Goal: Task Accomplishment & Management: Manage account settings

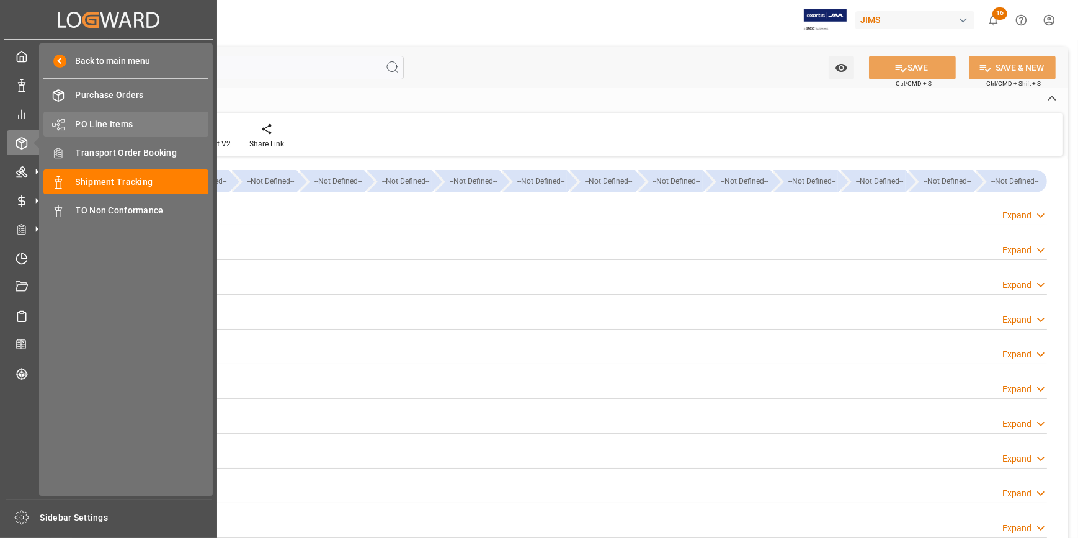
click at [101, 119] on span "PO Line Items" at bounding box center [142, 124] width 133 height 13
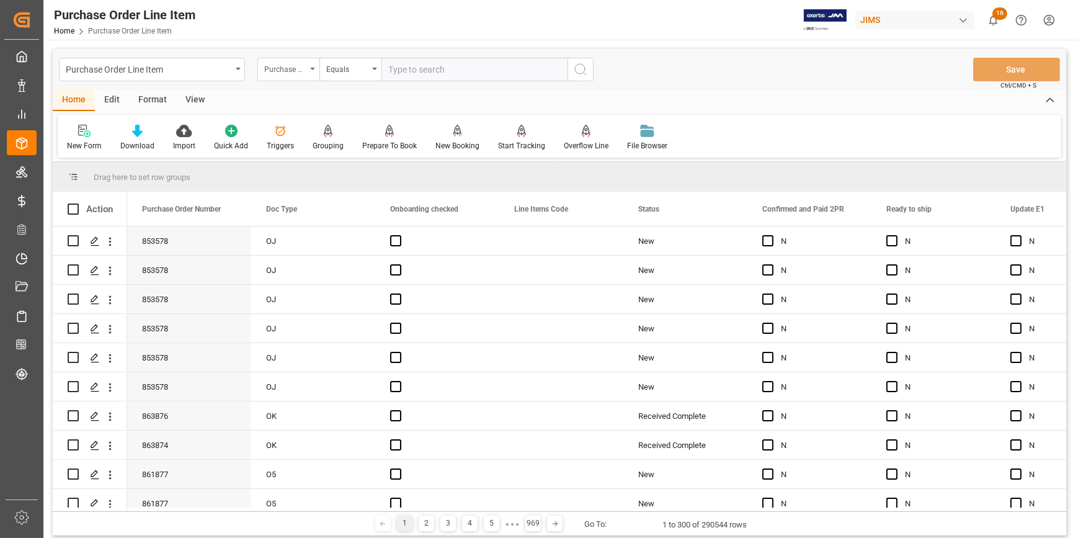
click at [299, 70] on div "Purchase Order Number" at bounding box center [285, 68] width 42 height 14
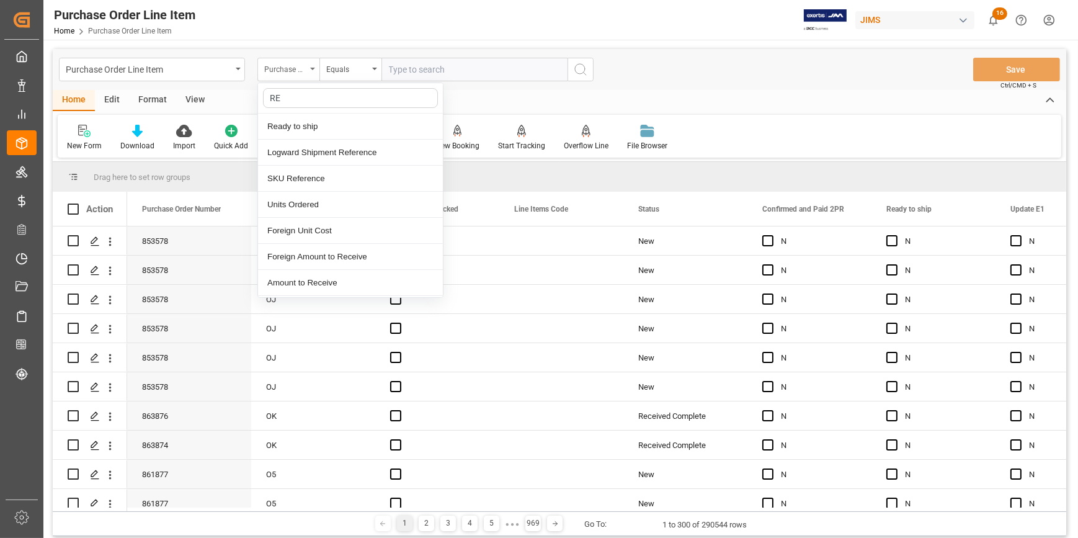
type input "REF"
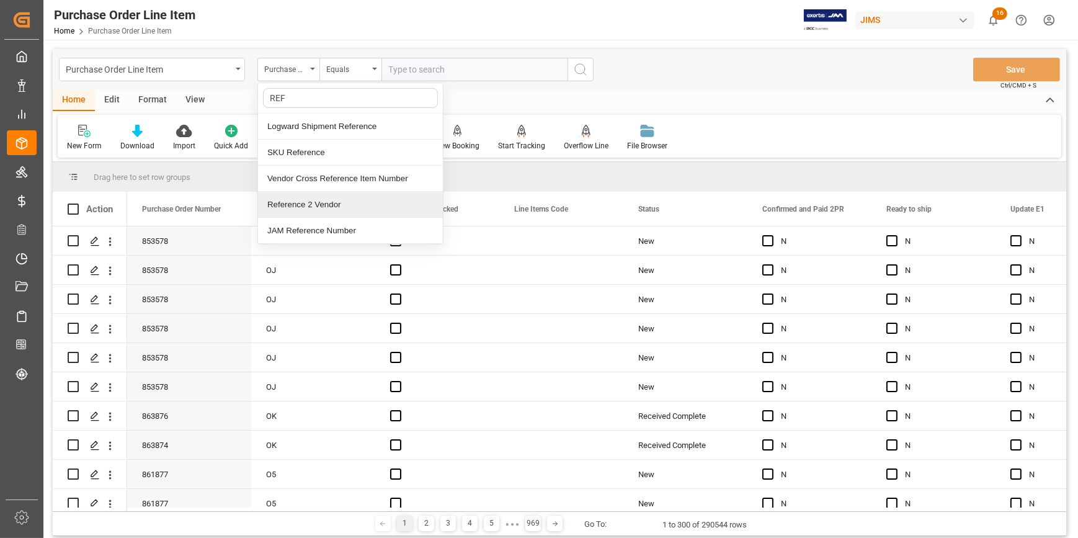
click at [311, 199] on div "Reference 2 Vendor" at bounding box center [350, 205] width 185 height 26
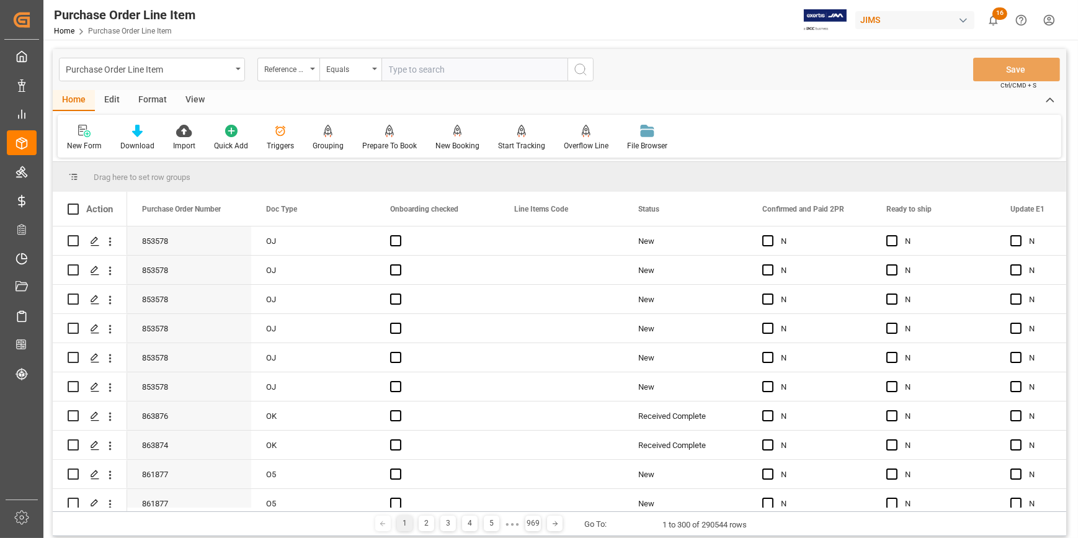
click at [407, 69] on input "text" at bounding box center [474, 70] width 186 height 24
paste input "22-10750-GB"
type input "22-10750-GB"
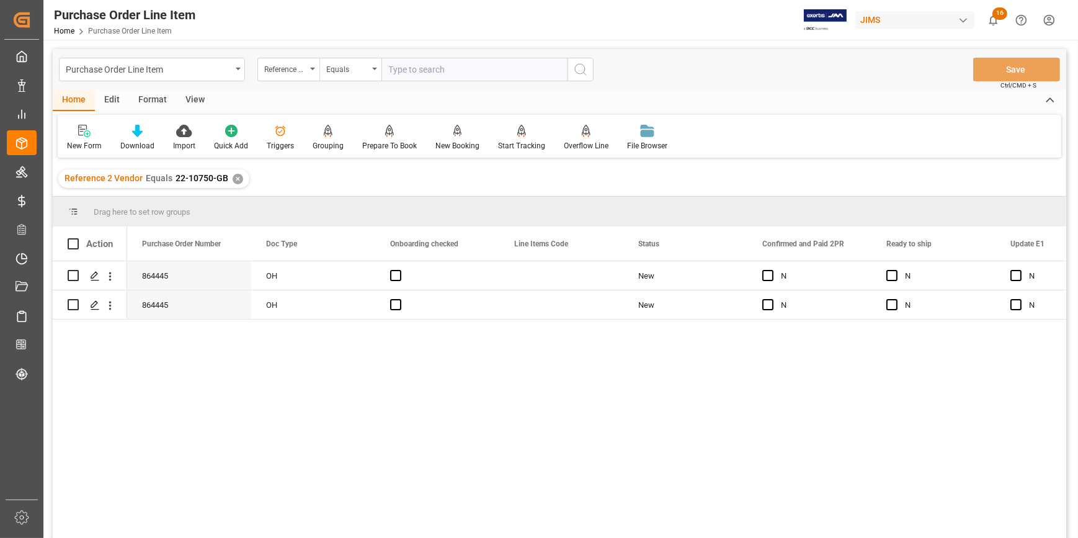
click at [193, 100] on div "View" at bounding box center [195, 100] width 38 height 21
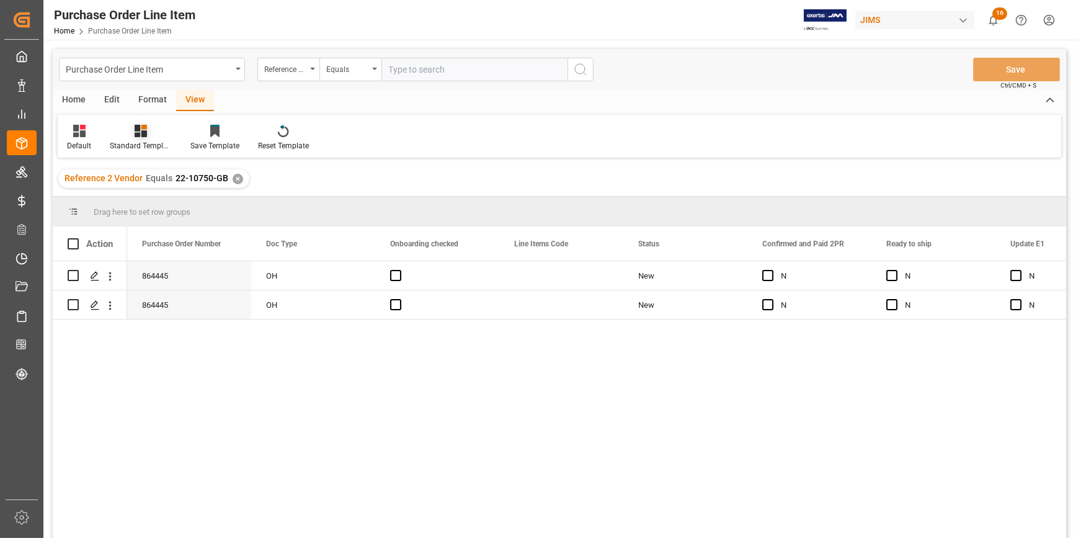
click at [147, 145] on div "Standard Templates" at bounding box center [141, 145] width 62 height 11
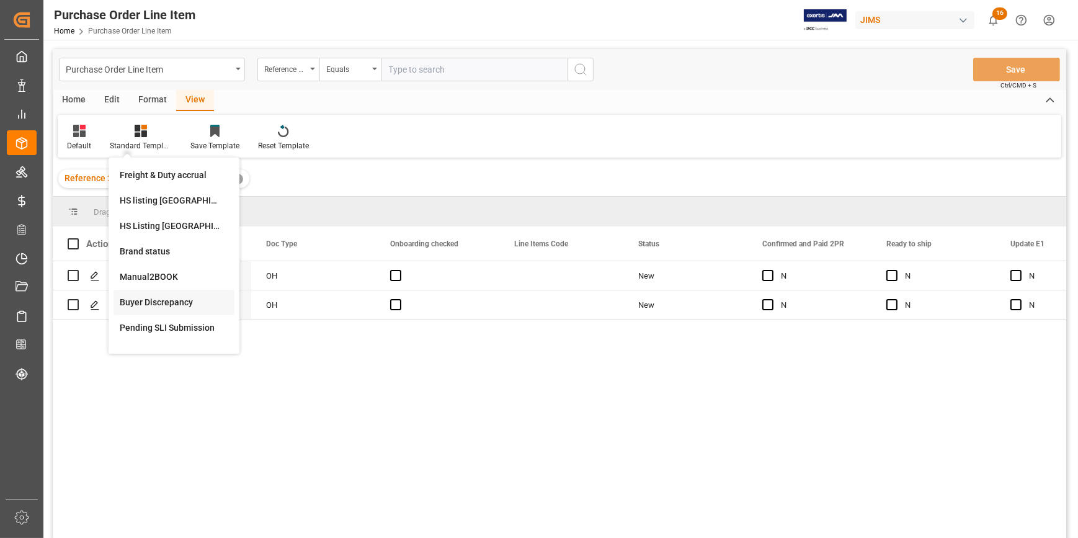
click at [158, 304] on div "Buyer Discrepancy" at bounding box center [174, 302] width 108 height 13
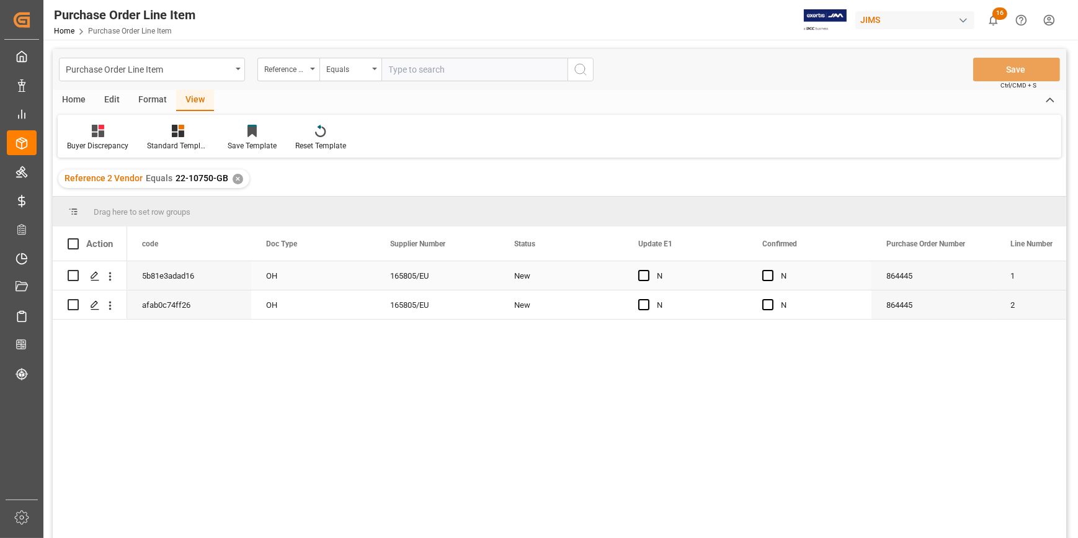
click at [589, 279] on div "New" at bounding box center [561, 276] width 94 height 29
click at [638, 275] on span "Press SPACE to select this row." at bounding box center [643, 275] width 11 height 11
click at [647, 270] on input "Press SPACE to select this row." at bounding box center [647, 270] width 0 height 0
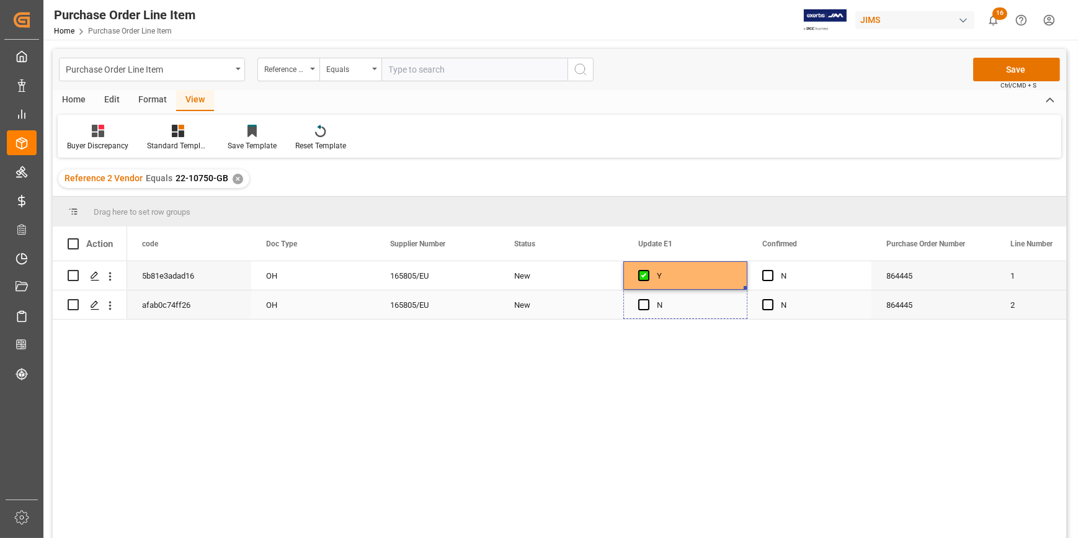
drag, startPoint x: 745, startPoint y: 291, endPoint x: 745, endPoint y: 309, distance: 18.0
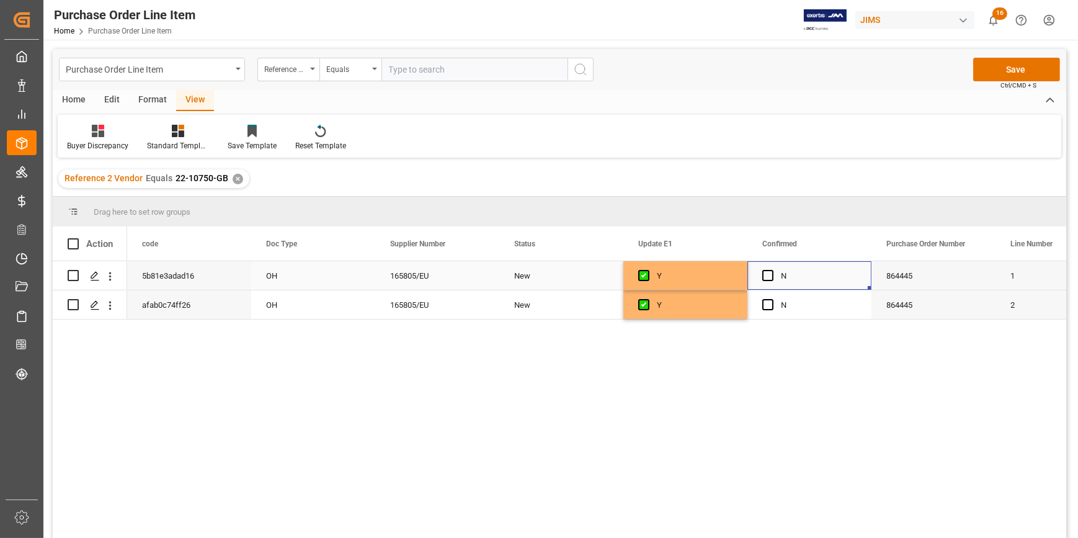
click at [771, 281] on div "Press SPACE to select this row." at bounding box center [771, 276] width 19 height 29
click at [764, 273] on span "Press SPACE to select this row." at bounding box center [767, 275] width 11 height 11
click at [771, 270] on input "Press SPACE to select this row." at bounding box center [771, 270] width 0 height 0
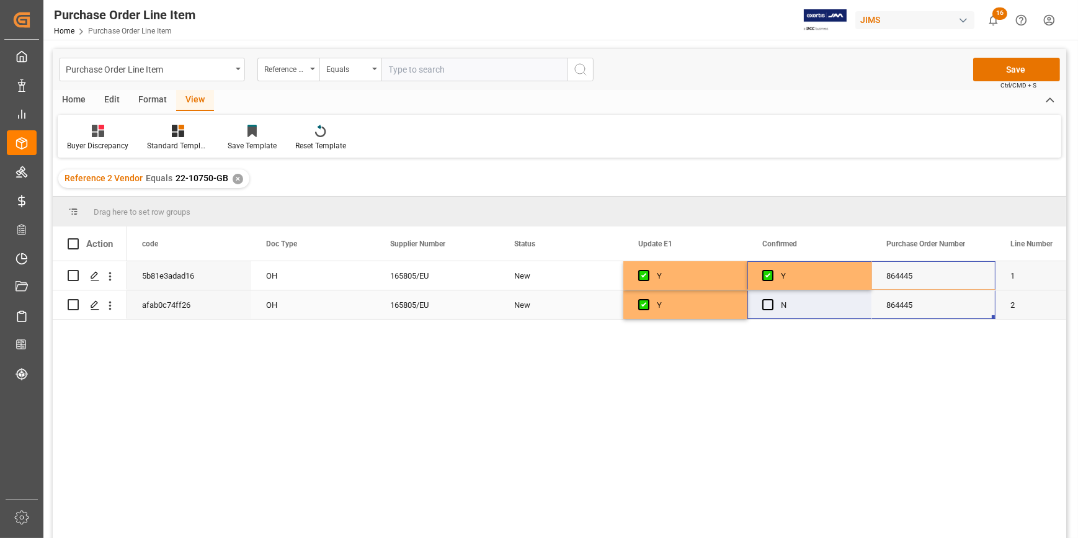
drag, startPoint x: 870, startPoint y: 290, endPoint x: 862, endPoint y: 308, distance: 19.7
click at [833, 291] on div "N" at bounding box center [819, 305] width 76 height 29
click at [773, 303] on div "Press SPACE to select this row." at bounding box center [771, 305] width 19 height 29
click at [768, 303] on span "Press SPACE to select this row." at bounding box center [767, 304] width 11 height 11
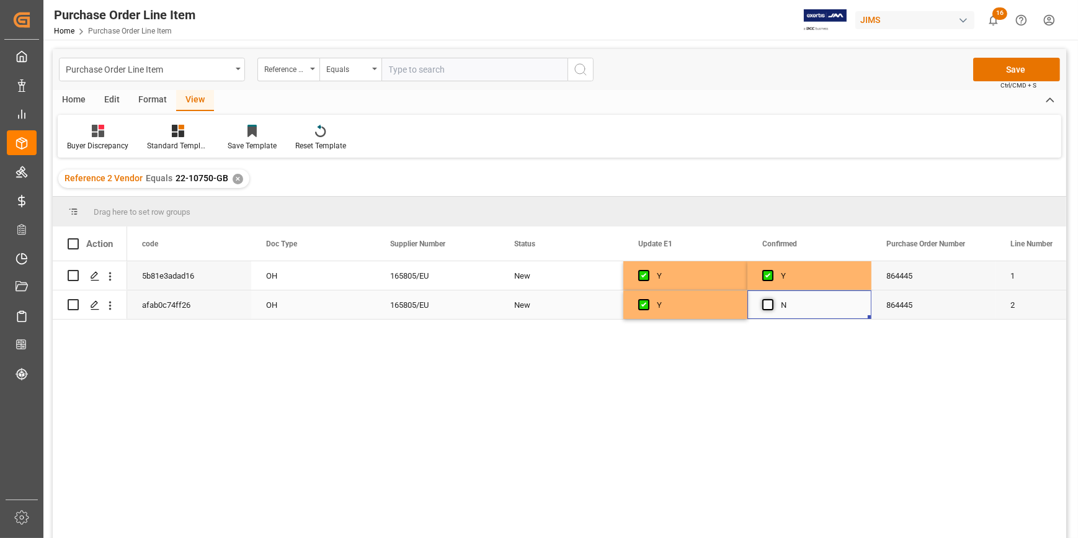
click at [771, 299] on input "Press SPACE to select this row." at bounding box center [771, 299] width 0 height 0
click at [803, 281] on div "Y" at bounding box center [819, 276] width 76 height 29
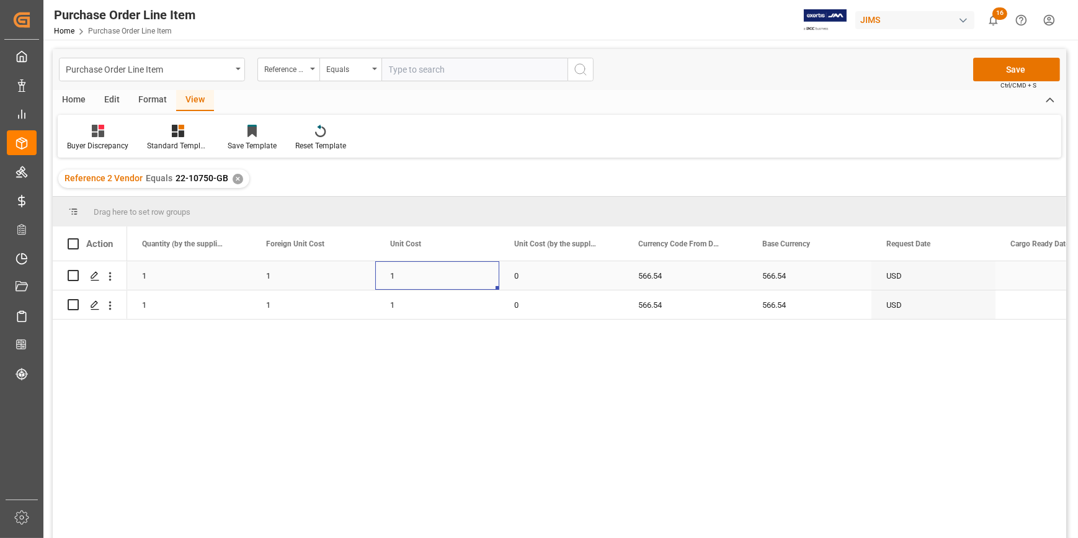
scroll to position [0, 744]
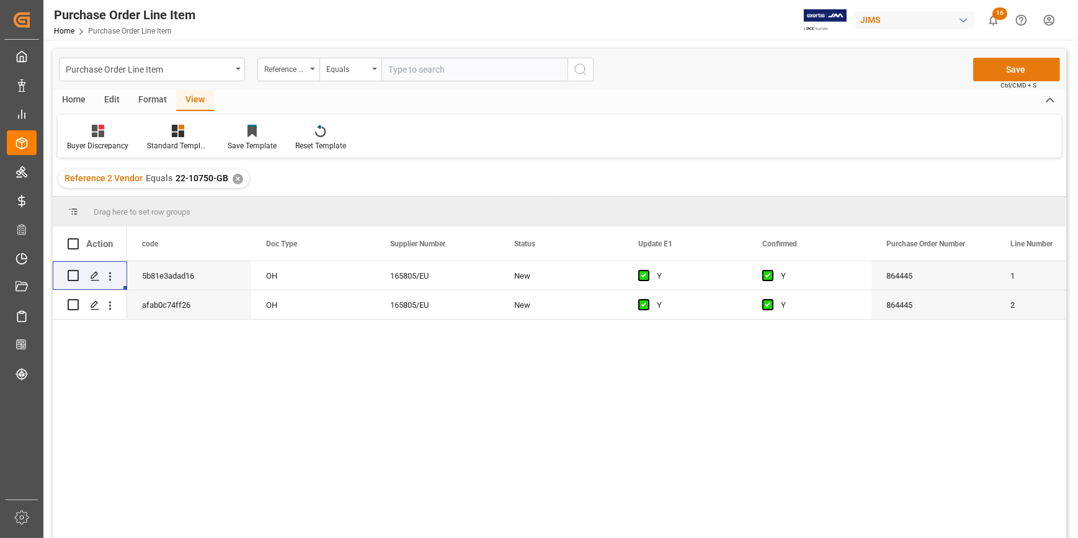
click at [1013, 70] on button "Save" at bounding box center [1016, 70] width 87 height 24
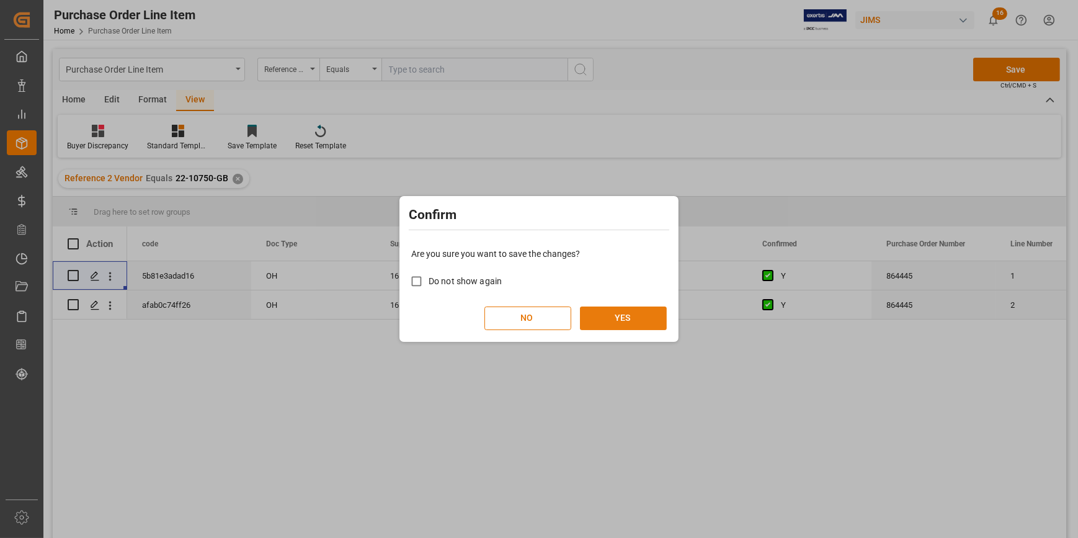
drag, startPoint x: 621, startPoint y: 316, endPoint x: 632, endPoint y: 314, distance: 11.3
click at [622, 316] on button "YES" at bounding box center [623, 318] width 87 height 24
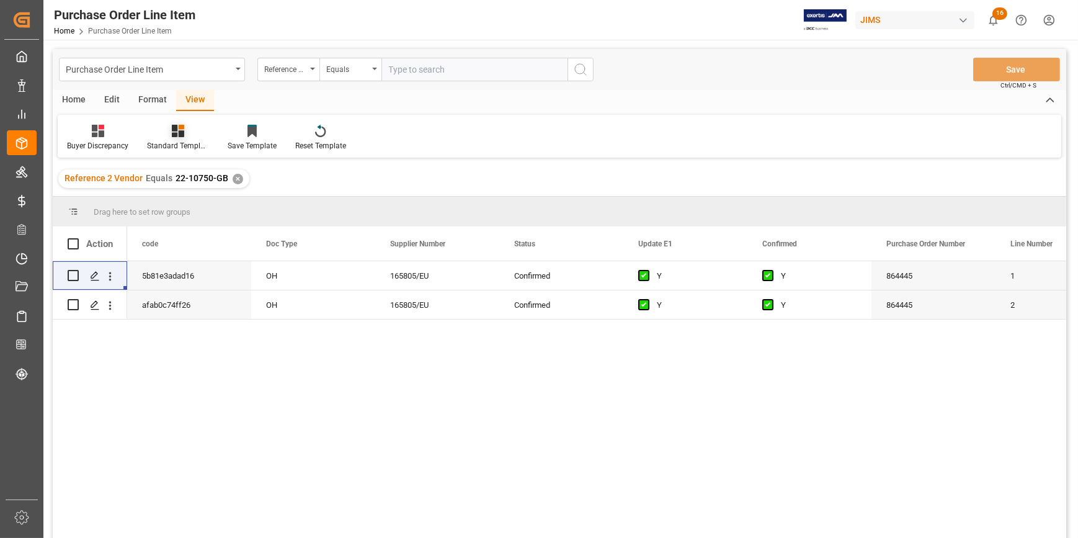
click at [182, 135] on icon at bounding box center [178, 131] width 12 height 12
click at [219, 203] on div "HS listing USA" at bounding box center [211, 200] width 108 height 13
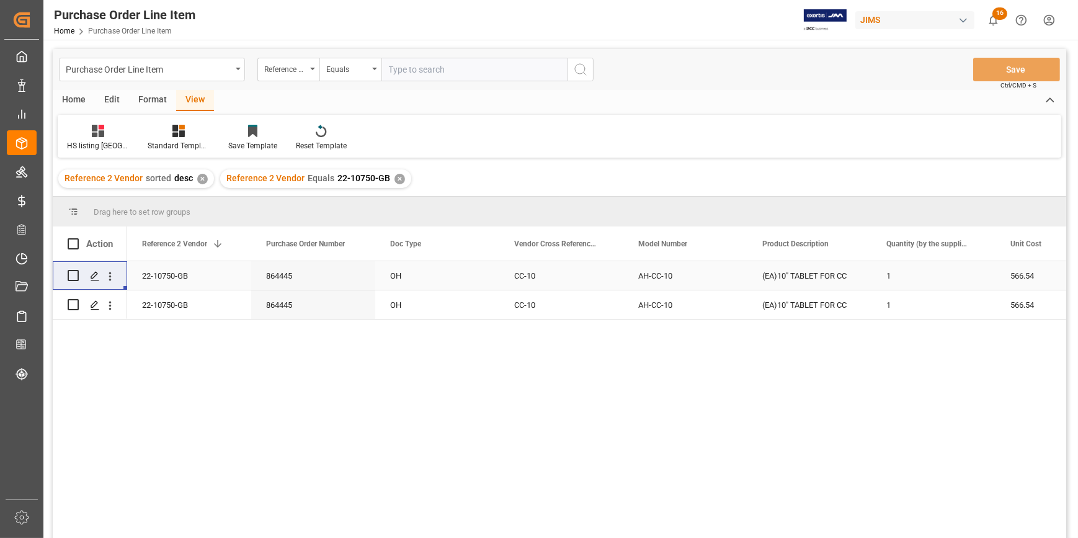
click at [210, 276] on div "22-10750-GB" at bounding box center [189, 275] width 124 height 29
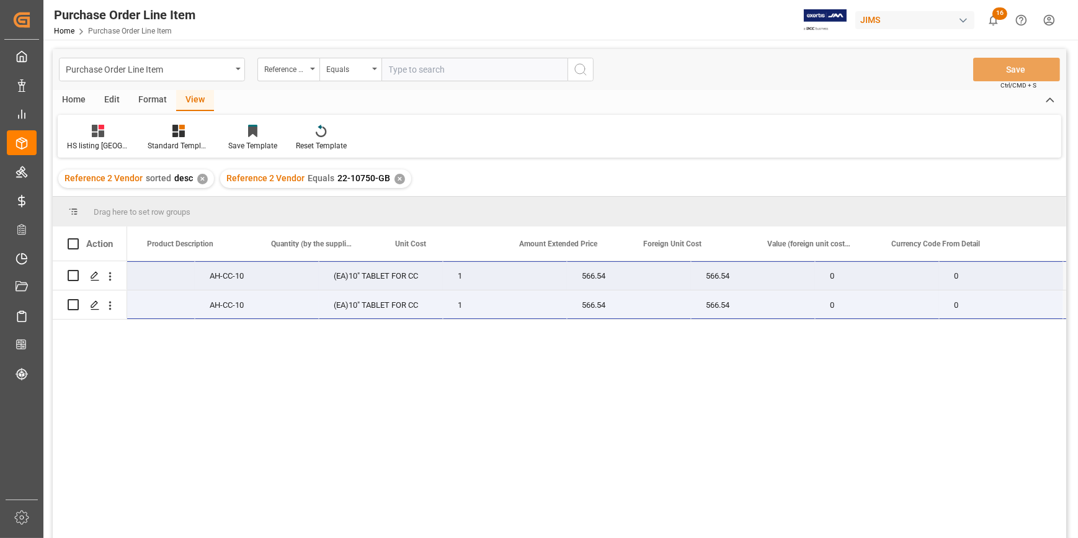
scroll to position [0, 738]
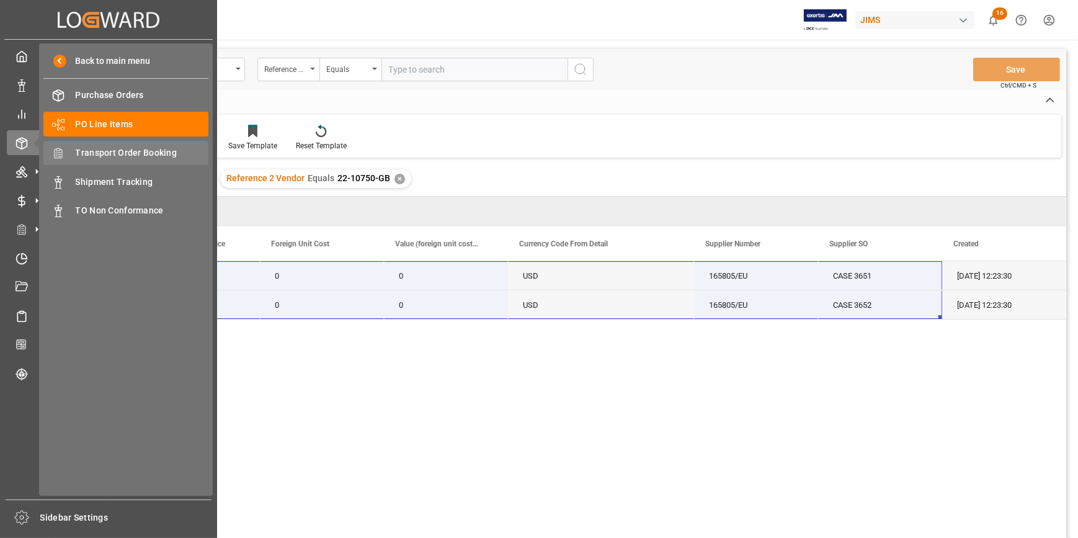
click at [93, 150] on span "Transport Order Booking" at bounding box center [142, 152] width 133 height 13
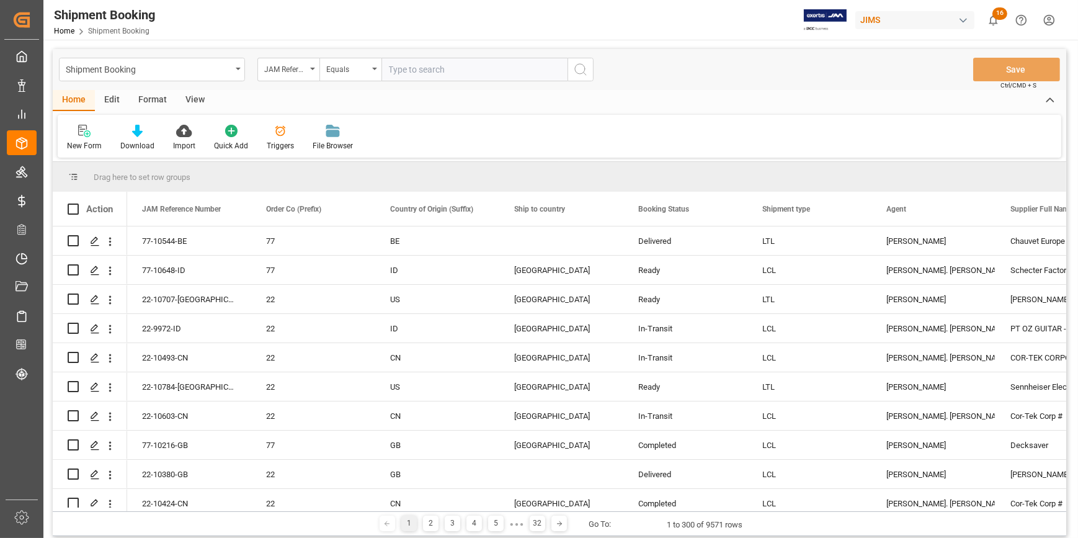
click at [392, 65] on input "text" at bounding box center [474, 70] width 186 height 24
paste input "22-10750-GB"
type input "22-10750-GB"
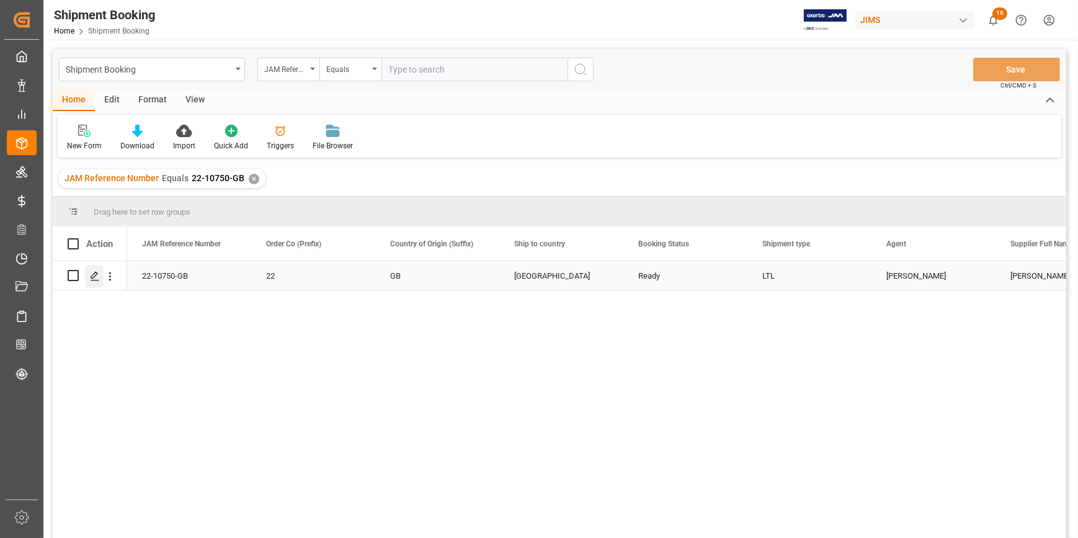
click at [95, 277] on icon "Press SPACE to select this row." at bounding box center [95, 276] width 10 height 10
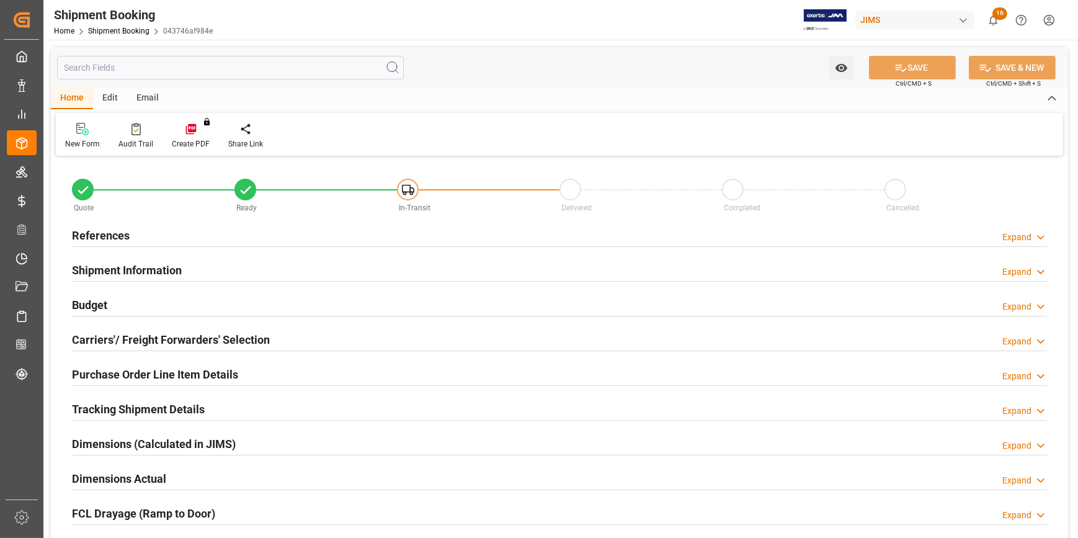
type input "0"
type input "23"
type input "[DATE]"
drag, startPoint x: 187, startPoint y: 237, endPoint x: 226, endPoint y: 262, distance: 45.9
click at [186, 237] on div "References Expand" at bounding box center [559, 235] width 975 height 24
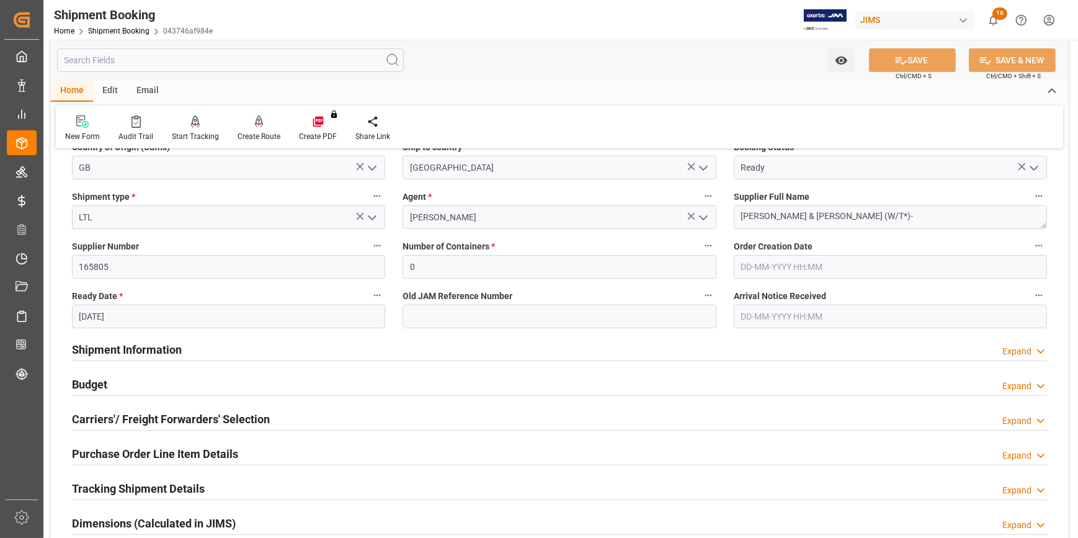
click at [204, 341] on div "Shipment Information Expand" at bounding box center [559, 349] width 975 height 24
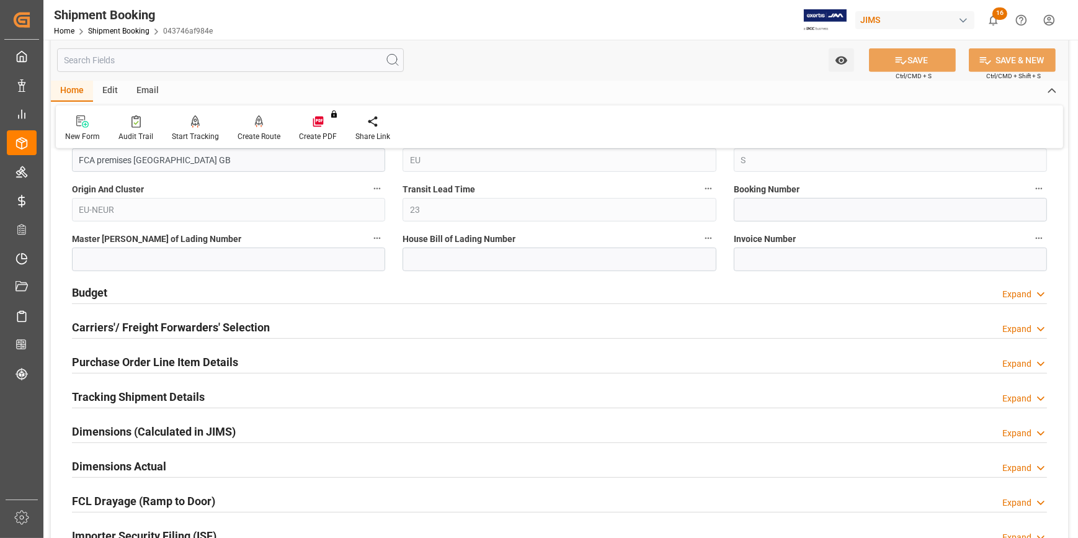
scroll to position [789, 0]
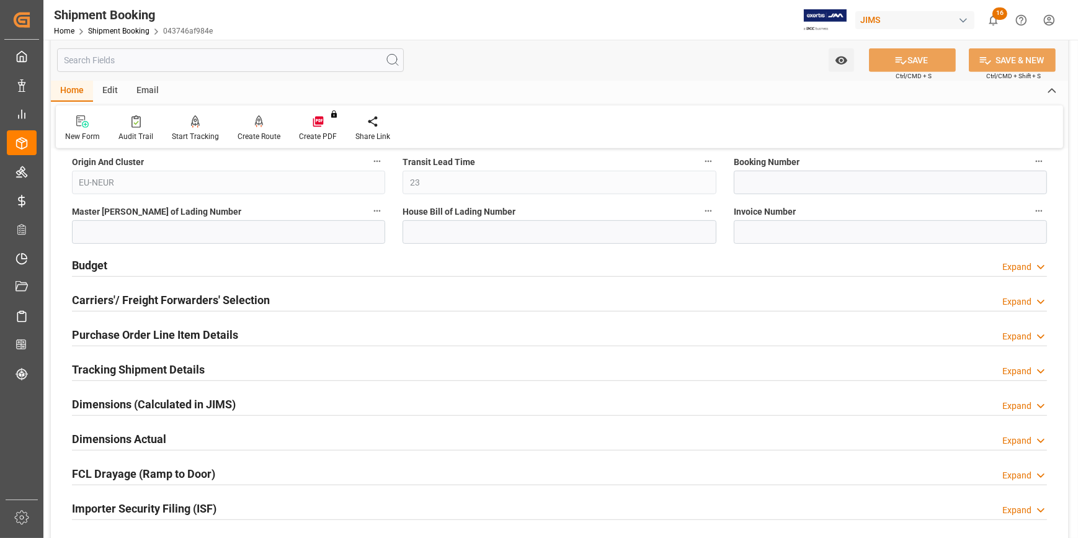
click at [195, 302] on h2 "Carriers'/ Freight Forwarders' Selection" at bounding box center [171, 299] width 198 height 17
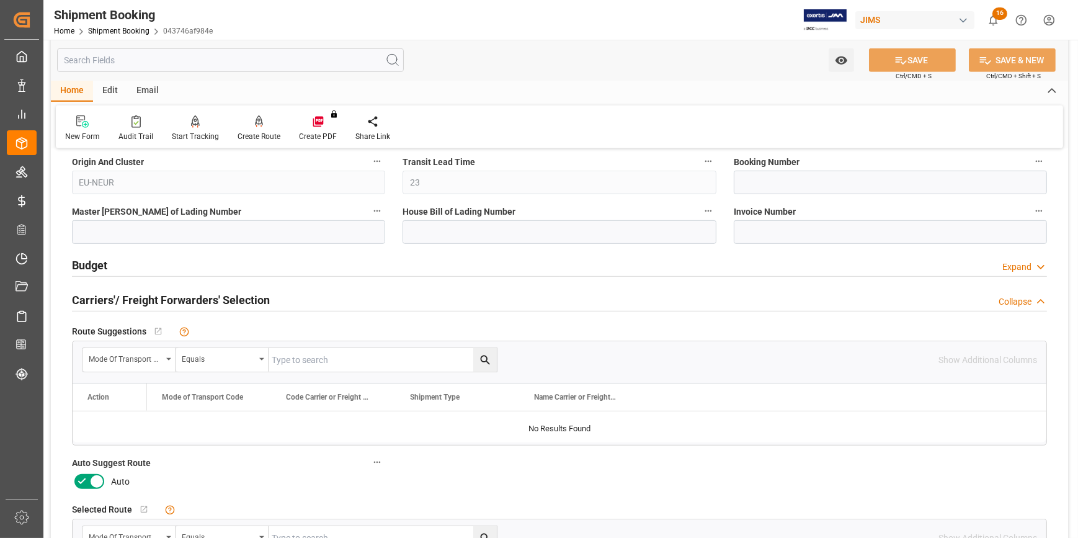
click at [82, 479] on icon at bounding box center [81, 481] width 7 height 6
click at [0, 0] on input "checkbox" at bounding box center [0, 0] width 0 height 0
click at [907, 56] on button "SAVE" at bounding box center [912, 60] width 87 height 24
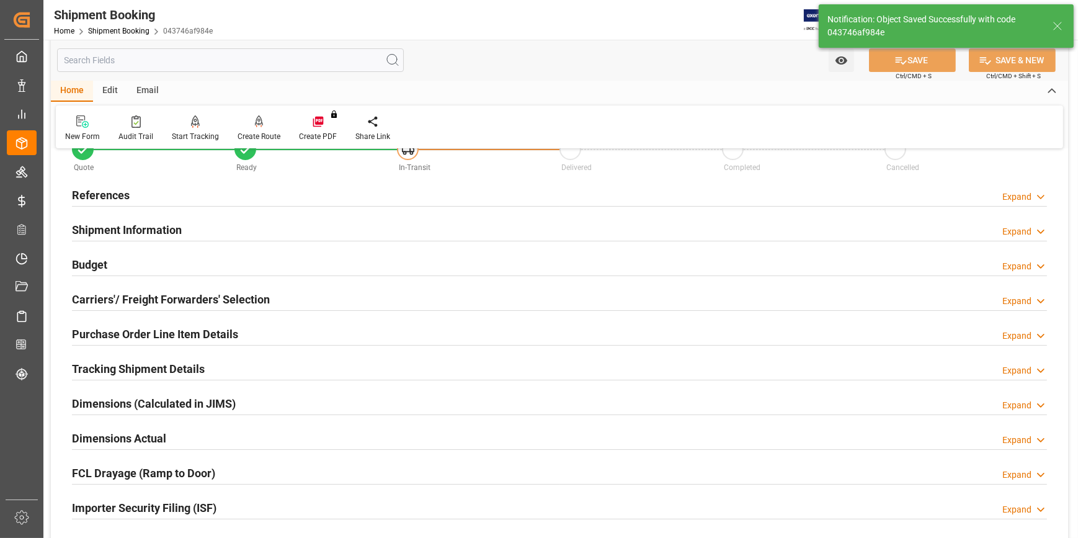
scroll to position [0, 0]
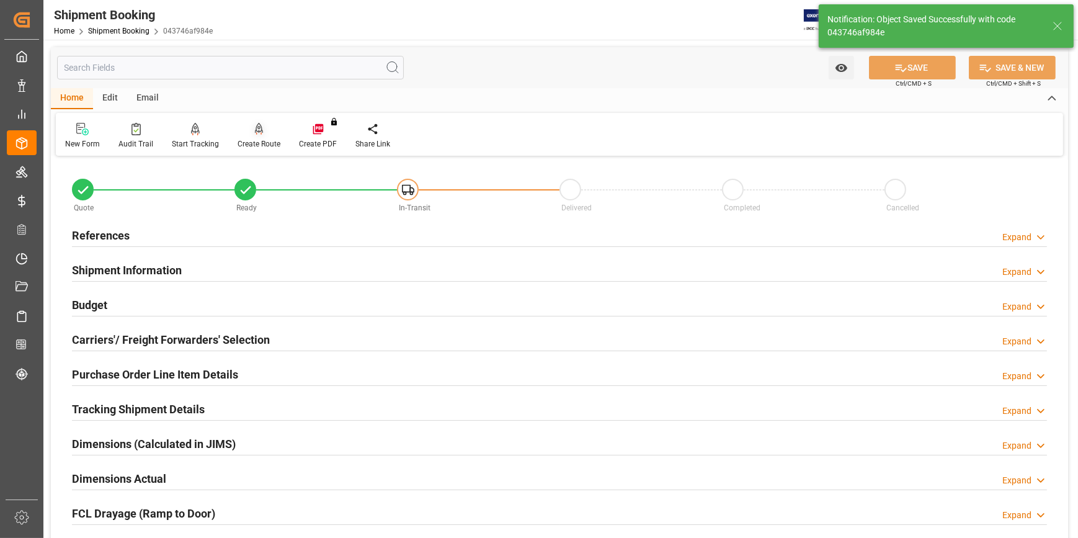
click at [255, 135] on icon at bounding box center [259, 129] width 9 height 12
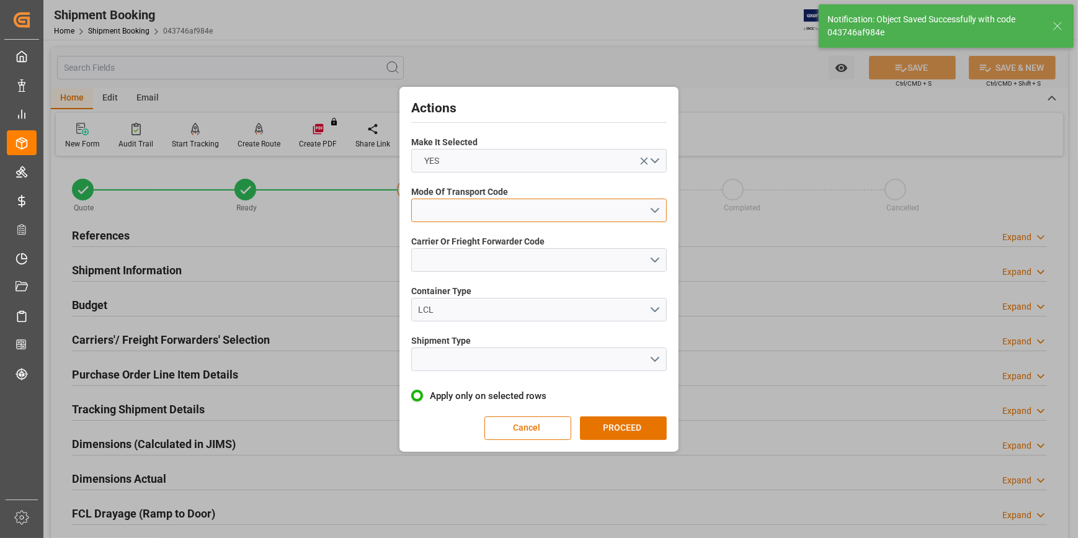
click at [653, 207] on button "open menu" at bounding box center [538, 210] width 255 height 24
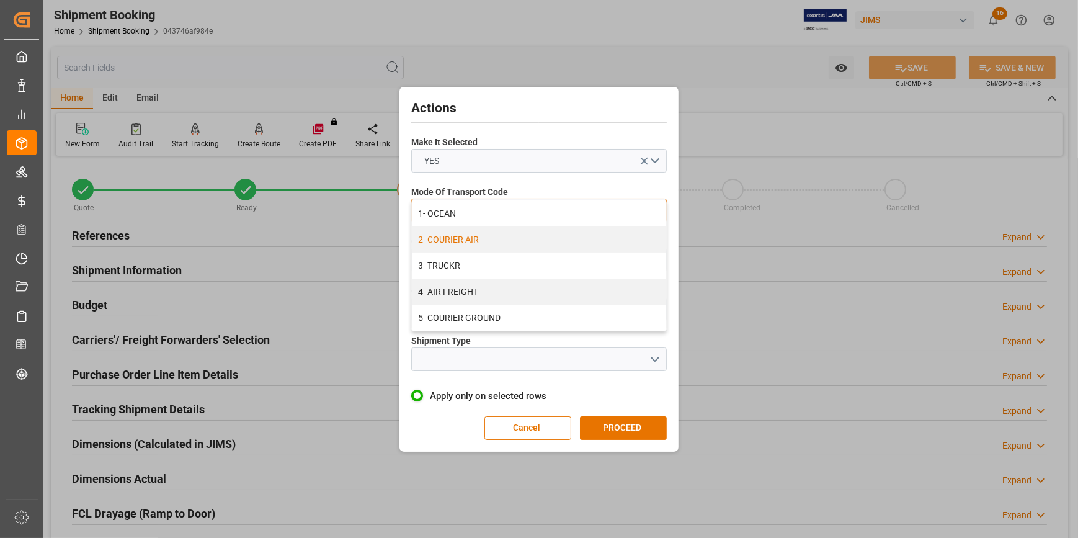
click at [541, 236] on div "2- COURIER AIR" at bounding box center [539, 239] width 254 height 26
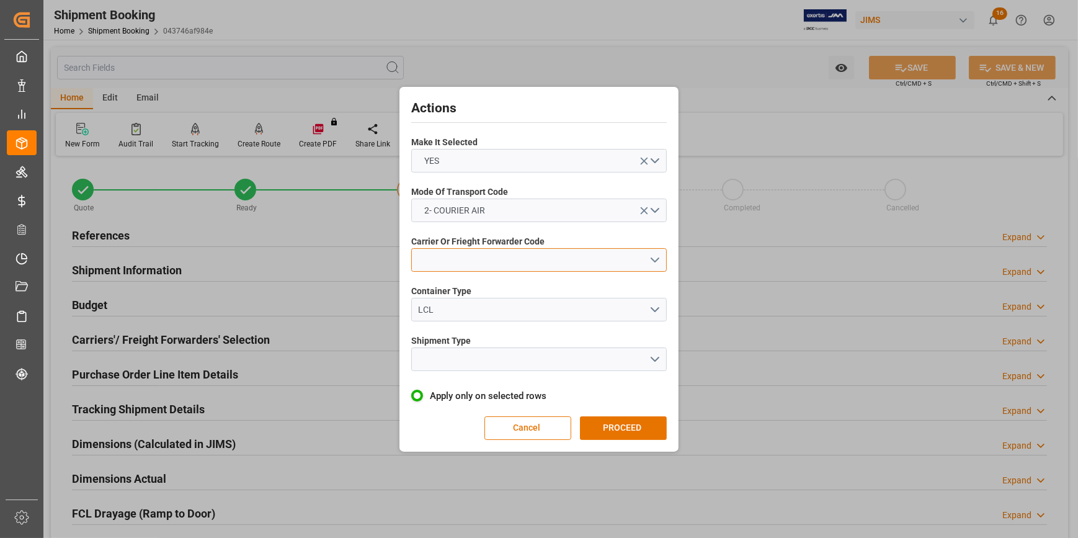
click at [653, 258] on button "open menu" at bounding box center [538, 260] width 255 height 24
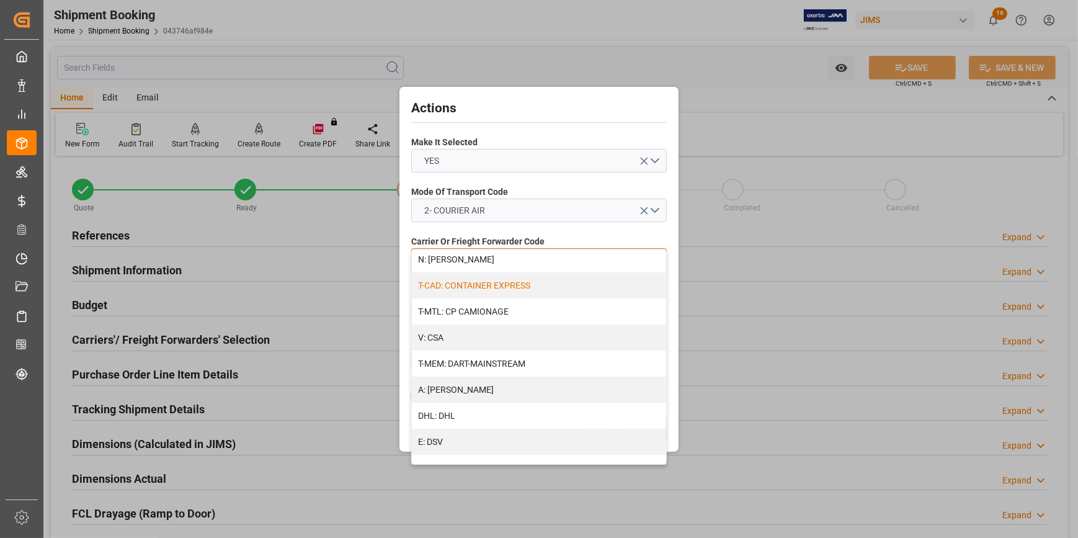
scroll to position [112, 0]
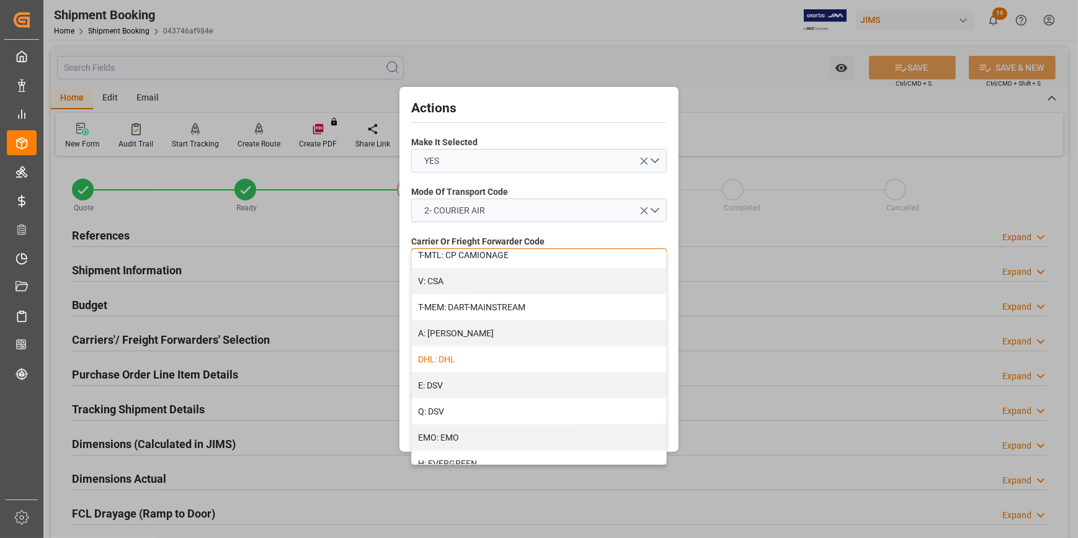
click at [526, 364] on div "DHL: DHL" at bounding box center [539, 359] width 254 height 26
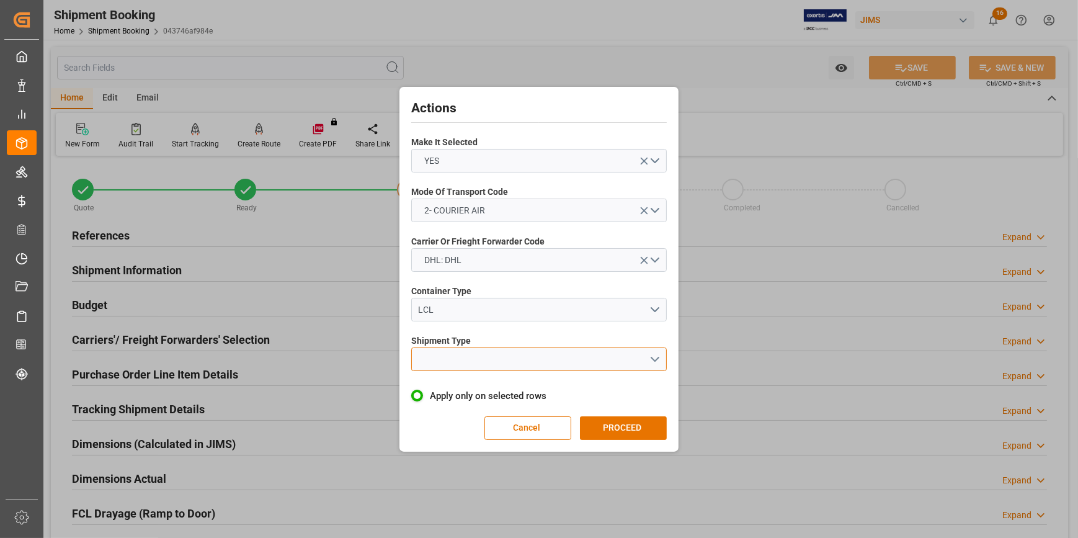
click at [652, 354] on button "open menu" at bounding box center [538, 359] width 255 height 24
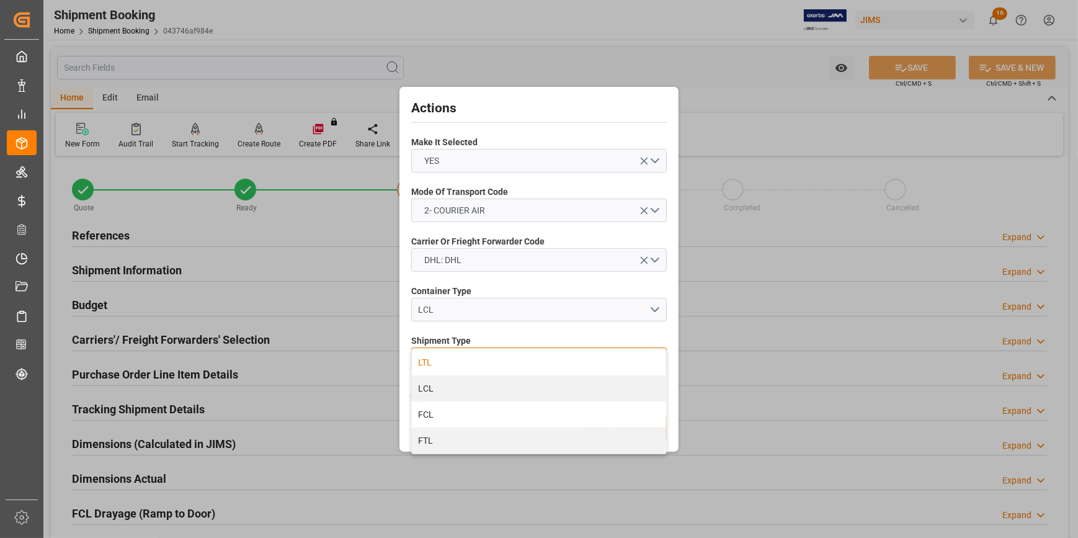
click at [487, 360] on div "LTL" at bounding box center [539, 362] width 254 height 26
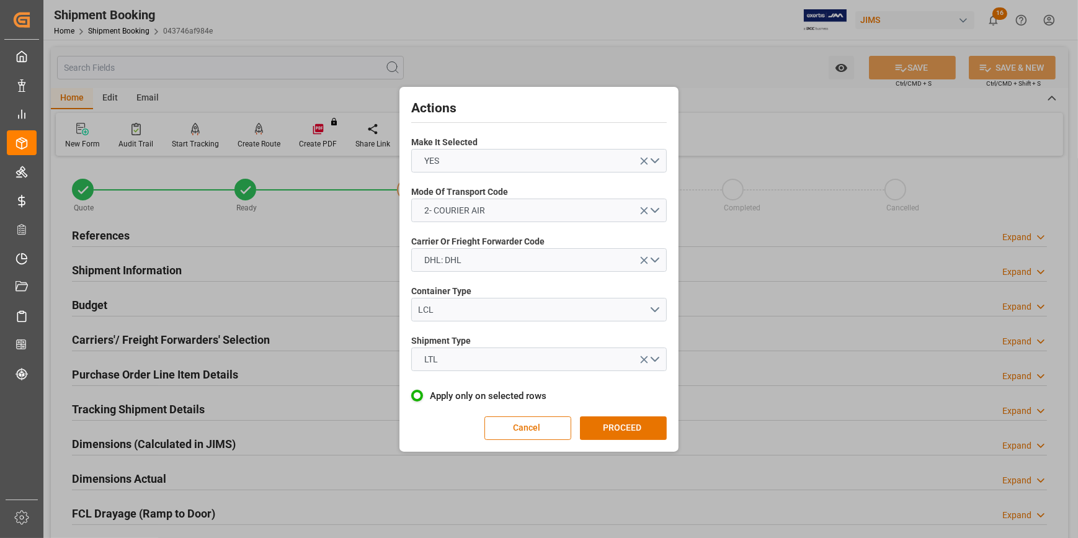
click at [635, 429] on button "PROCEED" at bounding box center [623, 428] width 87 height 24
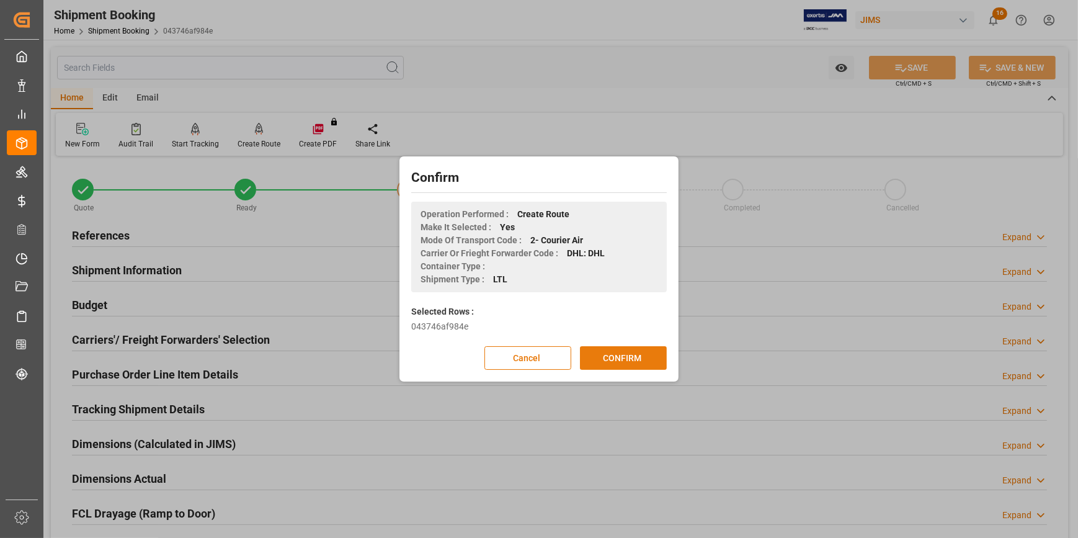
click at [619, 356] on button "CONFIRM" at bounding box center [623, 358] width 87 height 24
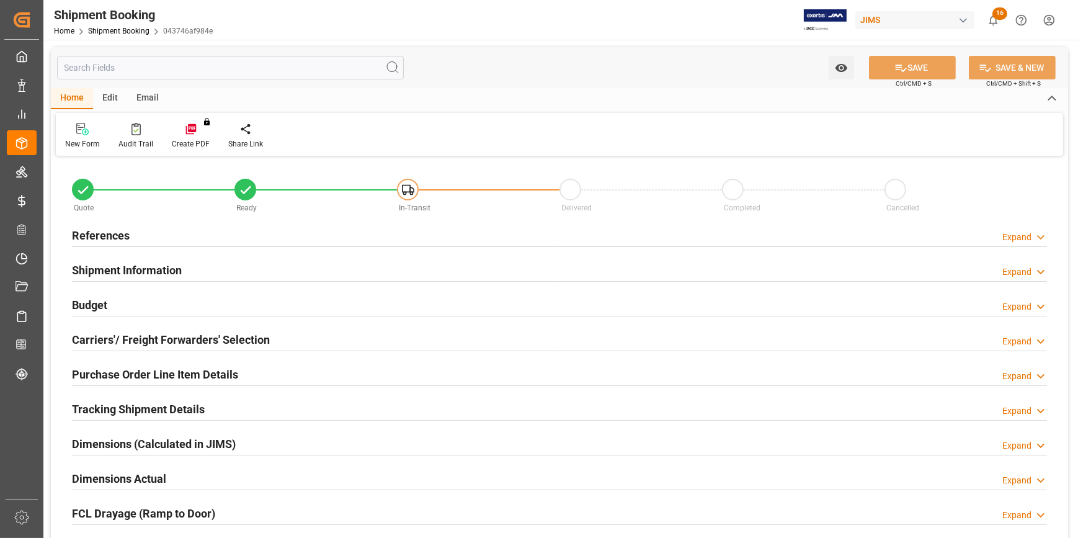
type input "0"
type input "23"
type input "[DATE]"
click at [197, 234] on div "References Expand" at bounding box center [559, 235] width 975 height 24
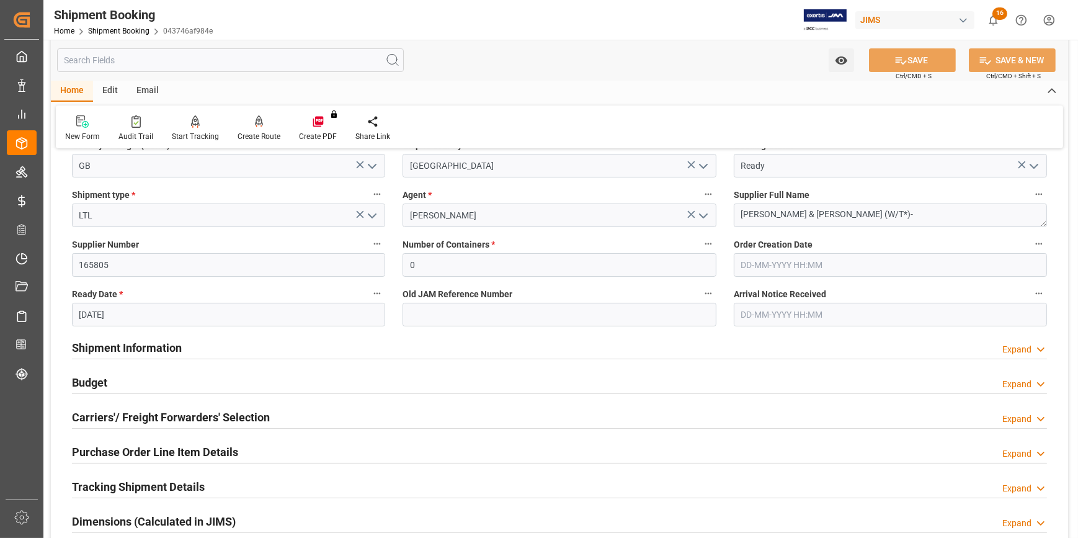
scroll to position [225, 0]
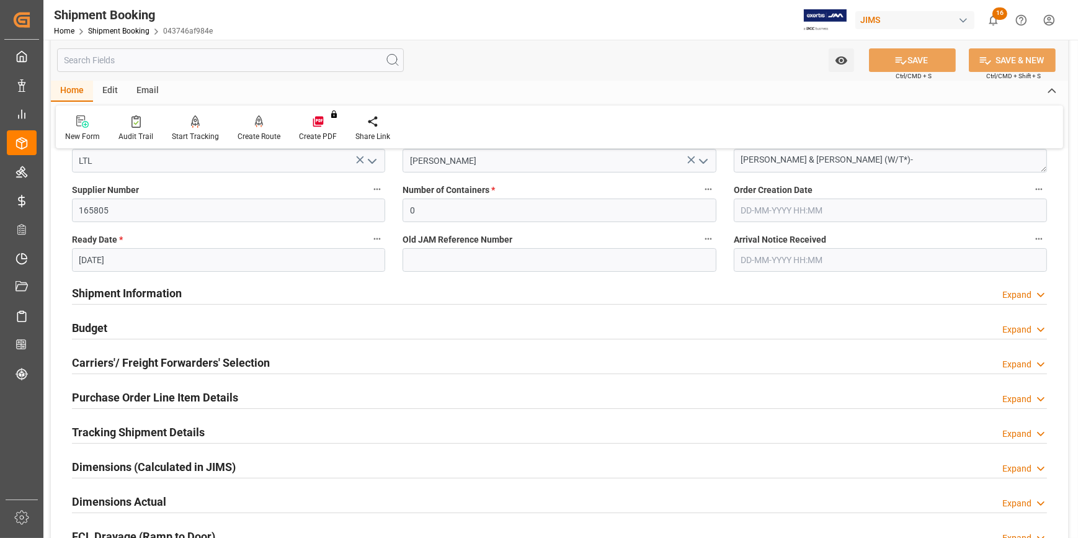
click at [258, 291] on div "Shipment Information Expand" at bounding box center [559, 292] width 975 height 24
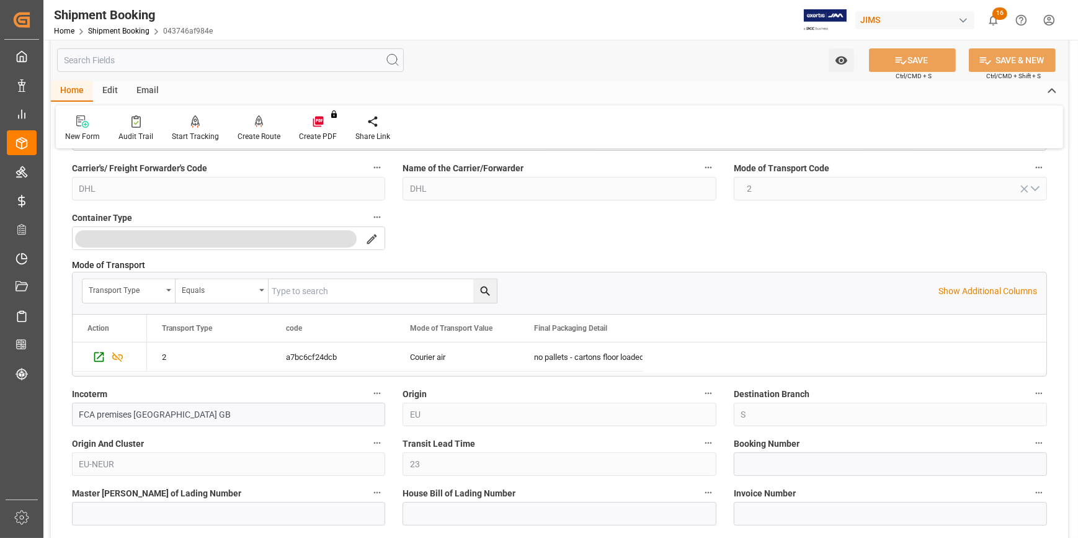
scroll to position [564, 0]
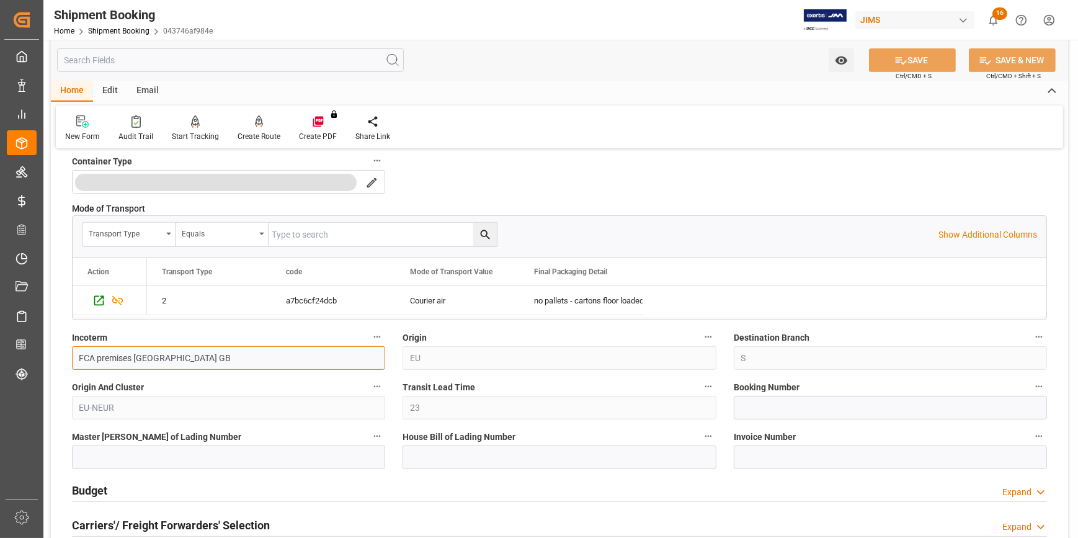
drag, startPoint x: 205, startPoint y: 360, endPoint x: 66, endPoint y: 355, distance: 138.9
click at [64, 355] on div "Incoterm FCA premises Penryn GB" at bounding box center [228, 349] width 330 height 50
type input "d"
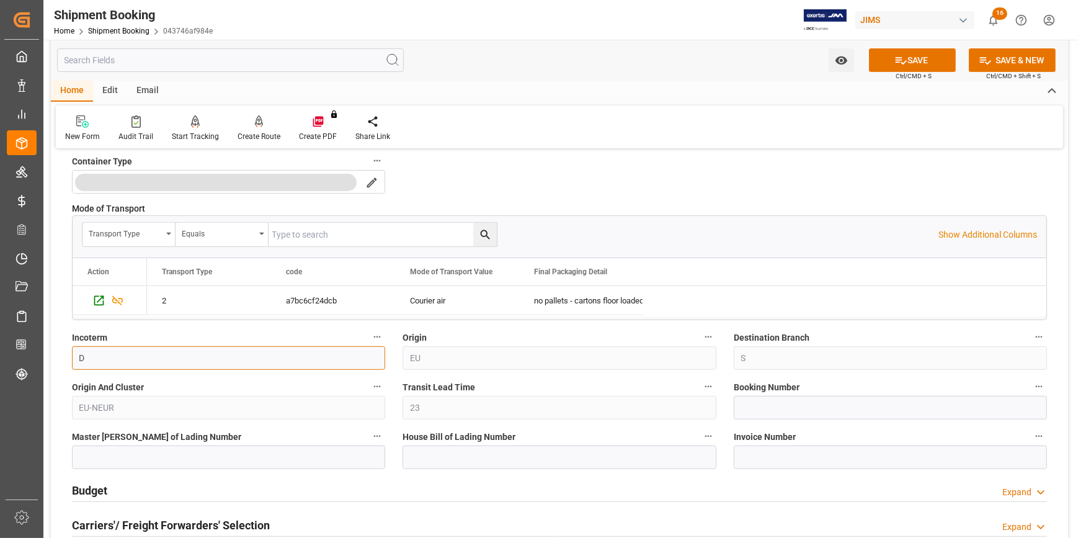
type input "Delivered At Place"
type input "515583"
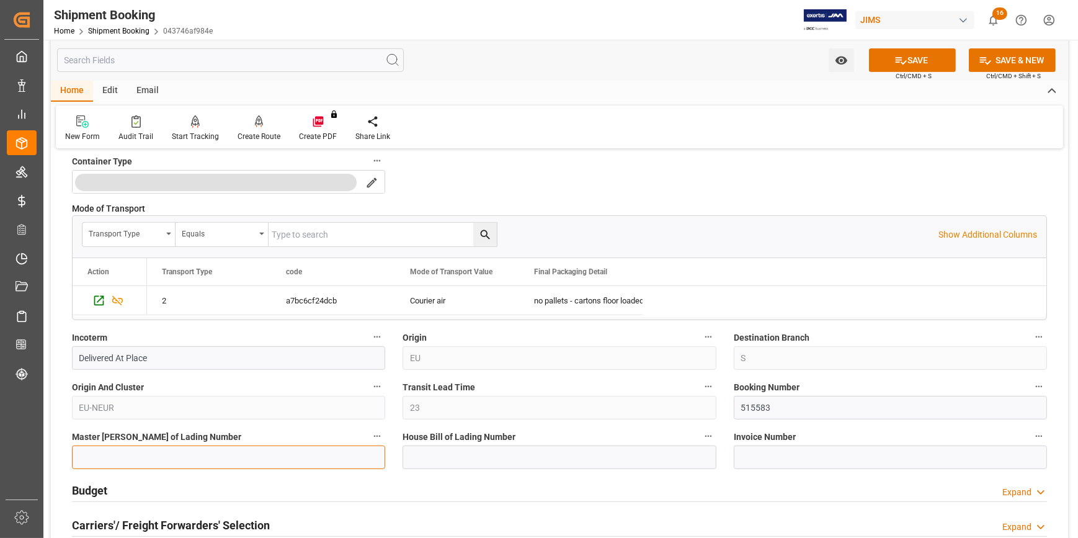
type input "HLCUGOA250861398"
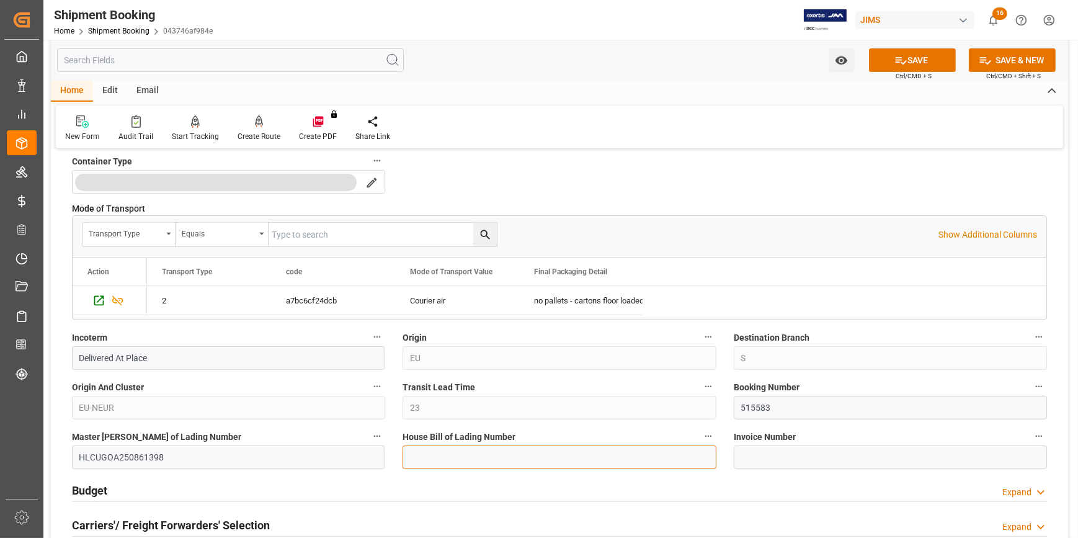
type input "HLCUGOAPH61398AA"
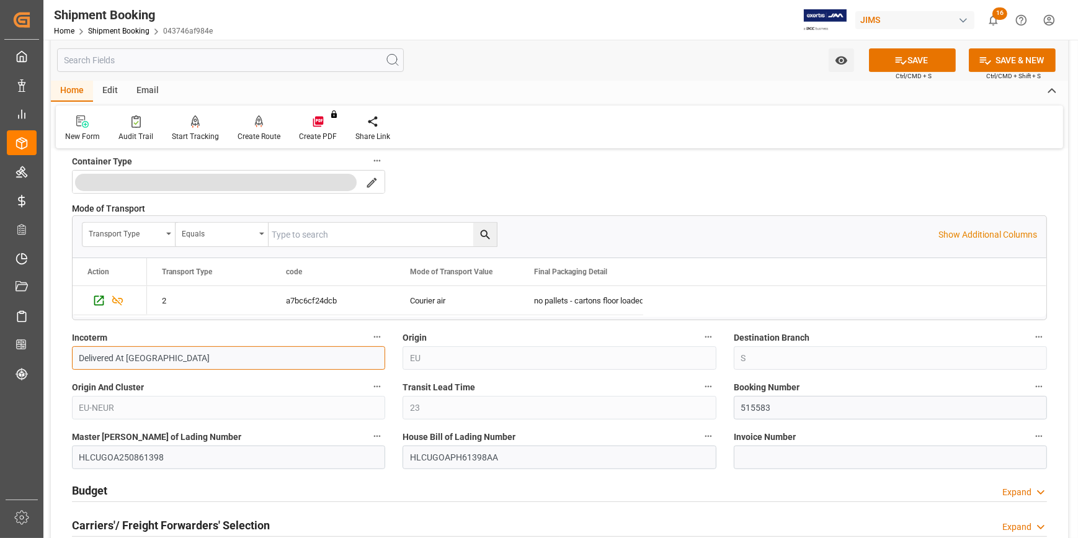
type input "Delivered At Placed"
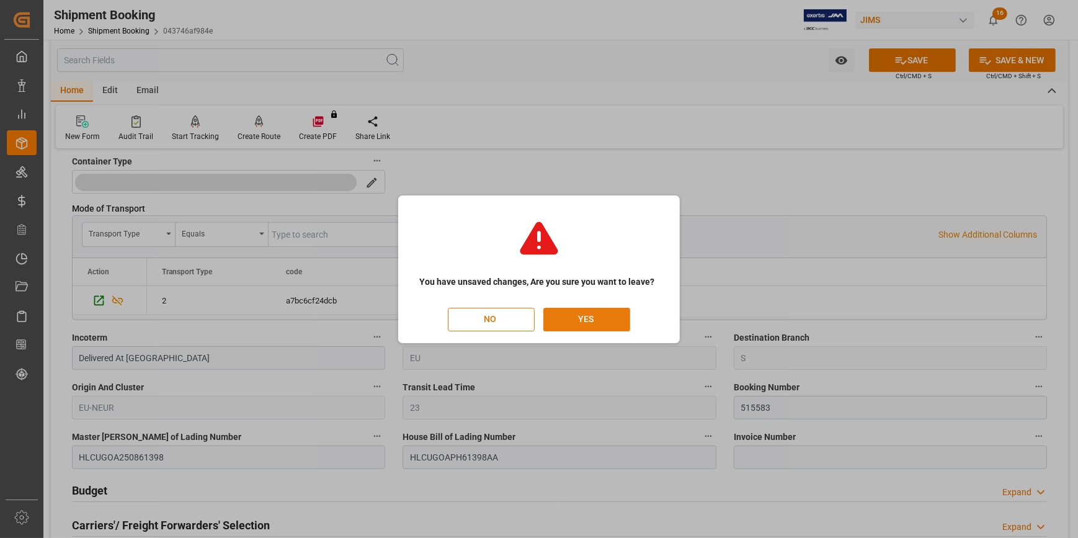
click at [570, 316] on button "YES" at bounding box center [586, 320] width 87 height 24
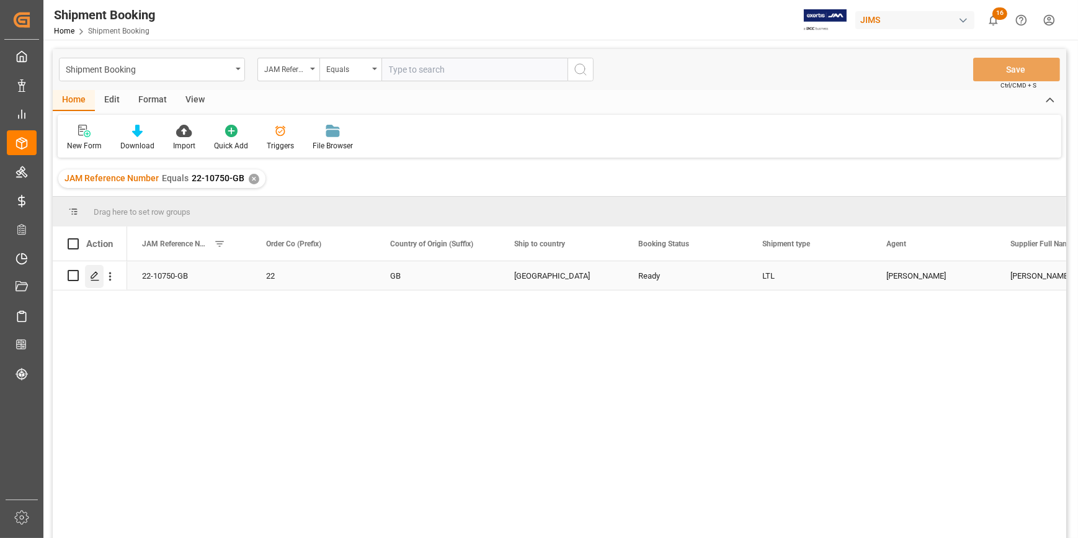
click at [94, 273] on polygon "Press SPACE to select this row." at bounding box center [94, 275] width 6 height 6
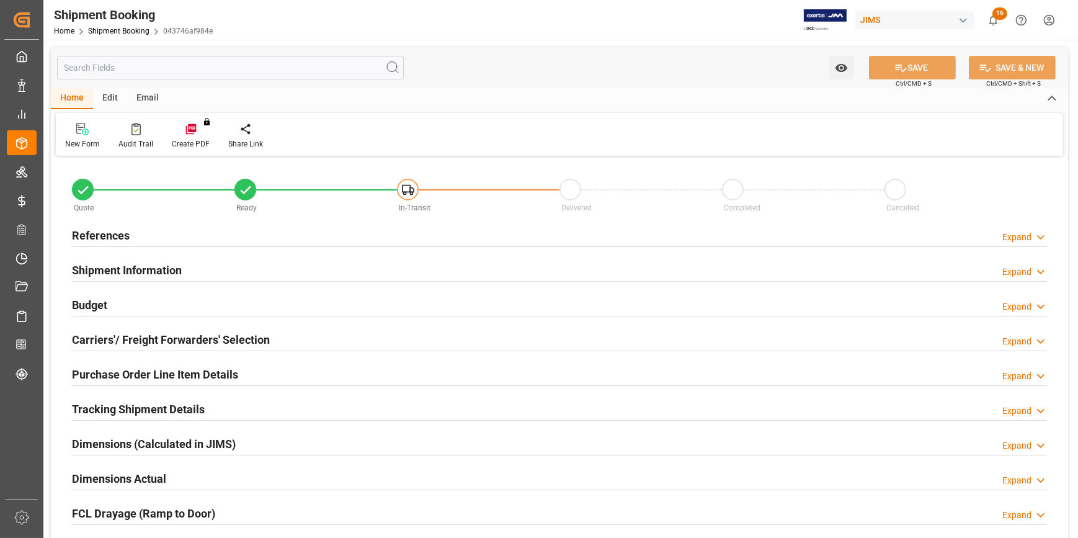
type input "23"
click at [211, 266] on div "Shipment Information Expand" at bounding box center [559, 269] width 975 height 24
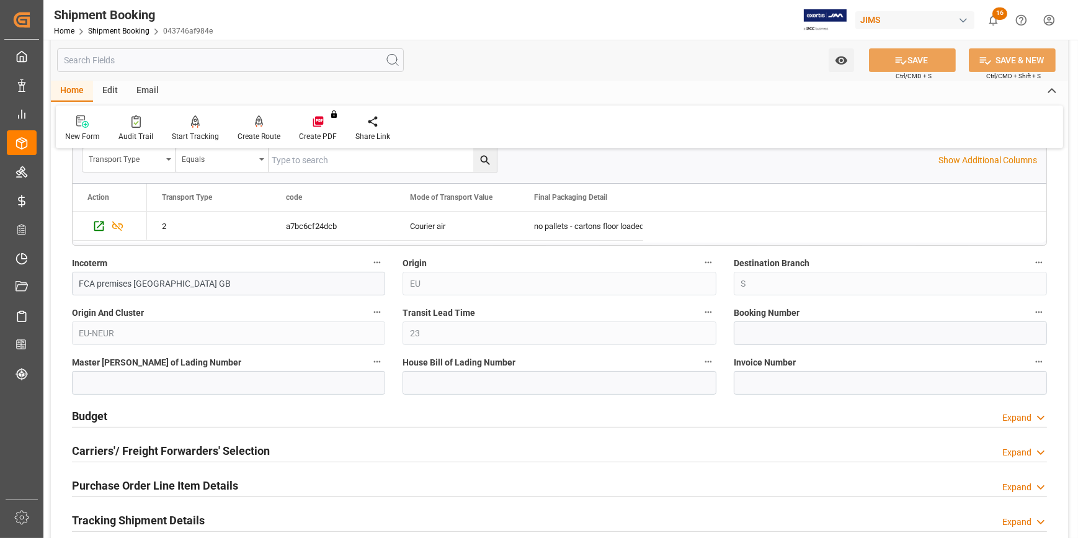
scroll to position [394, 0]
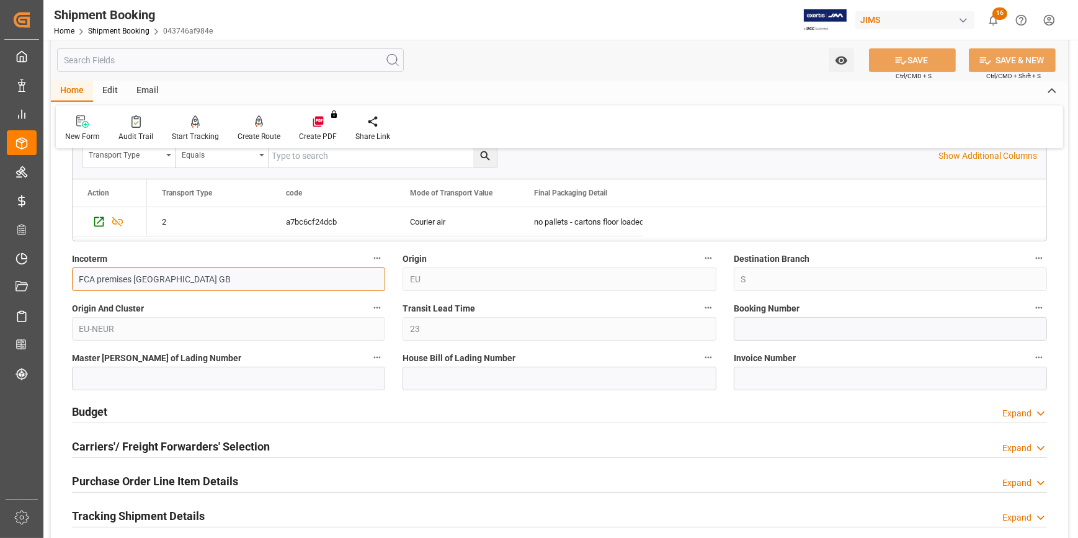
click at [207, 278] on input "FCA premises Penryn GB" at bounding box center [228, 279] width 313 height 24
drag, startPoint x: 187, startPoint y: 275, endPoint x: 102, endPoint y: 280, distance: 85.1
click at [56, 272] on div "Quote Ready In-Transit Delivered Completed Cancelled References Expand JAM Refe…" at bounding box center [559, 277] width 1017 height 1024
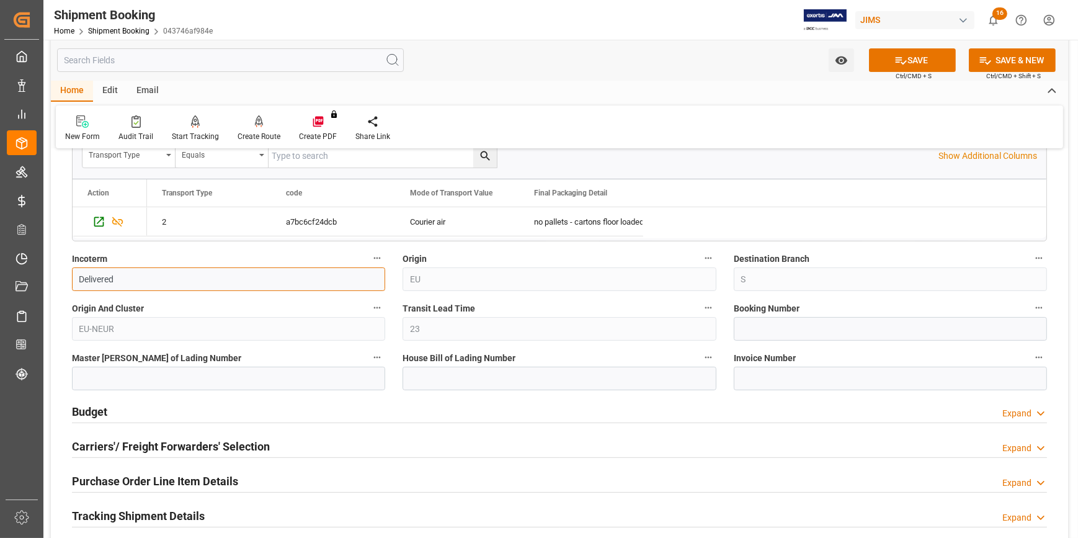
type input "Delivered At Place"
click at [910, 61] on button "SAVE" at bounding box center [912, 60] width 87 height 24
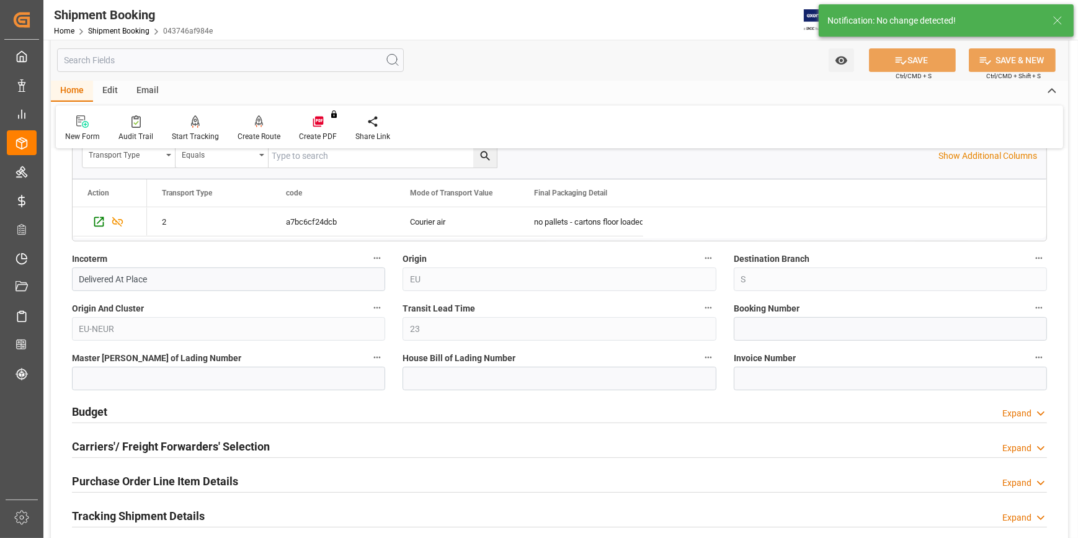
scroll to position [451, 0]
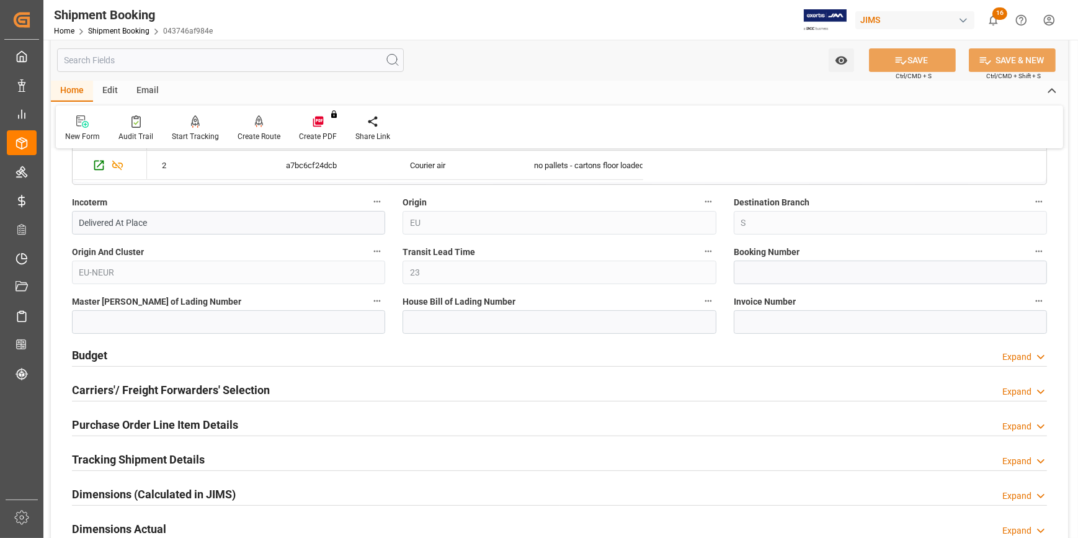
click at [750, 258] on label "Booking Number" at bounding box center [889, 251] width 313 height 17
click at [1030, 258] on button "Booking Number" at bounding box center [1038, 251] width 16 height 16
click at [758, 268] on div at bounding box center [539, 269] width 1078 height 538
click at [763, 272] on input at bounding box center [889, 272] width 313 height 24
paste input "1800990553"
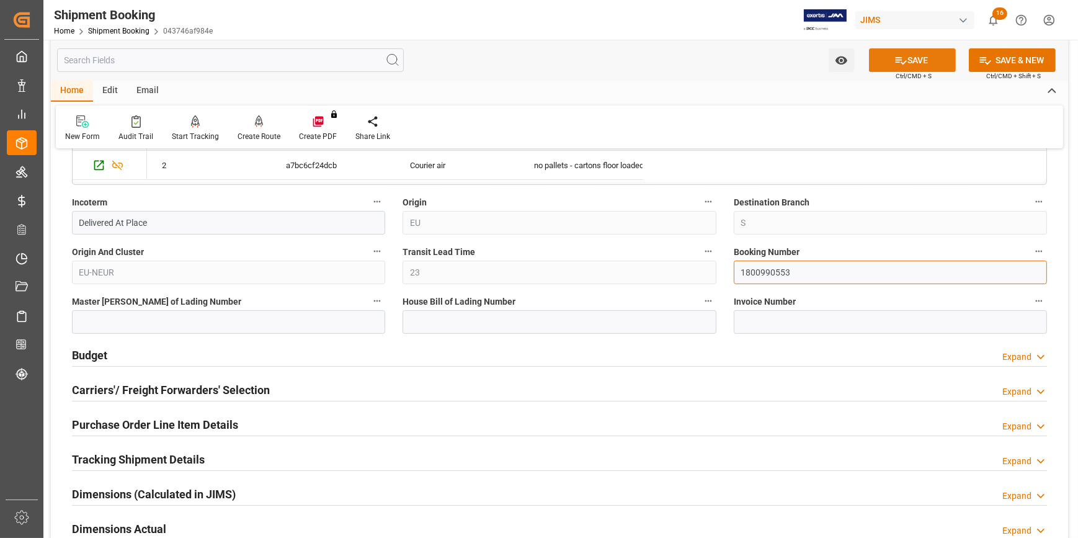
type input "1800990553"
click at [912, 63] on button "SAVE" at bounding box center [912, 60] width 87 height 24
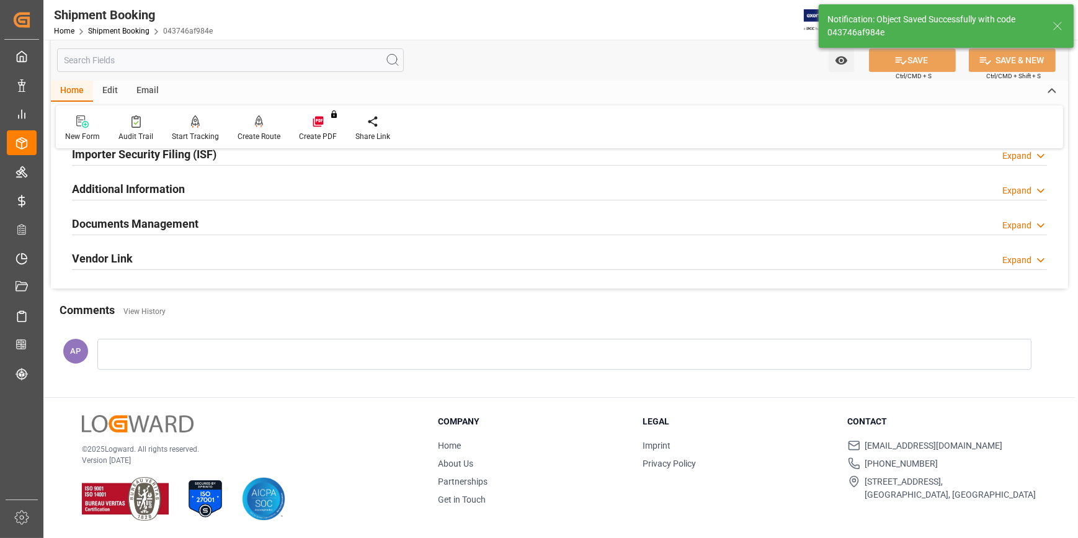
scroll to position [99, 0]
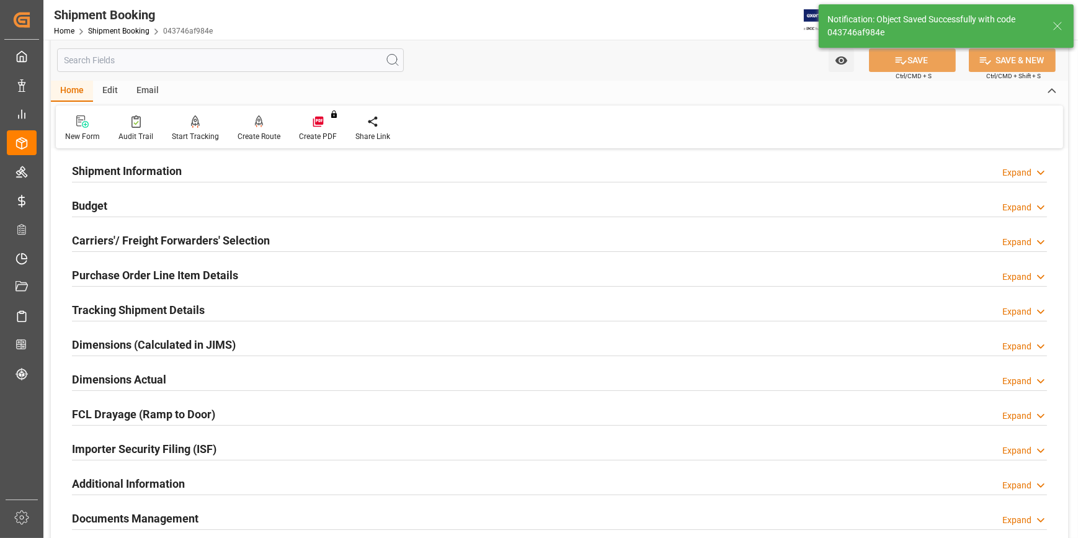
click at [206, 201] on div "Budget Expand" at bounding box center [559, 205] width 975 height 24
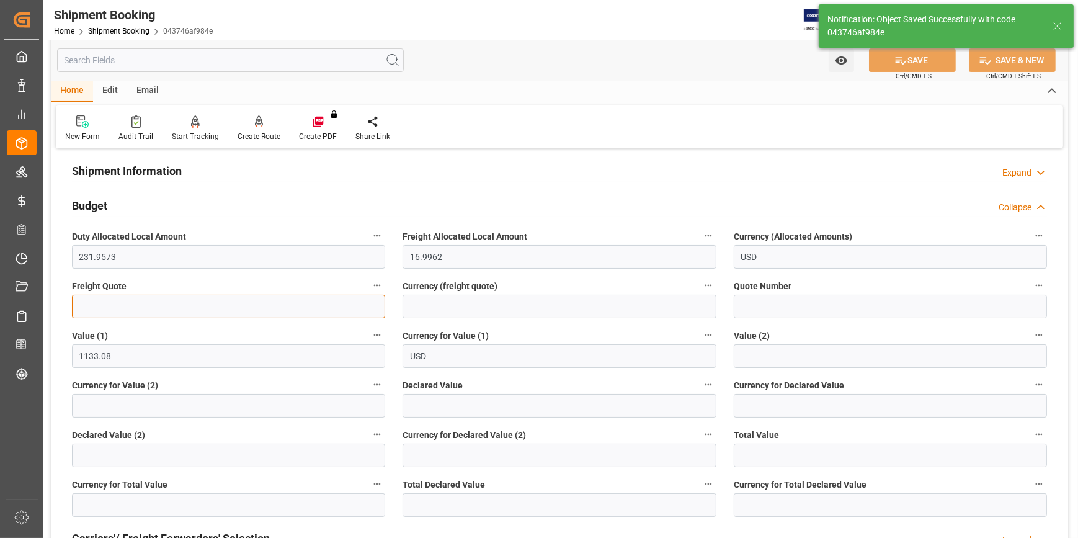
click at [217, 307] on input "text" at bounding box center [228, 306] width 313 height 24
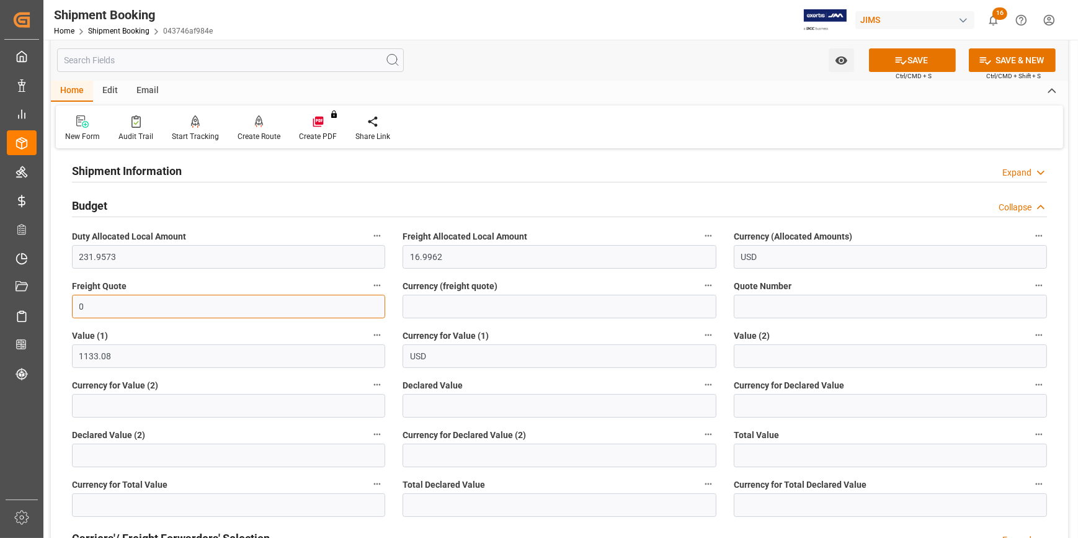
type input "0"
drag, startPoint x: 420, startPoint y: 309, endPoint x: 428, endPoint y: 314, distance: 10.0
click at [420, 309] on input at bounding box center [558, 306] width 313 height 24
type input "0"
click at [911, 57] on button "SAVE" at bounding box center [912, 60] width 87 height 24
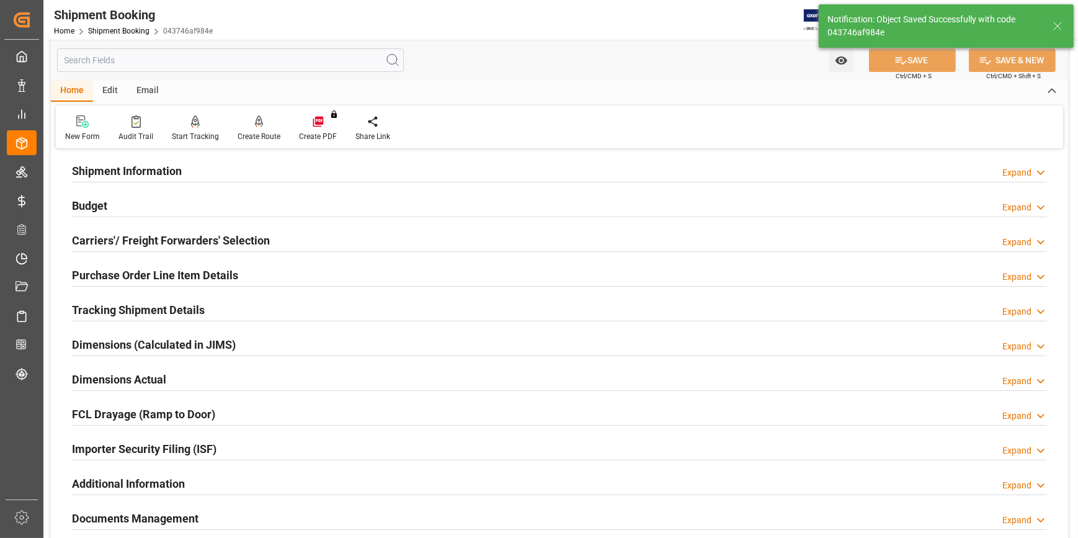
click at [250, 275] on div "Purchase Order Line Item Details Expand" at bounding box center [559, 274] width 975 height 24
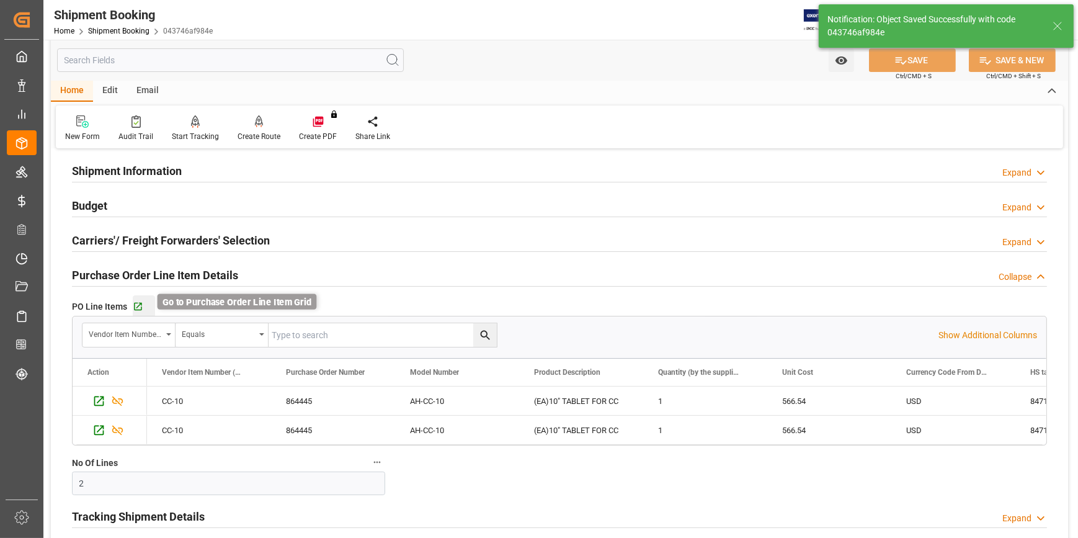
click at [133, 304] on icon "button" at bounding box center [138, 306] width 11 height 11
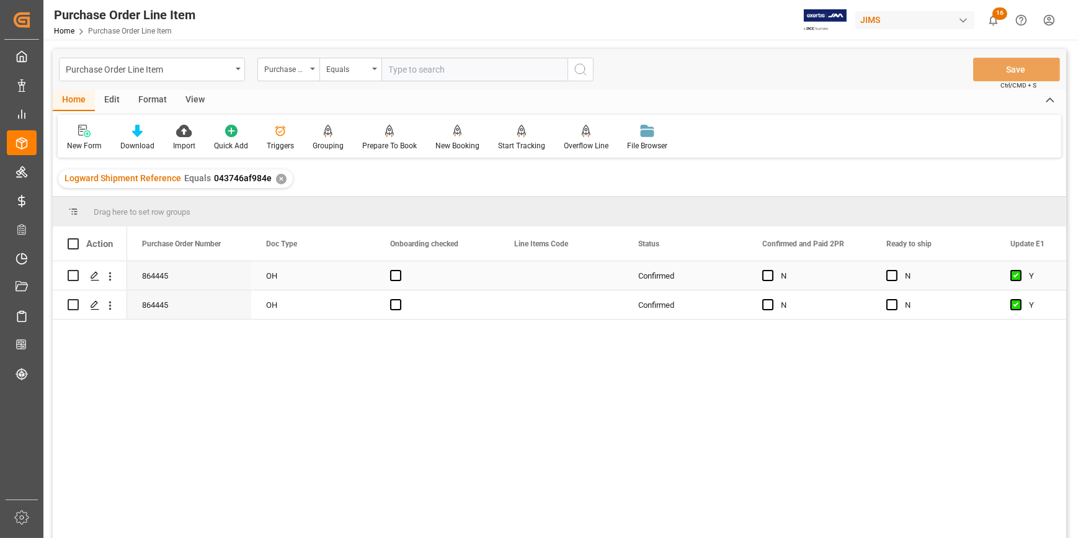
click at [520, 271] on div "Press SPACE to select this row." at bounding box center [561, 275] width 124 height 29
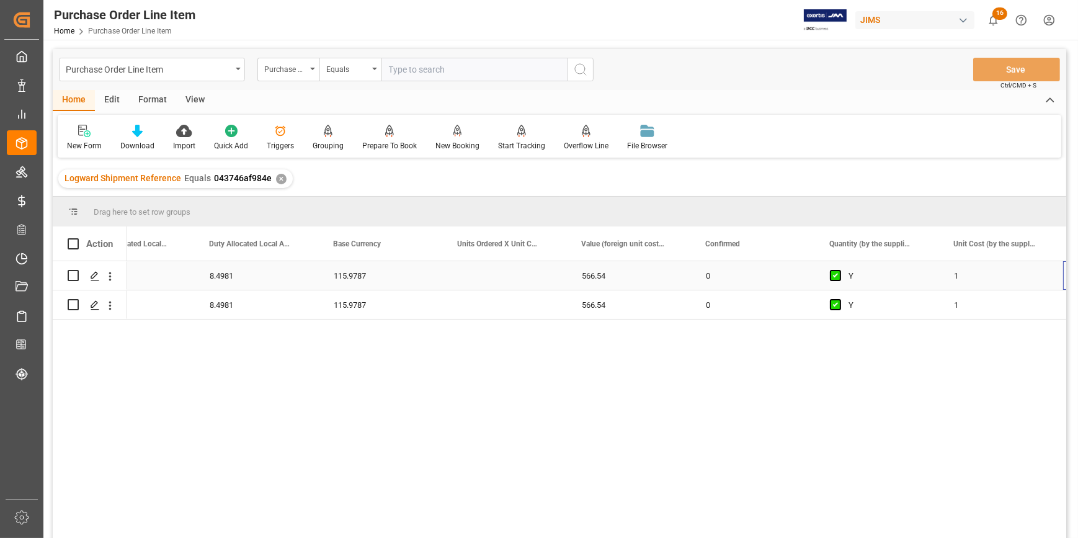
scroll to position [0, 9480]
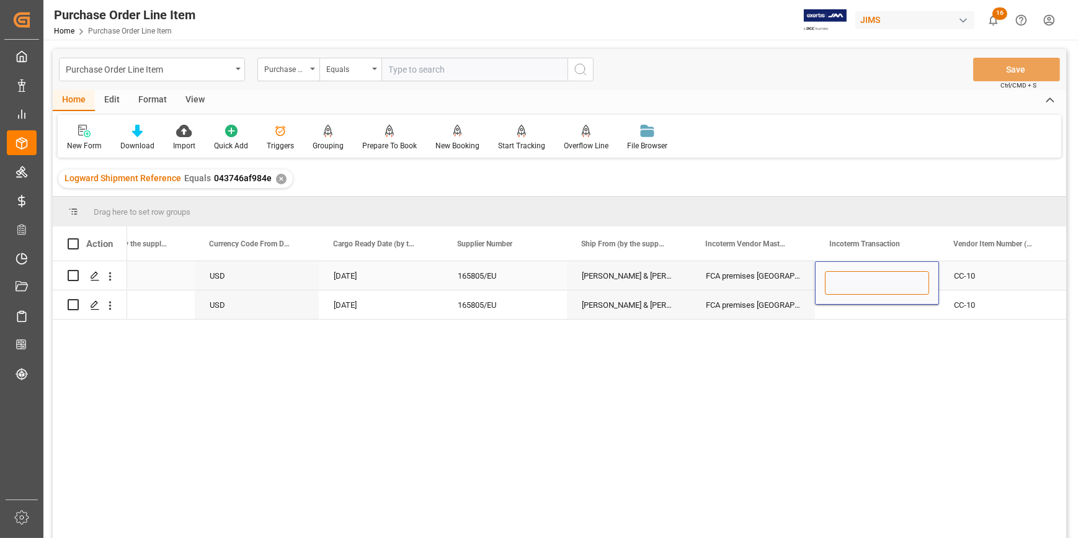
click at [848, 287] on input "Press SPACE to select this row." at bounding box center [877, 283] width 104 height 24
drag, startPoint x: 908, startPoint y: 284, endPoint x: 835, endPoint y: 304, distance: 76.0
click at [815, 279] on div "Delivered At Place" at bounding box center [877, 282] width 124 height 43
type input "Delivered At Place"
click at [868, 329] on div "CC-10 Delivered At Place FCA premises Penryn GB Allen & Heath (GBP)(W/T*)- 1658…" at bounding box center [596, 403] width 939 height 285
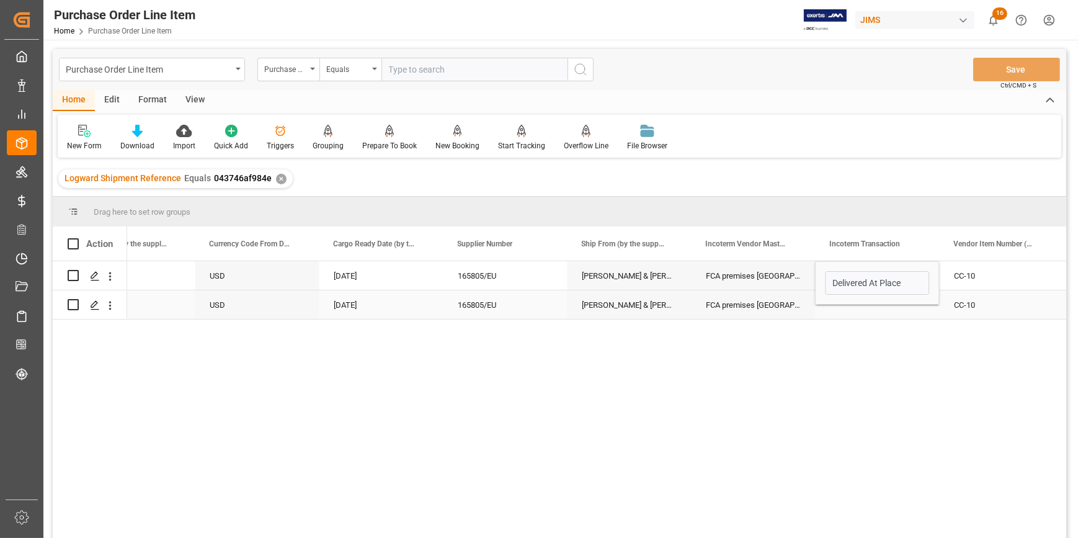
click at [867, 312] on div "Press SPACE to select this row." at bounding box center [877, 304] width 124 height 29
click at [864, 304] on div "Press SPACE to select this row." at bounding box center [877, 304] width 124 height 29
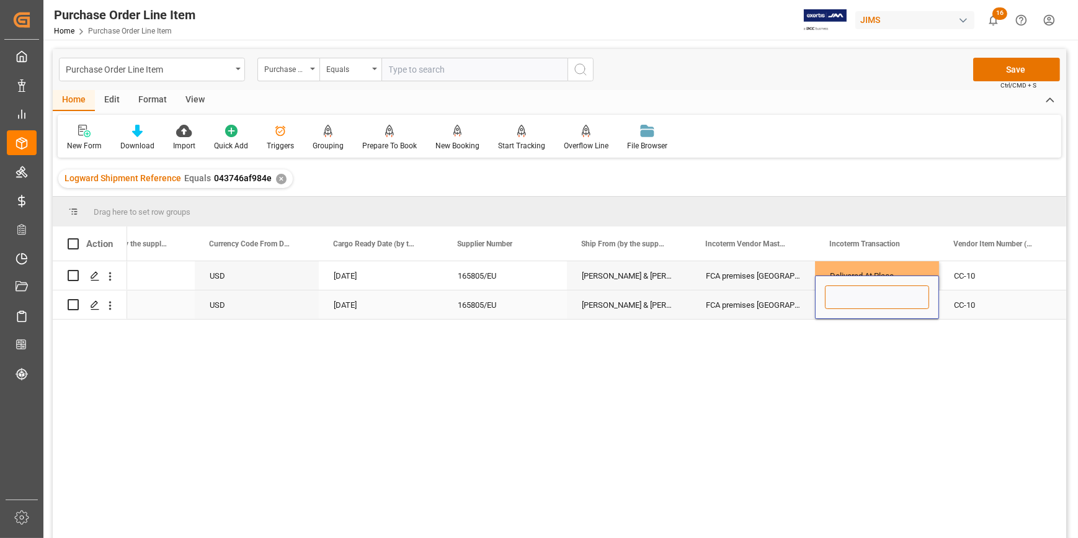
click at [864, 304] on input "Press SPACE to select this row." at bounding box center [877, 297] width 104 height 24
paste input "Delivered At Place"
type input "Delivered At Place"
click at [867, 340] on div "CC-10 Delivered At Place FCA premises Penryn GB Allen & Heath (GBP)(W/T*)- 1658…" at bounding box center [596, 403] width 939 height 285
click at [1014, 63] on button "Save" at bounding box center [1016, 70] width 87 height 24
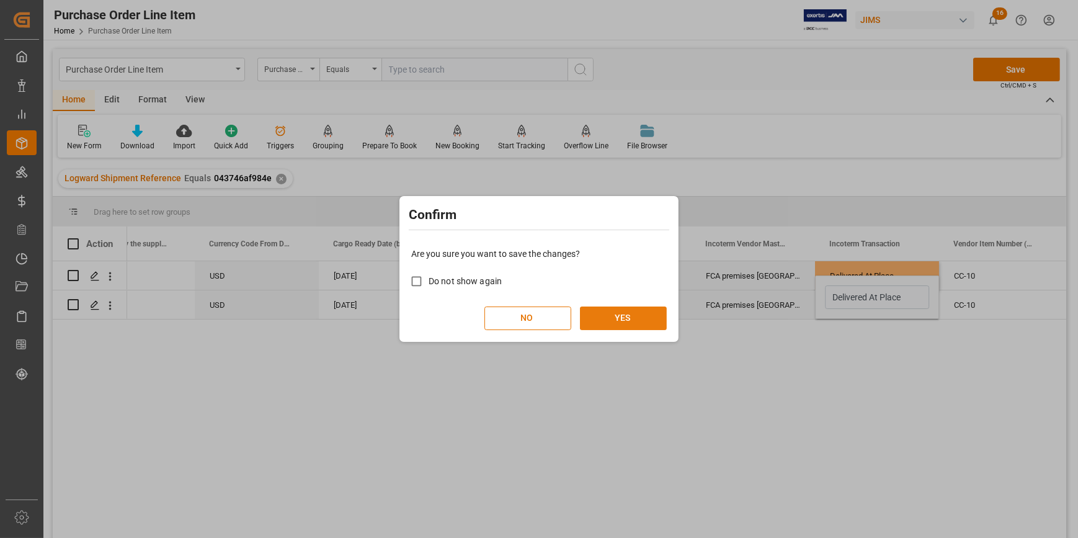
click at [619, 316] on button "YES" at bounding box center [623, 318] width 87 height 24
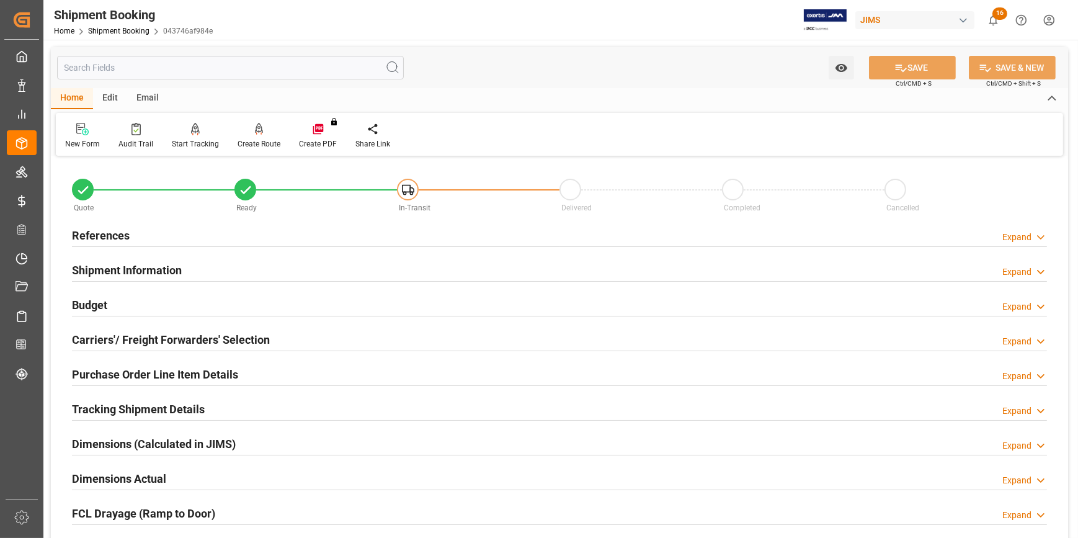
click at [227, 266] on div "Shipment Information Expand" at bounding box center [559, 269] width 975 height 24
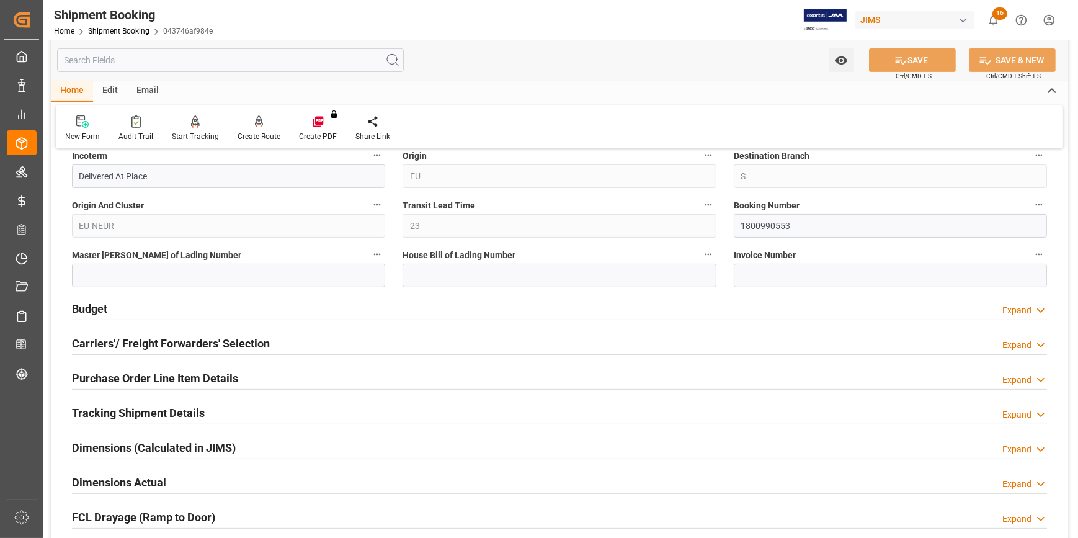
scroll to position [507, 0]
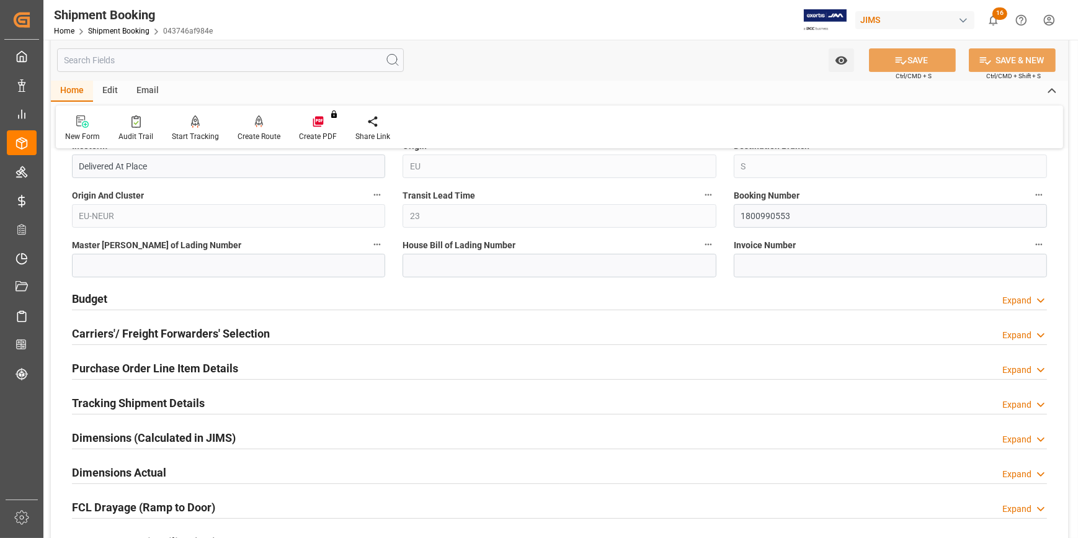
click at [242, 295] on div "Budget Expand" at bounding box center [559, 298] width 975 height 24
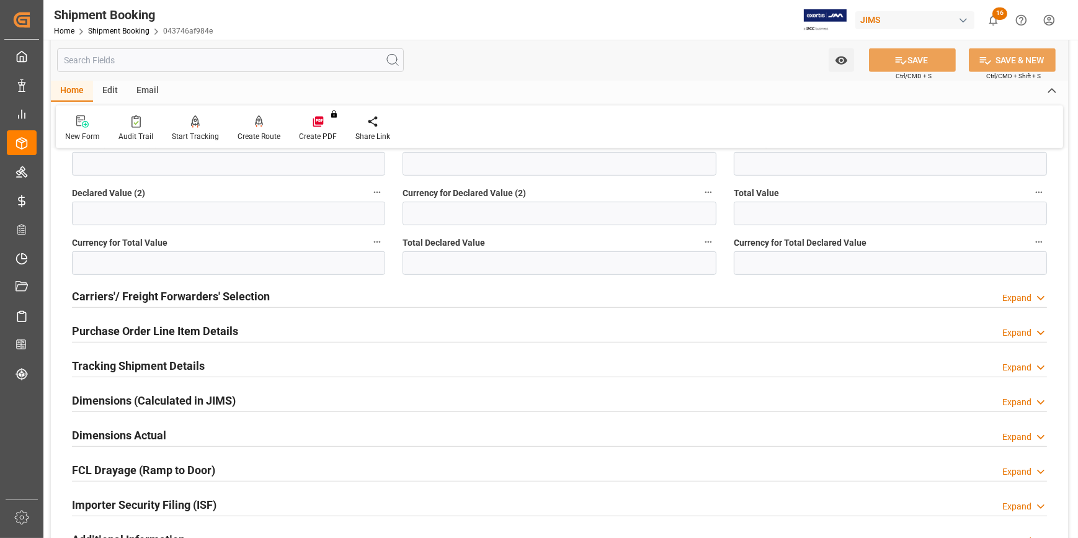
scroll to position [845, 0]
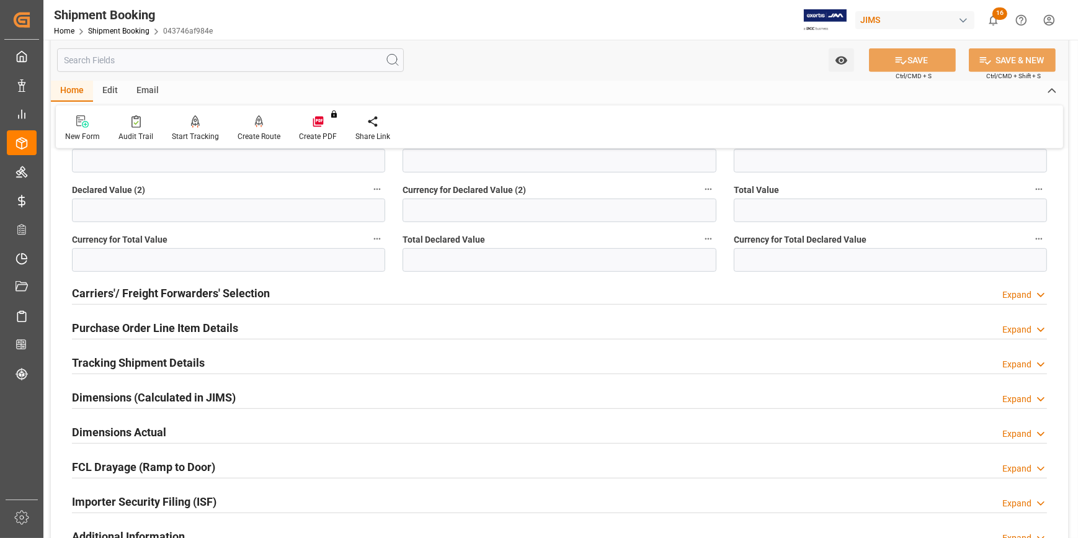
click at [259, 324] on div "Purchase Order Line Item Details Expand" at bounding box center [559, 327] width 975 height 24
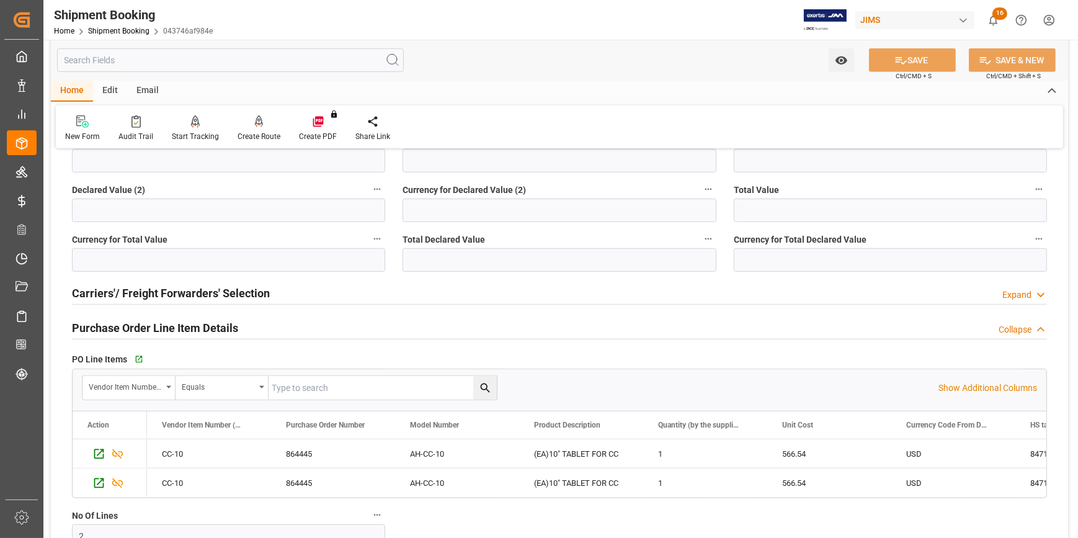
click at [269, 322] on div "Purchase Order Line Item Details Collapse" at bounding box center [559, 327] width 975 height 24
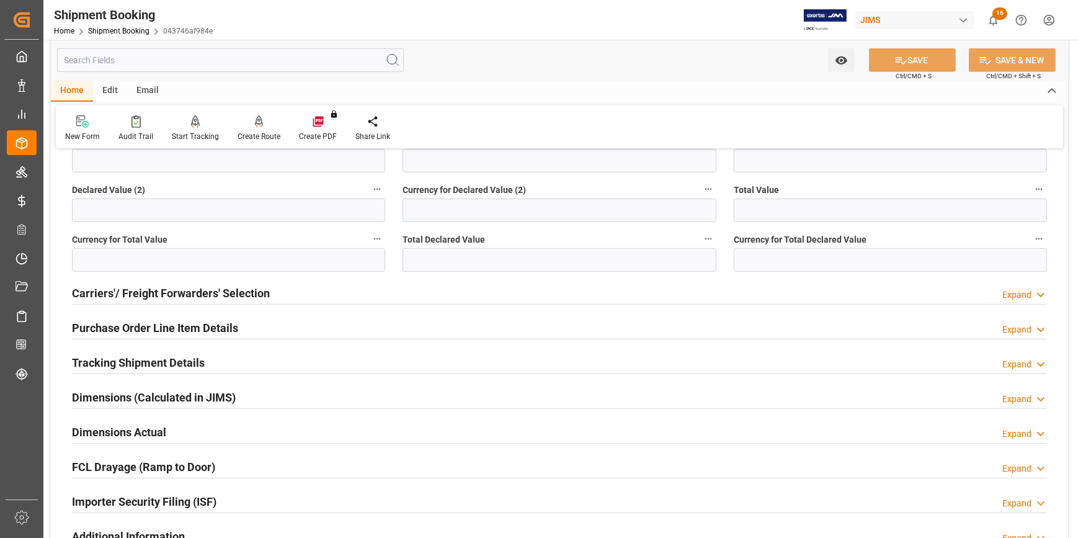
click at [217, 350] on div "Tracking Shipment Details Expand" at bounding box center [559, 362] width 975 height 24
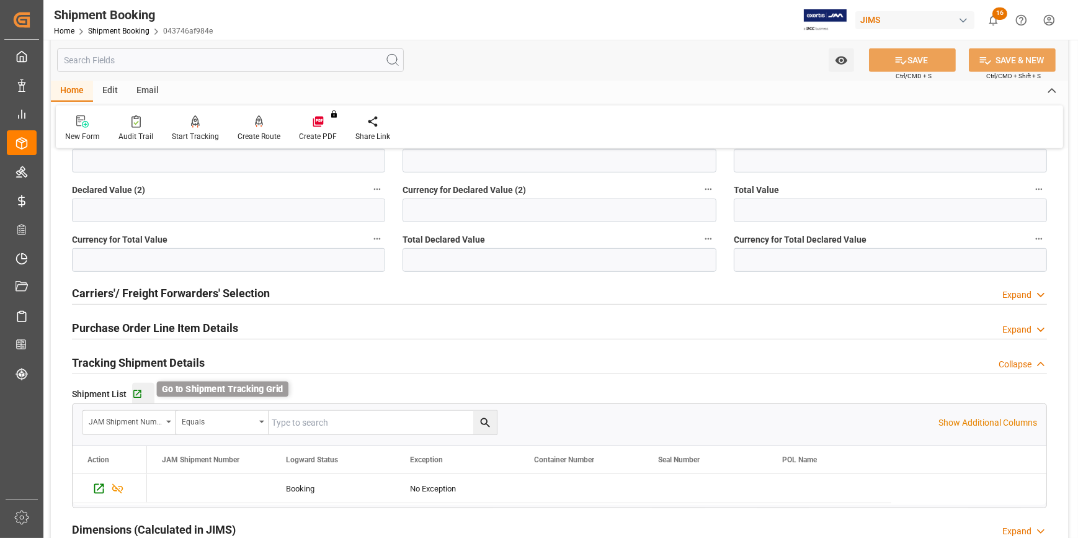
click at [136, 390] on icon "button" at bounding box center [137, 394] width 11 height 11
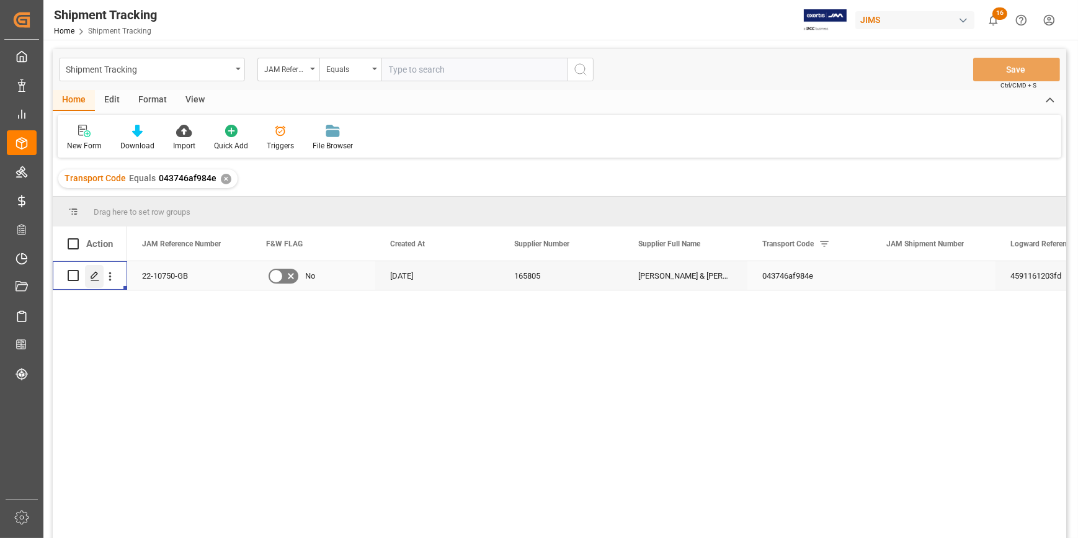
click at [91, 279] on icon "Press SPACE to select this row." at bounding box center [95, 276] width 10 height 10
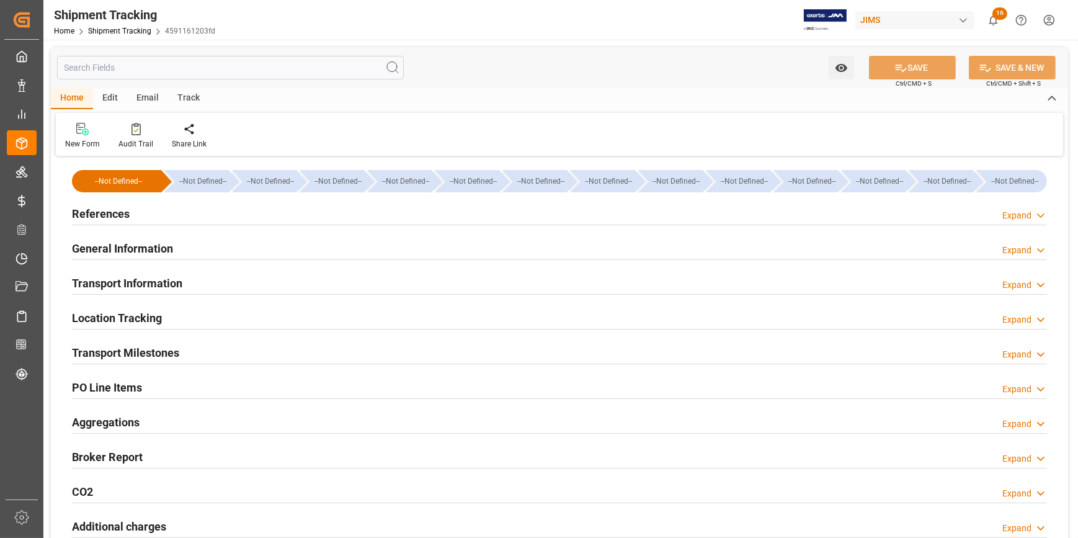
type input "[DATE]"
click at [268, 216] on div "References Expand" at bounding box center [559, 213] width 975 height 24
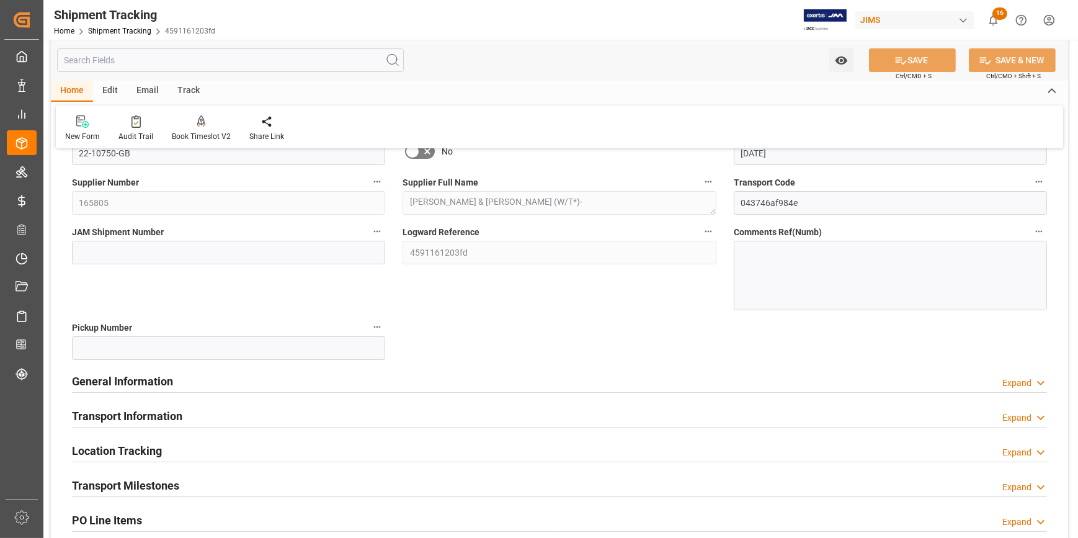
scroll to position [112, 0]
click at [405, 383] on div "General Information Expand" at bounding box center [559, 380] width 975 height 24
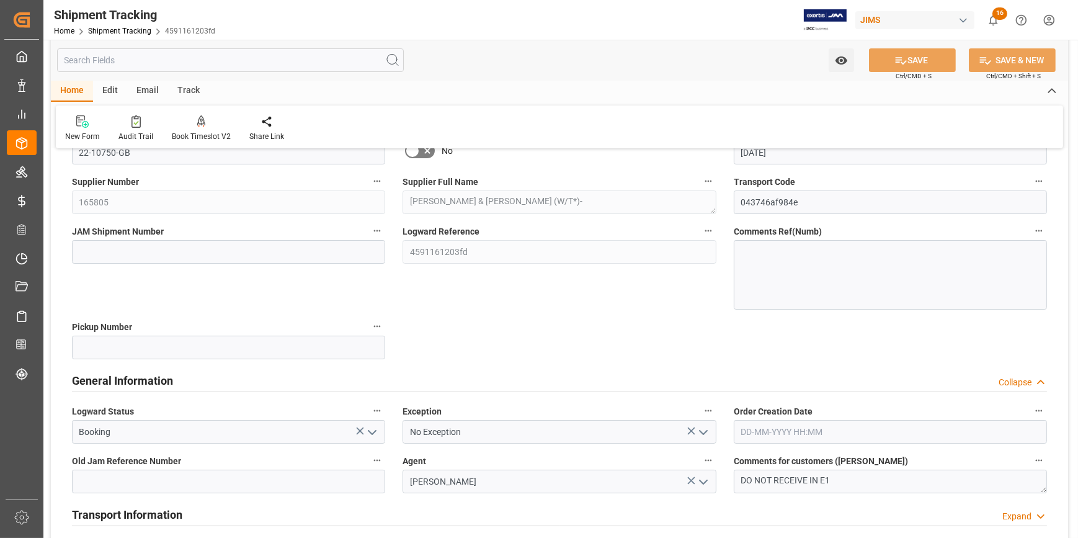
scroll to position [225, 0]
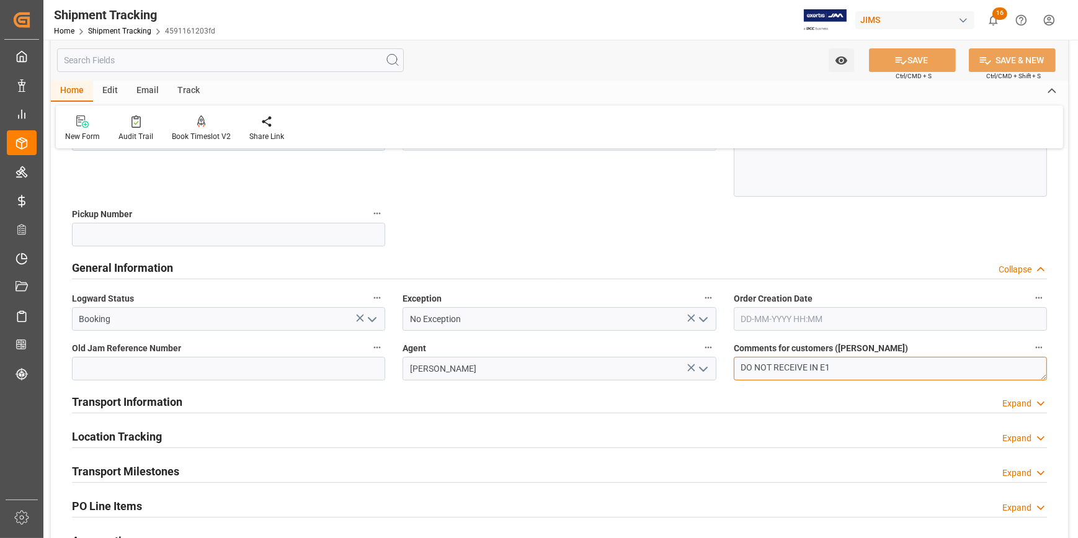
drag, startPoint x: 852, startPoint y: 363, endPoint x: 690, endPoint y: 362, distance: 161.8
click at [681, 360] on div "--Not Defined-- --Not Defined-- --Not Defined-- --Not Defined-- --Not Defined--…" at bounding box center [559, 304] width 1017 height 740
click at [764, 373] on textarea "DO NOT RECEIVE IN E1" at bounding box center [889, 368] width 313 height 24
paste textarea "Warrant Cases 3651 & 3652"
type textarea "Warrant Cases 3651 & 3652"
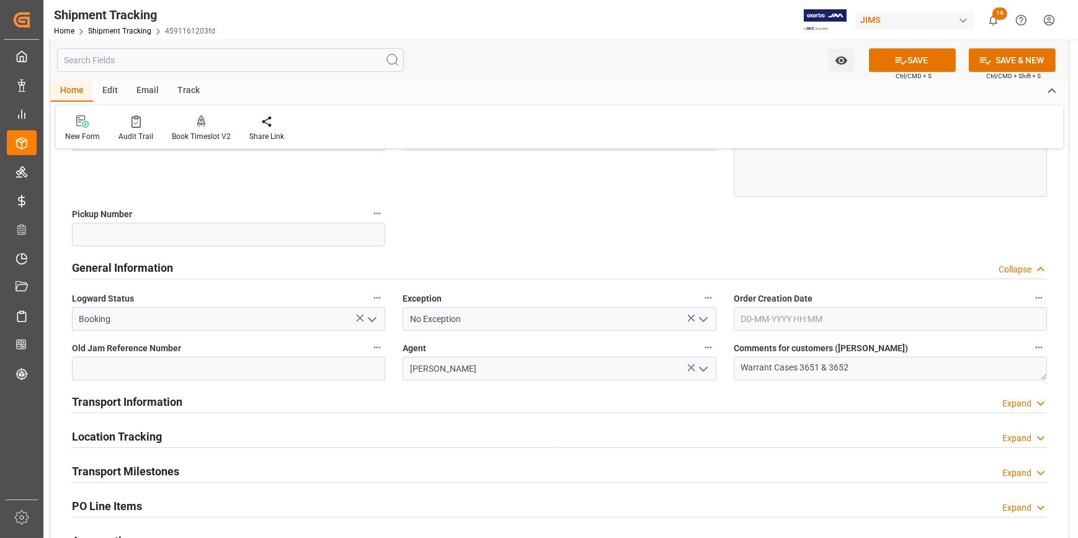
click at [405, 401] on div "Transport Information Expand" at bounding box center [559, 401] width 975 height 24
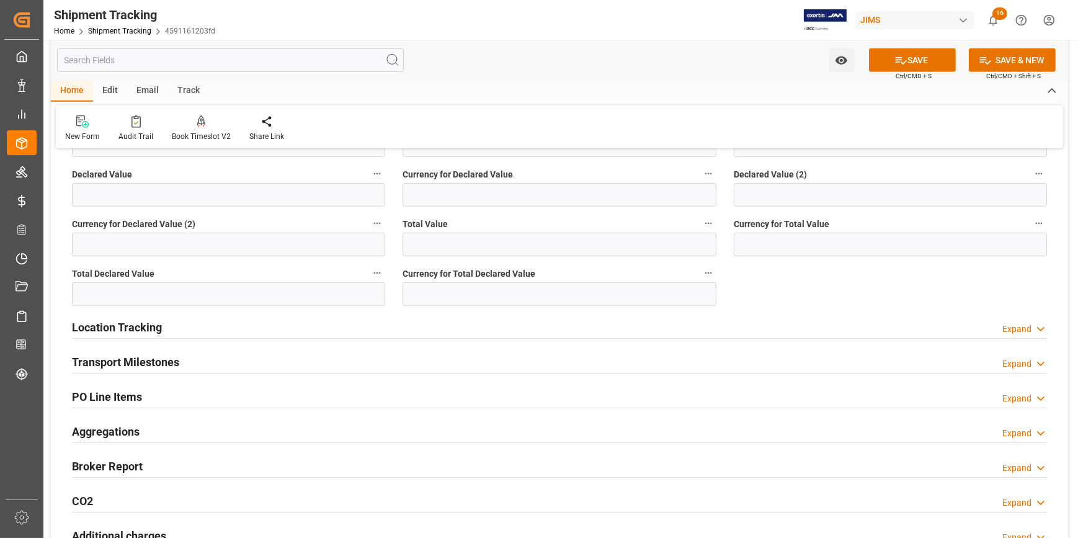
scroll to position [845, 0]
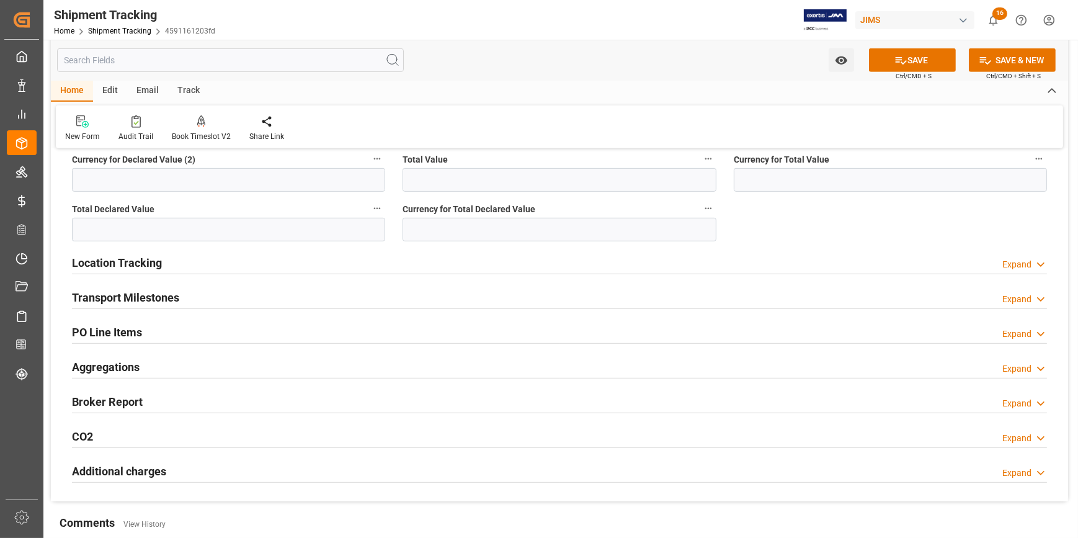
drag, startPoint x: 274, startPoint y: 293, endPoint x: 355, endPoint y: 303, distance: 81.9
click at [274, 292] on div "Transport Milestones Expand" at bounding box center [559, 297] width 975 height 24
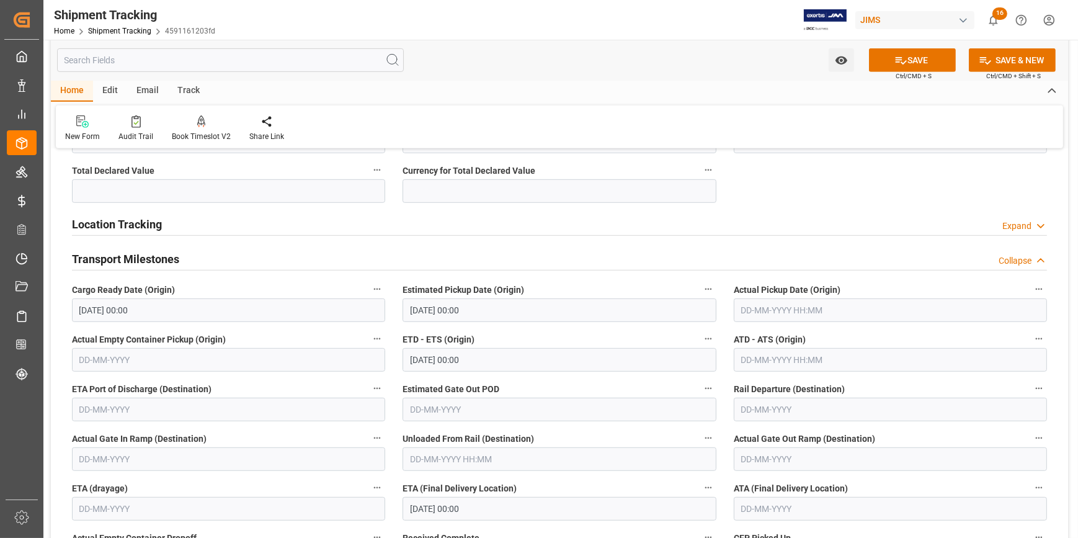
scroll to position [901, 0]
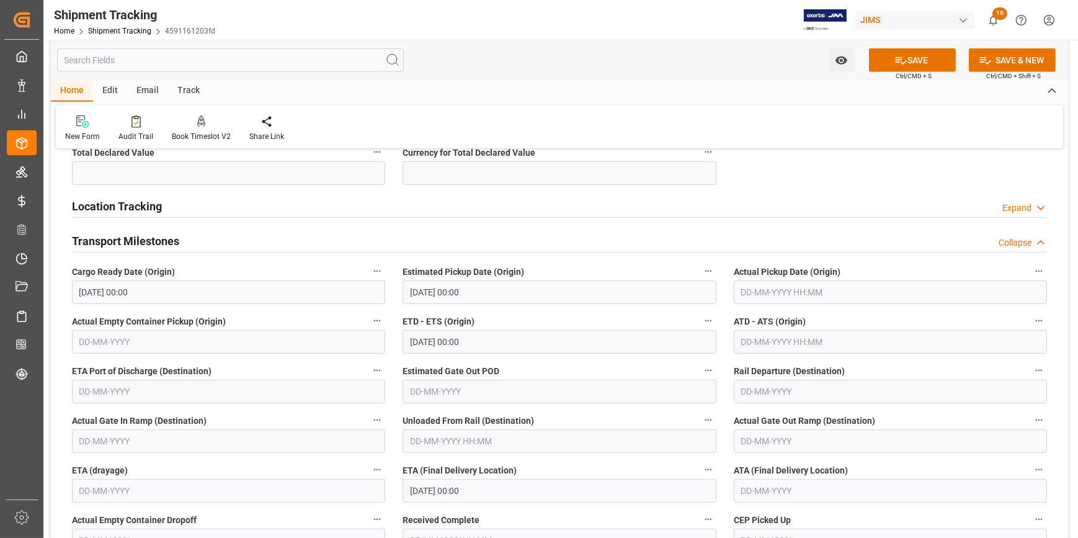
click at [472, 297] on input "[DATE] 00:00" at bounding box center [558, 292] width 313 height 24
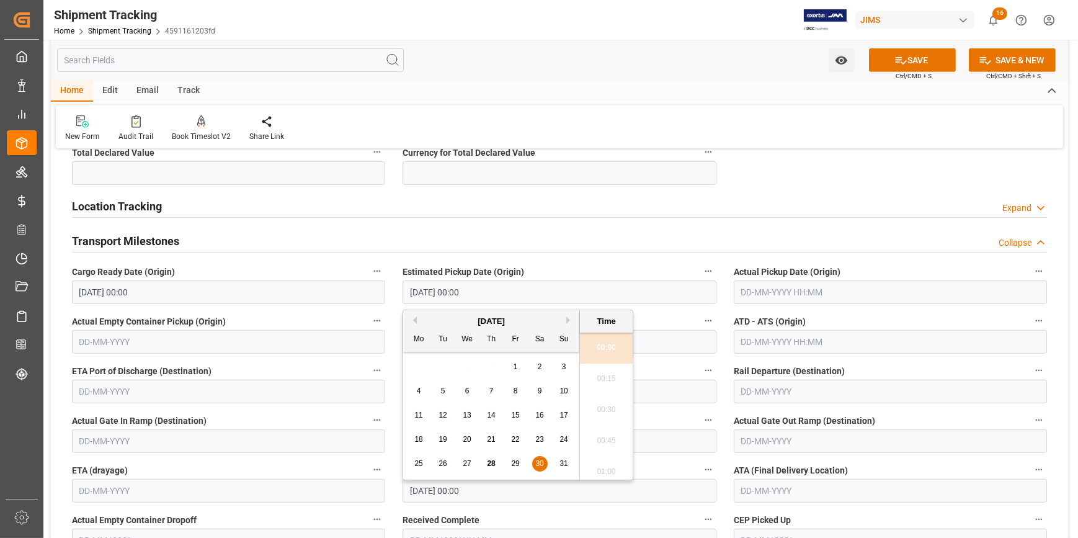
click at [493, 461] on span "28" at bounding box center [491, 463] width 8 height 9
type input "[DATE] 00:00"
click at [774, 292] on input "text" at bounding box center [889, 292] width 313 height 24
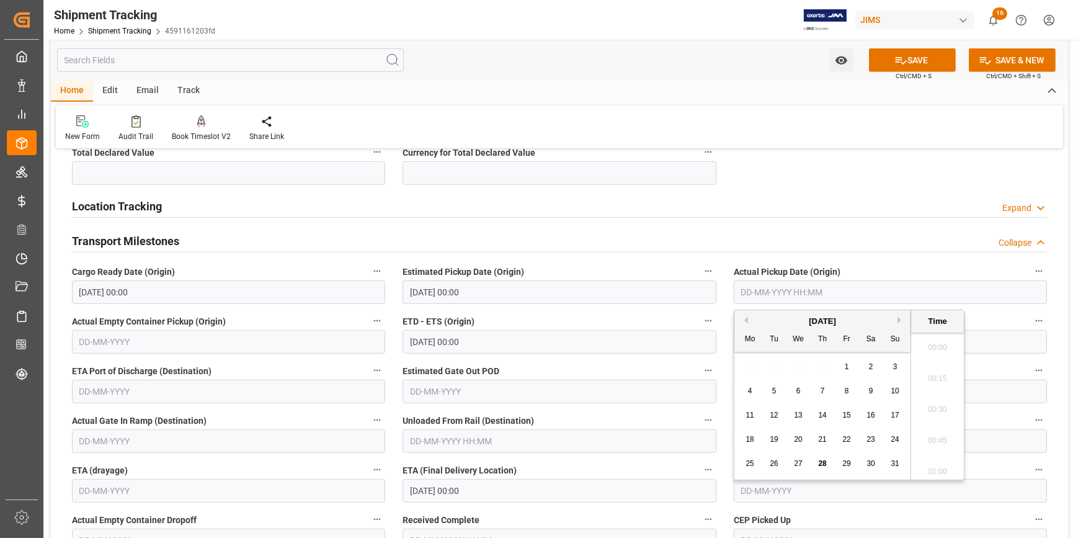
scroll to position [1709, 0]
click at [821, 459] on span "28" at bounding box center [822, 463] width 8 height 9
type input "[DATE] 00:00"
click at [476, 340] on input "[DATE] 00:00" at bounding box center [558, 342] width 313 height 24
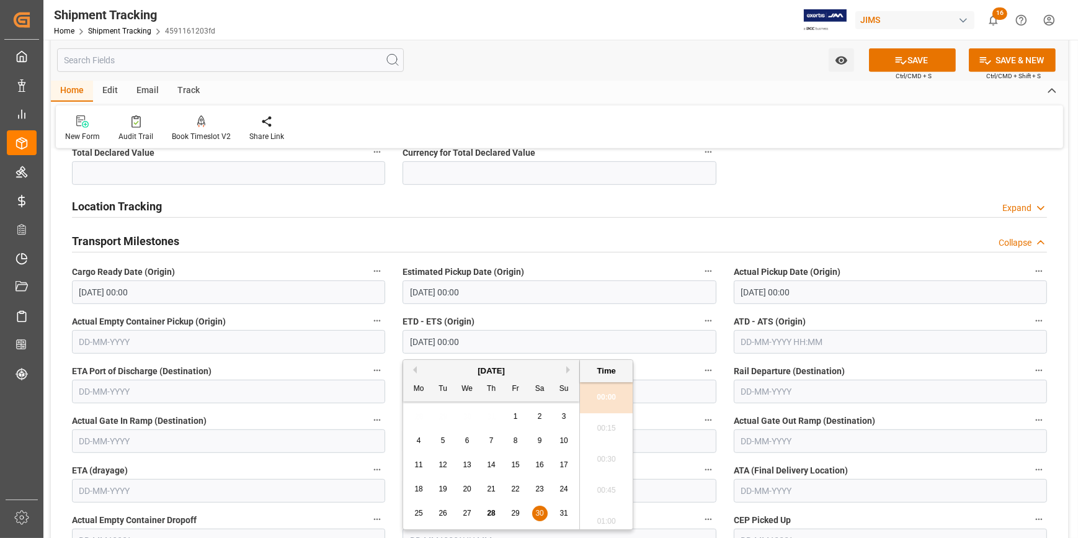
click at [490, 513] on span "28" at bounding box center [491, 512] width 8 height 9
type input "[DATE] 00:00"
click at [791, 339] on input "text" at bounding box center [889, 342] width 313 height 24
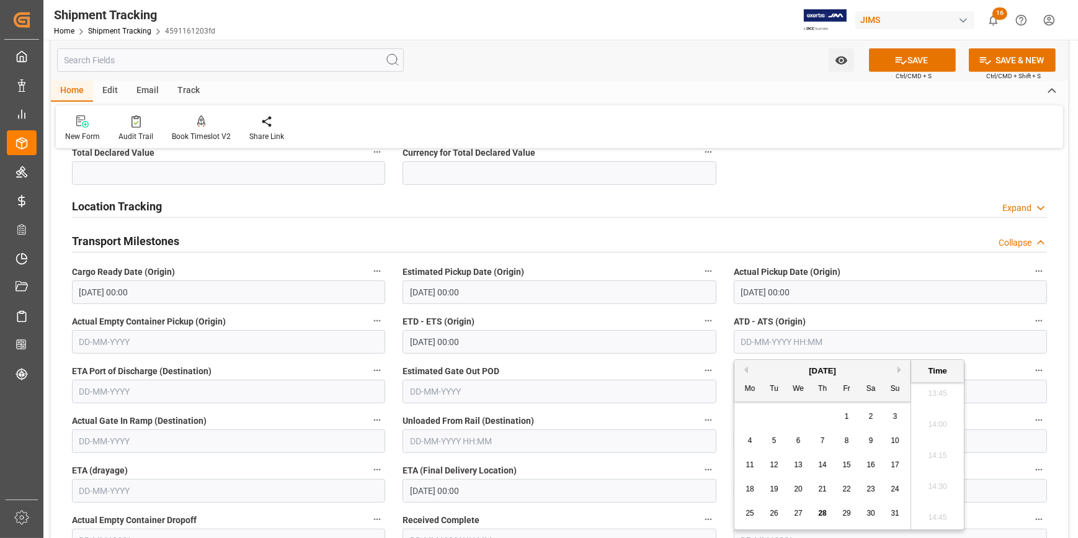
click at [822, 508] on span "28" at bounding box center [822, 512] width 8 height 9
type input "28-08-2025 00:00"
click at [579, 363] on label "Estimated Gate Out POD" at bounding box center [558, 370] width 313 height 17
click at [700, 363] on button "Estimated Gate Out POD" at bounding box center [708, 370] width 16 height 16
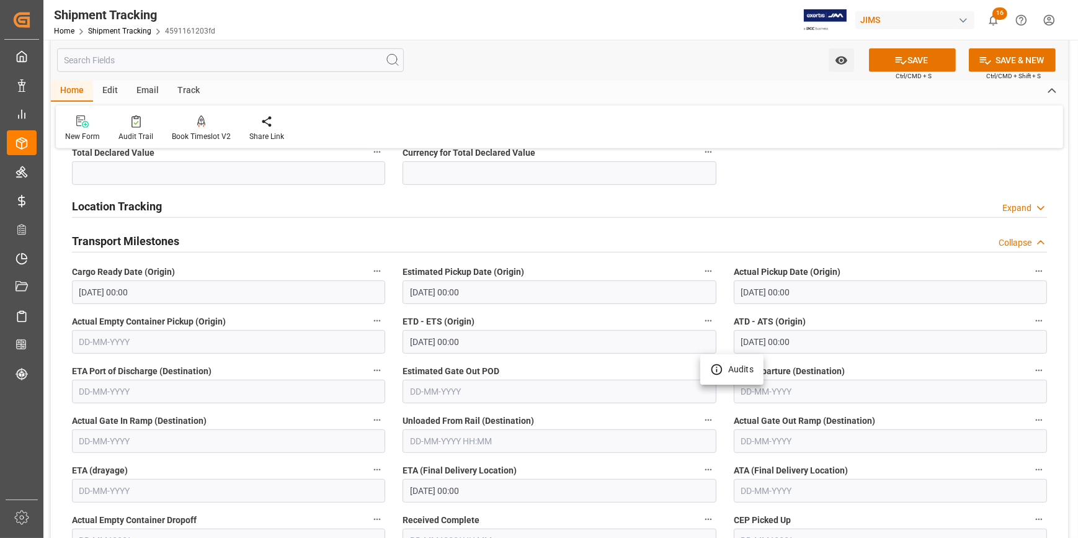
click at [603, 374] on div at bounding box center [539, 269] width 1078 height 538
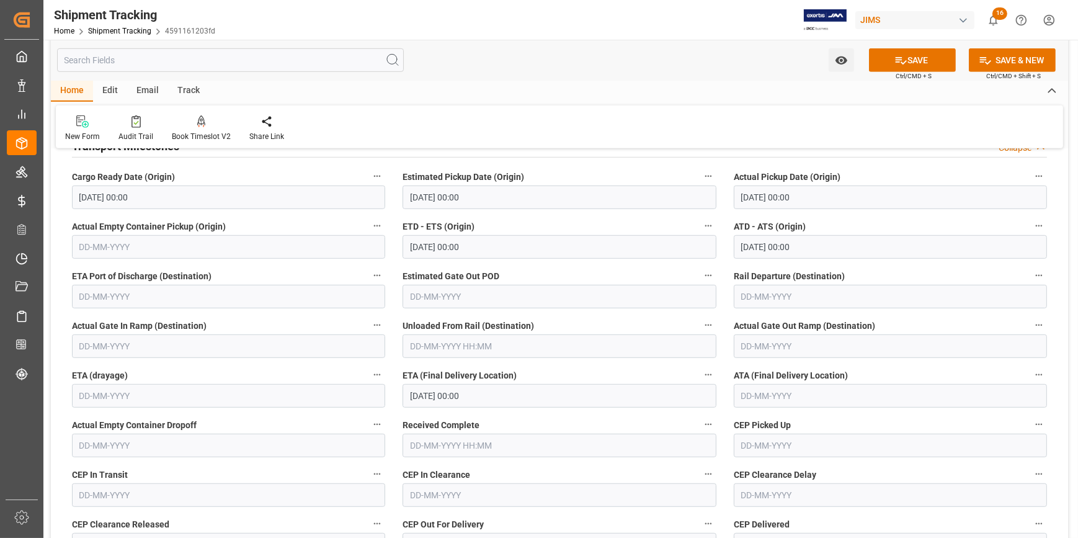
scroll to position [1014, 0]
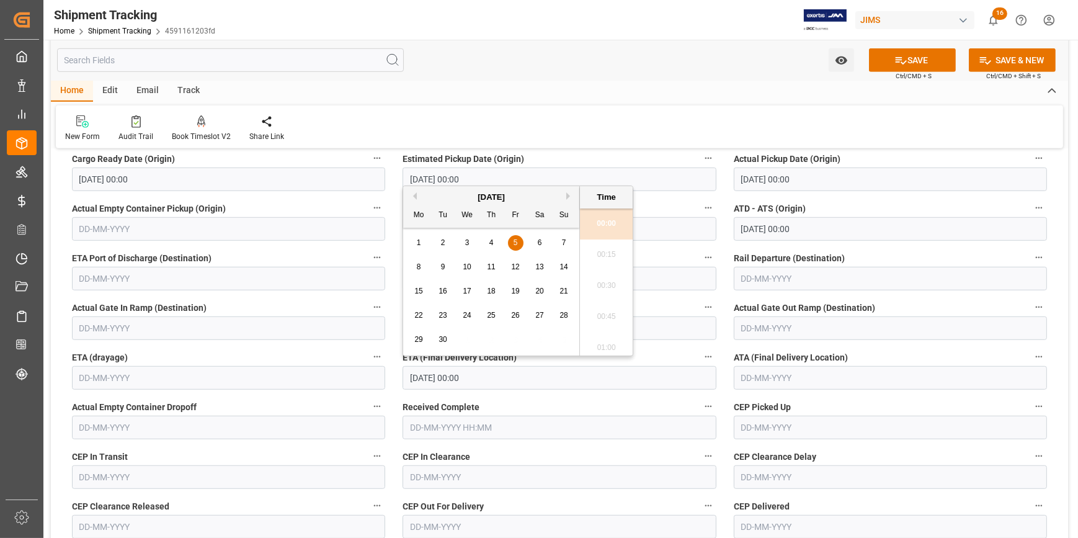
click at [459, 376] on input "05-09-2025 00:00" at bounding box center [558, 378] width 313 height 24
click at [911, 62] on button "SAVE" at bounding box center [912, 60] width 87 height 24
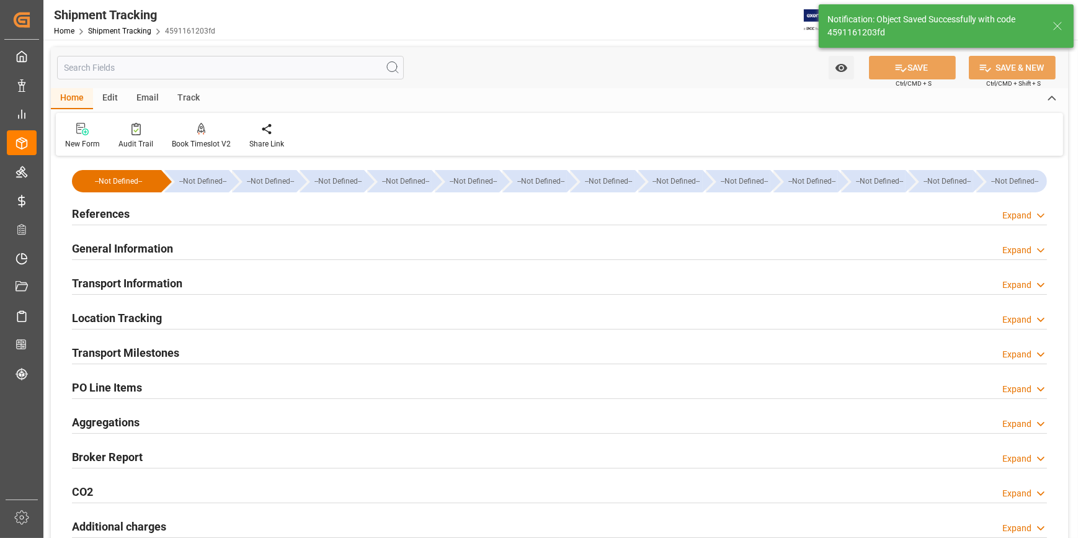
scroll to position [0, 0]
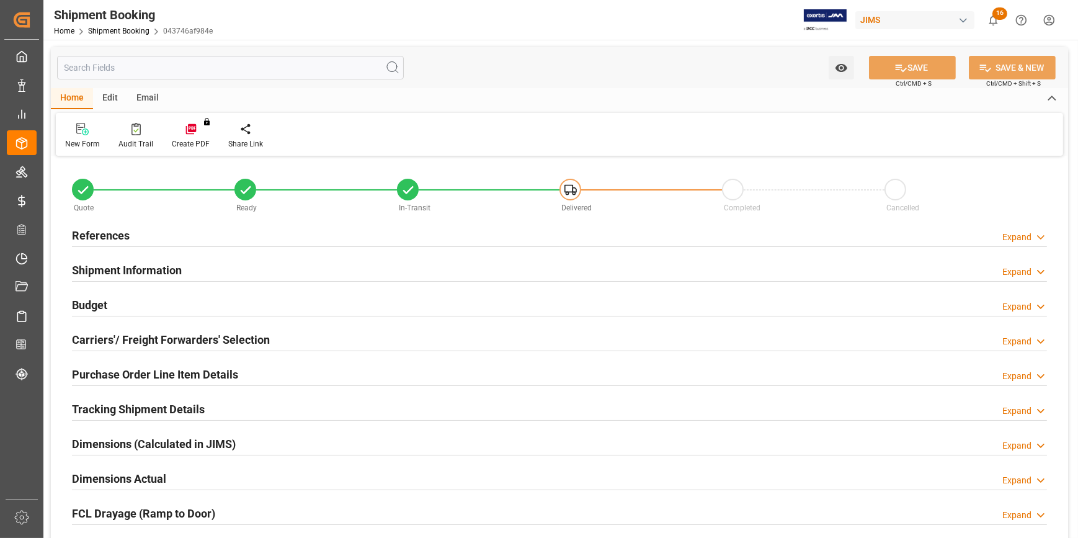
type input "0"
type input "231.9574"
type input "16.9962"
type input "0"
type input "1133.08"
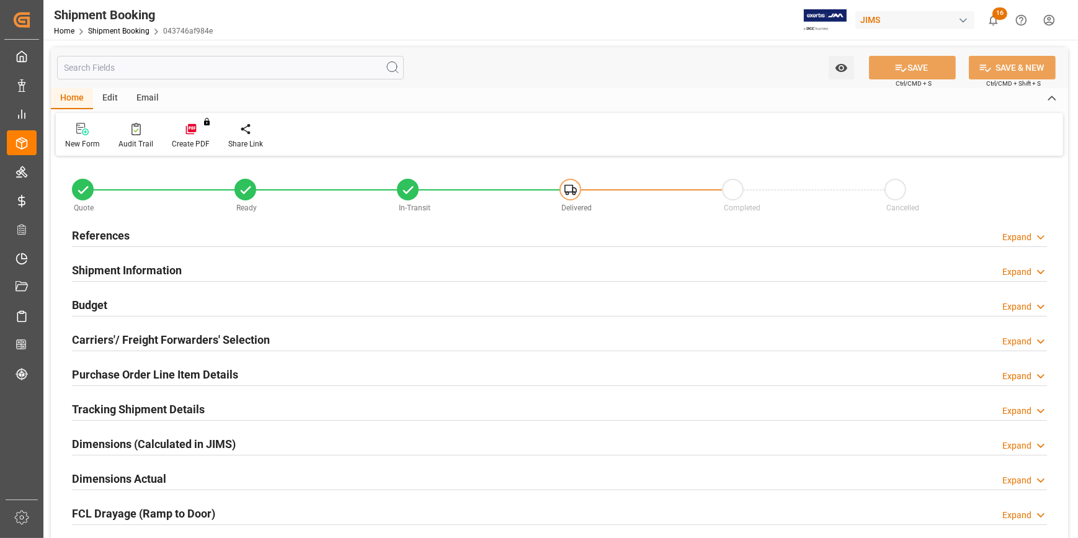
type input "[DATE]"
click at [217, 240] on div "References Expand" at bounding box center [559, 235] width 975 height 24
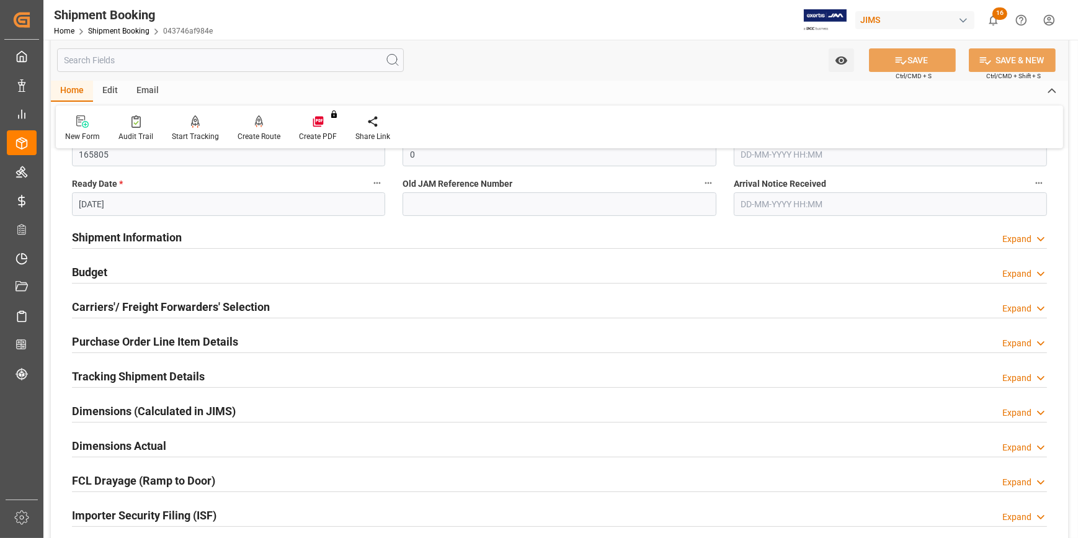
scroll to position [281, 0]
click at [255, 275] on div "Budget Expand" at bounding box center [559, 271] width 975 height 24
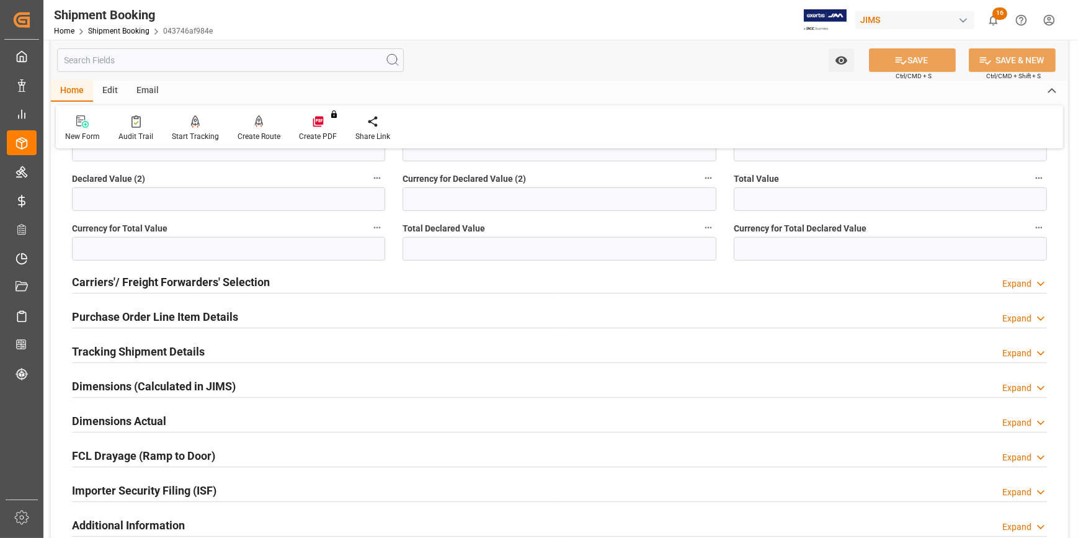
scroll to position [676, 0]
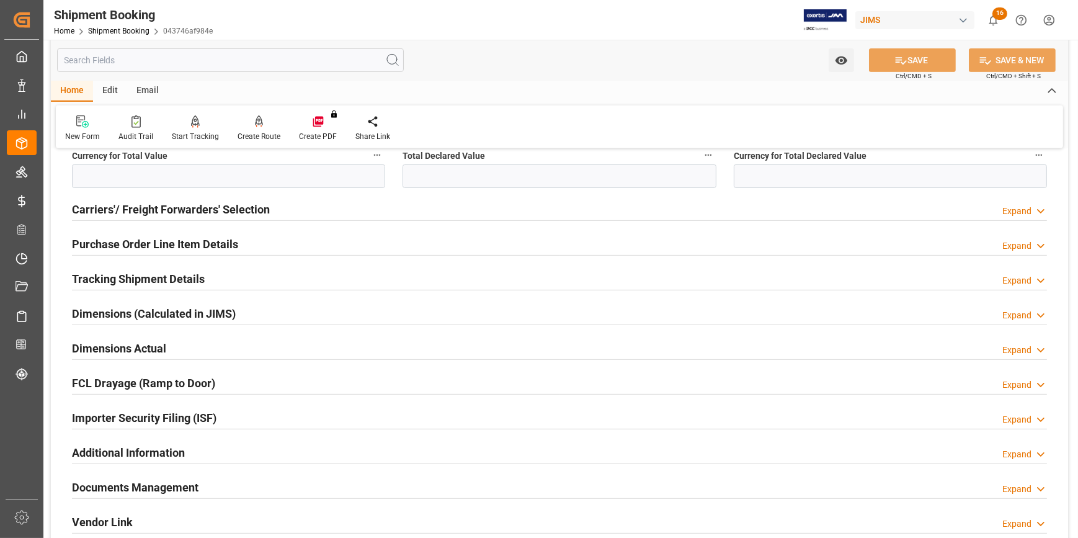
click at [241, 356] on div "Dimensions Actual Expand" at bounding box center [559, 347] width 975 height 24
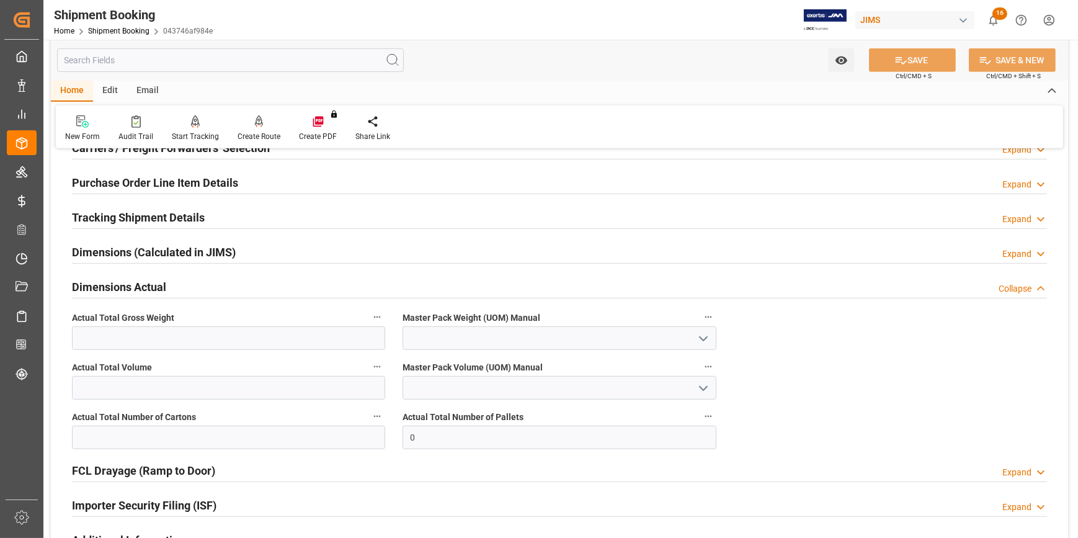
scroll to position [845, 0]
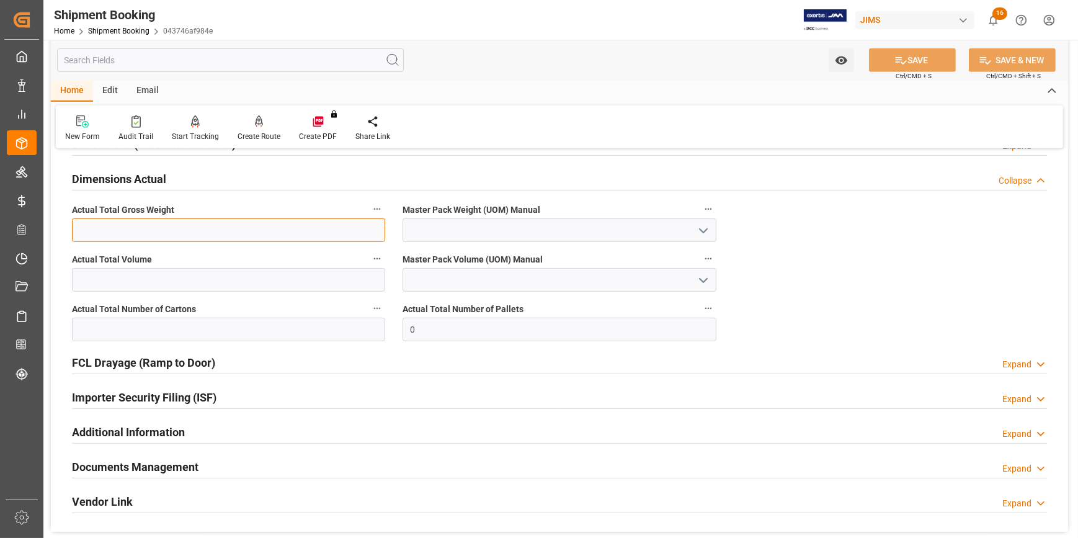
click at [173, 228] on input "text" at bounding box center [228, 230] width 313 height 24
type input "2"
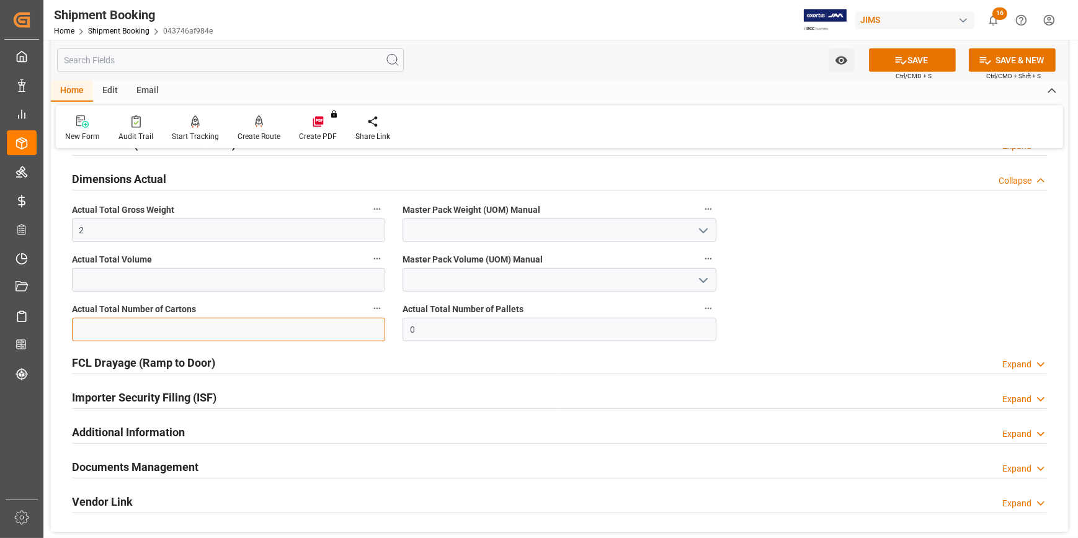
click at [285, 333] on input "text" at bounding box center [228, 329] width 313 height 24
type input "2"
click at [913, 63] on button "SAVE" at bounding box center [912, 60] width 87 height 24
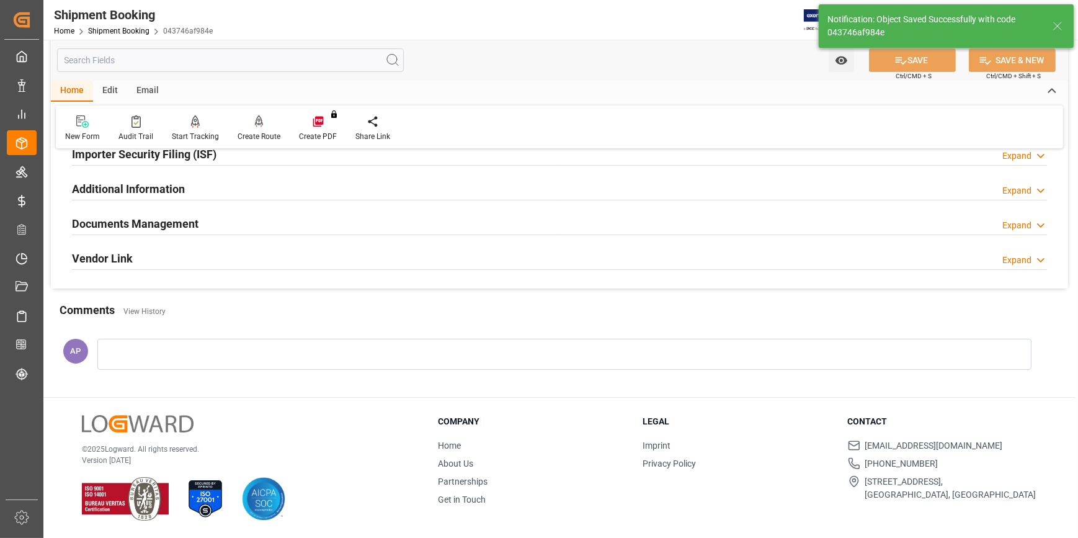
scroll to position [299, 0]
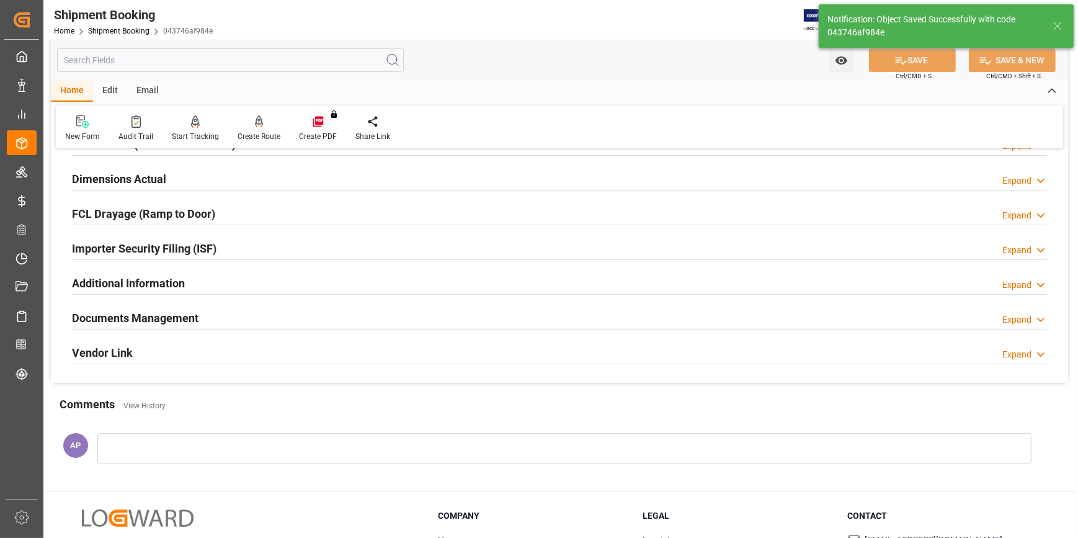
click at [270, 321] on div "Documents Management Expand" at bounding box center [559, 317] width 975 height 24
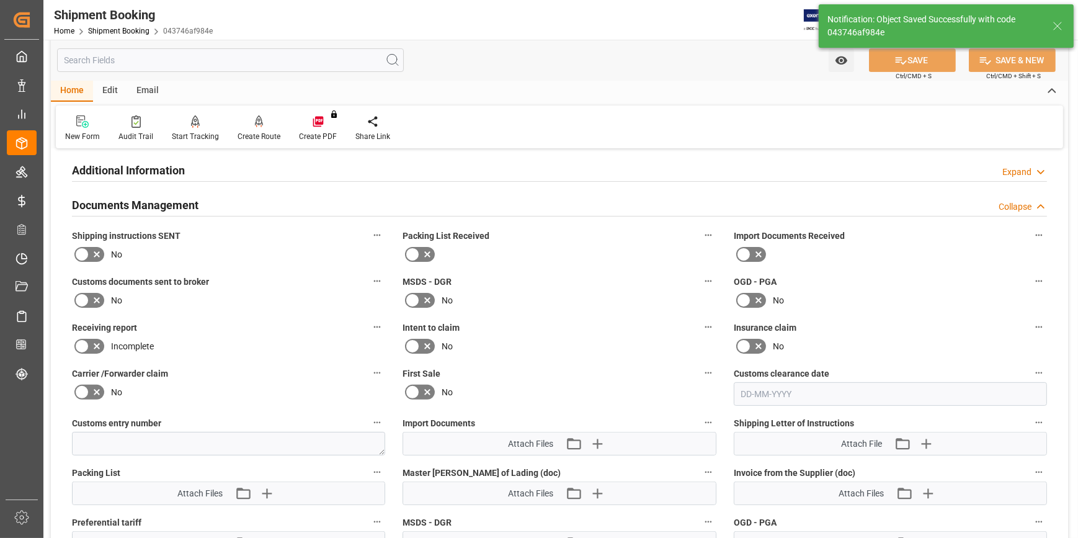
scroll to position [525, 0]
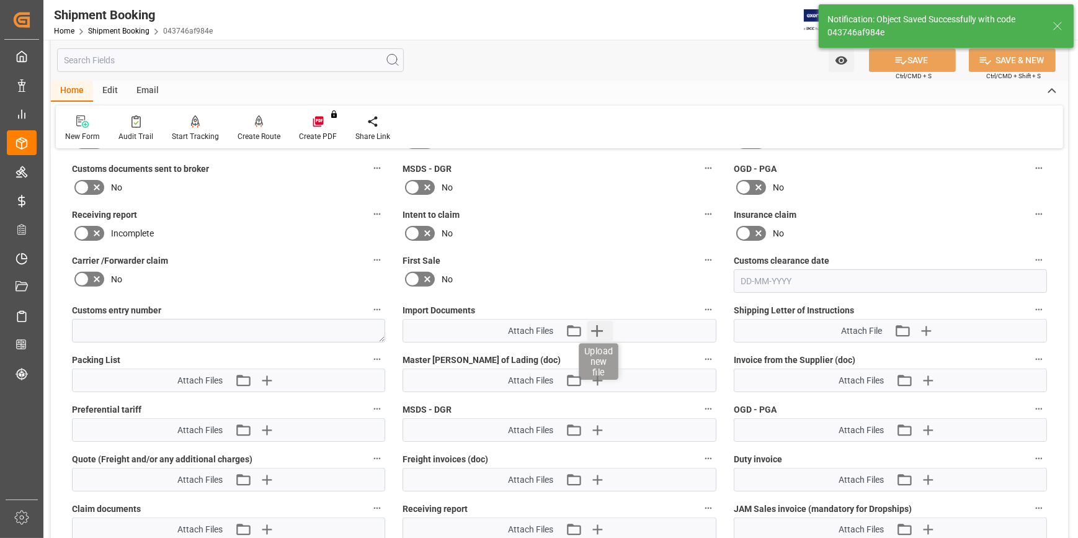
click at [598, 327] on icon "button" at bounding box center [597, 331] width 20 height 20
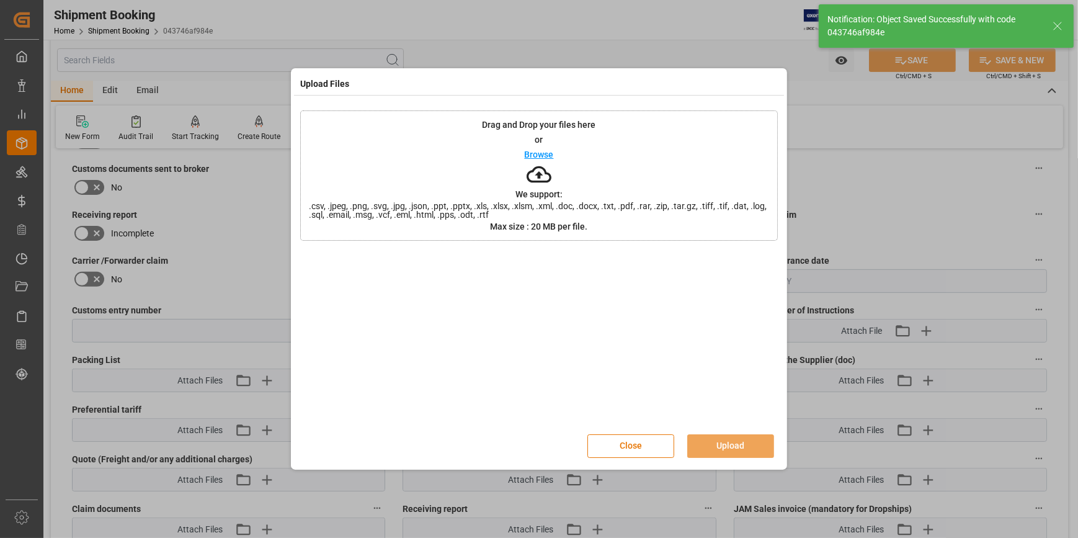
click at [534, 154] on p "Browse" at bounding box center [539, 154] width 29 height 9
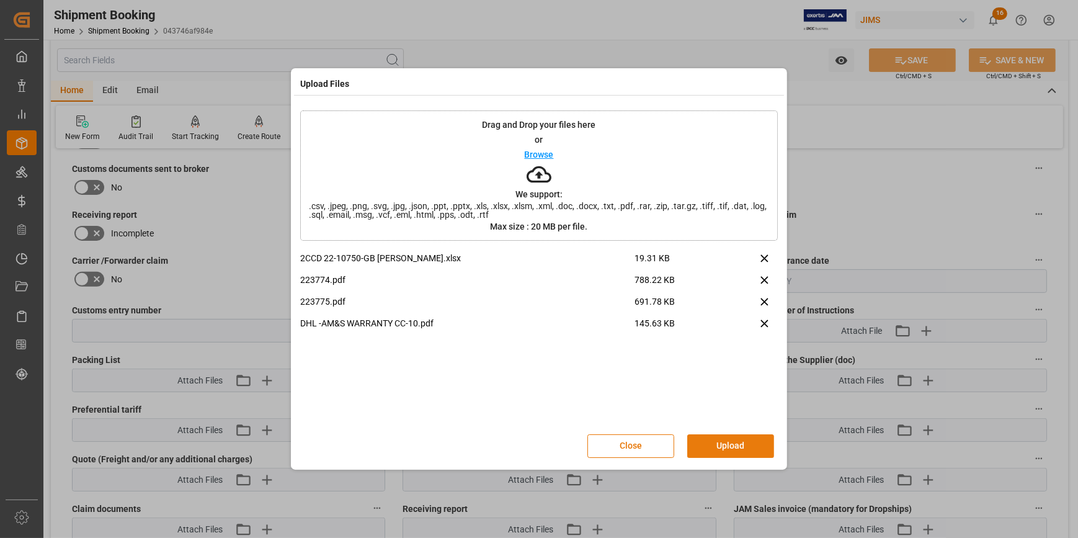
click at [742, 446] on button "Upload" at bounding box center [730, 446] width 87 height 24
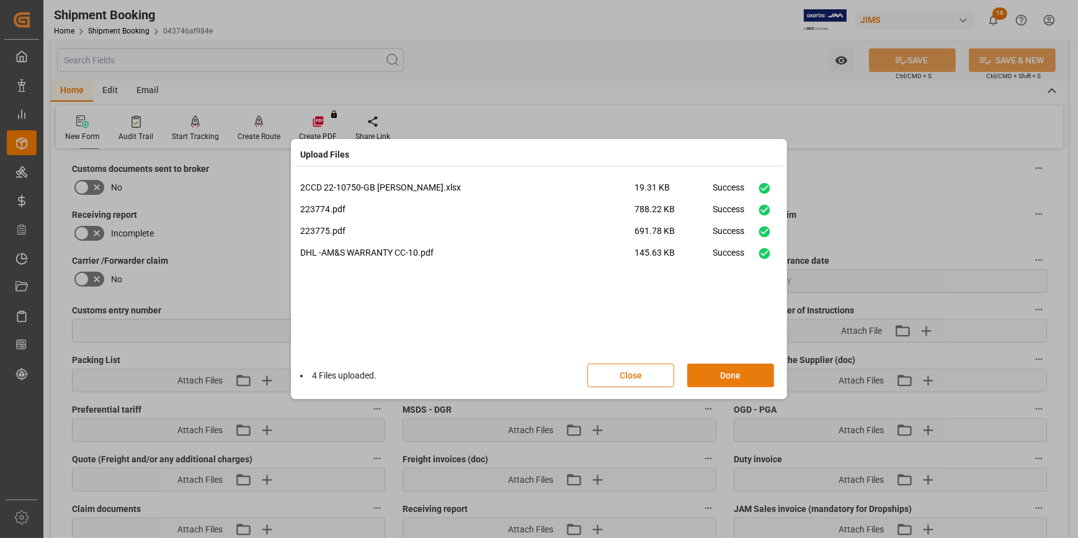
click at [714, 374] on button "Done" at bounding box center [730, 375] width 87 height 24
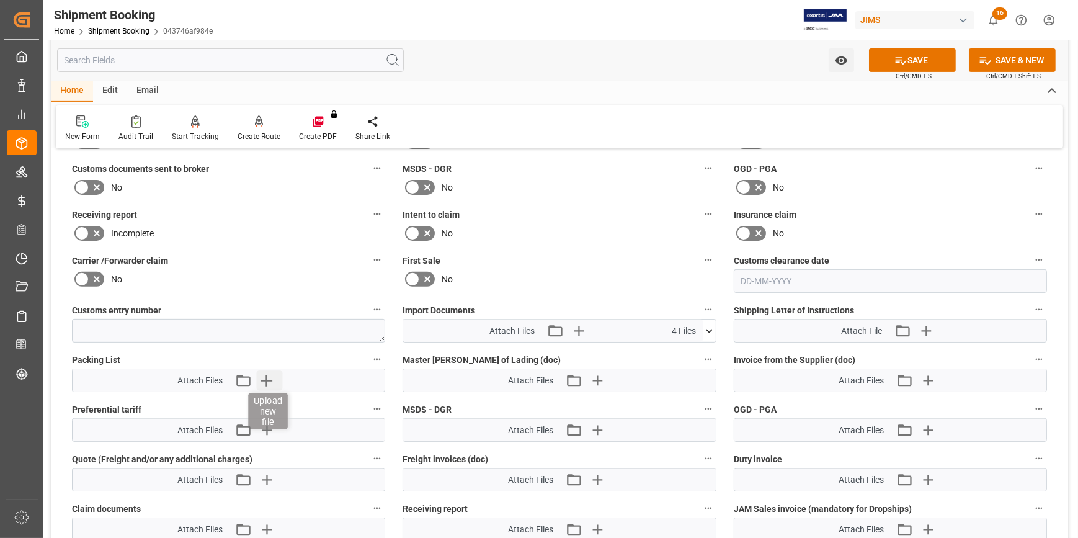
click at [267, 376] on icon "button" at bounding box center [266, 380] width 12 height 12
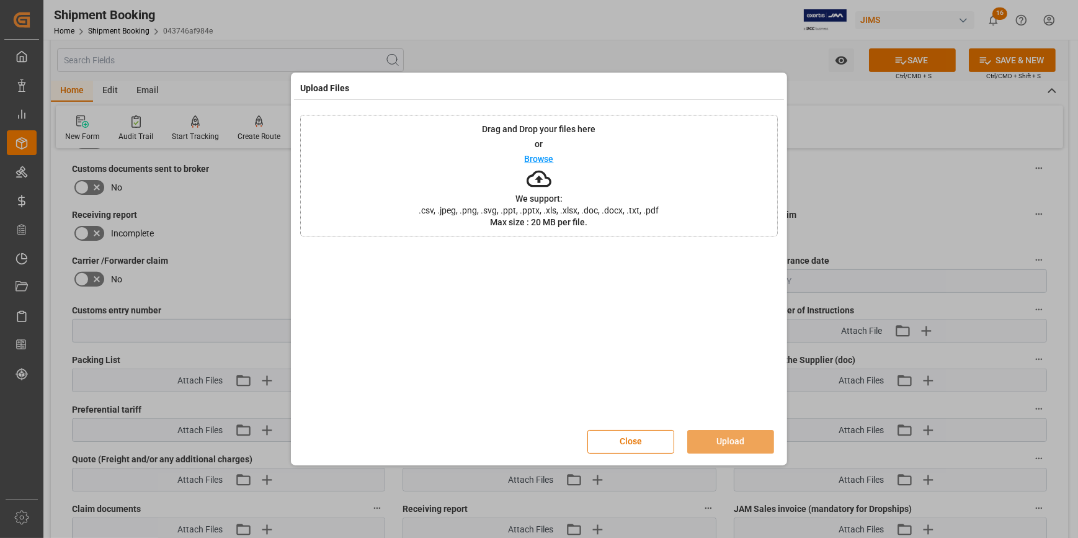
click at [548, 155] on p "Browse" at bounding box center [539, 158] width 29 height 9
click at [742, 443] on button "Upload" at bounding box center [730, 442] width 87 height 24
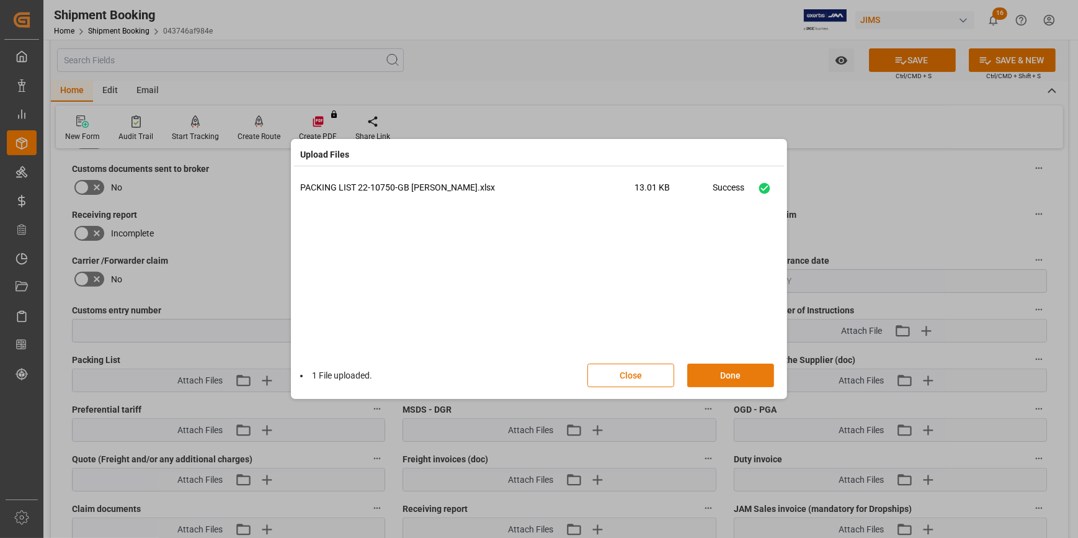
click at [733, 379] on button "Done" at bounding box center [730, 375] width 87 height 24
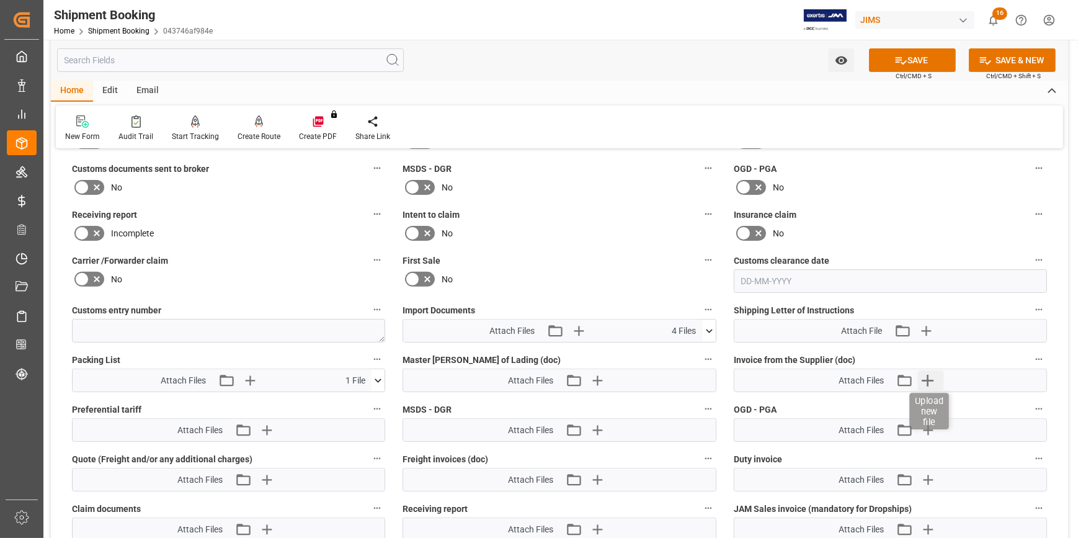
click at [925, 374] on icon "button" at bounding box center [928, 380] width 20 height 20
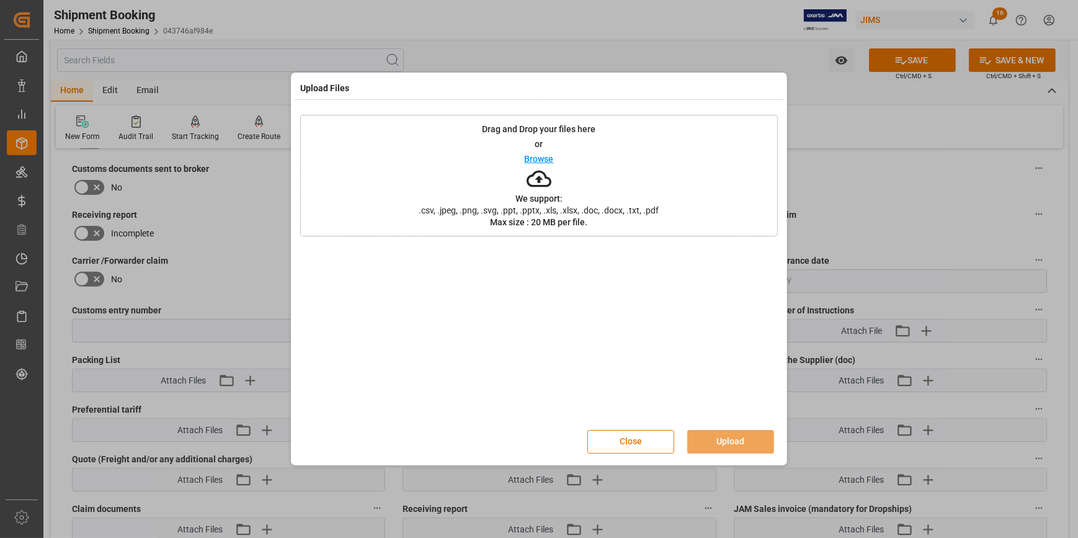
click at [545, 159] on p "Browse" at bounding box center [539, 158] width 29 height 9
click at [740, 440] on button "Upload" at bounding box center [730, 442] width 87 height 24
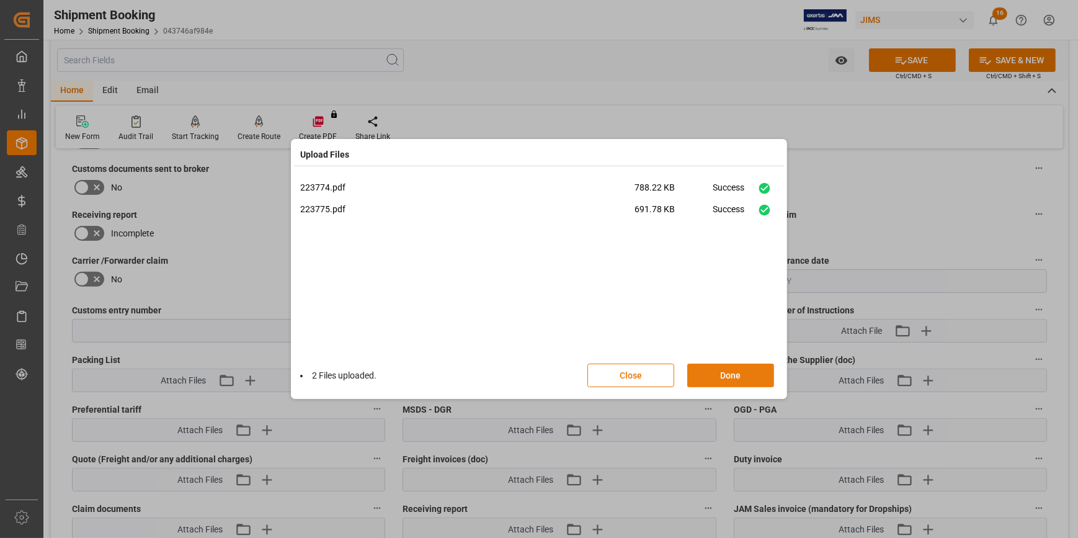
click at [728, 373] on button "Done" at bounding box center [730, 375] width 87 height 24
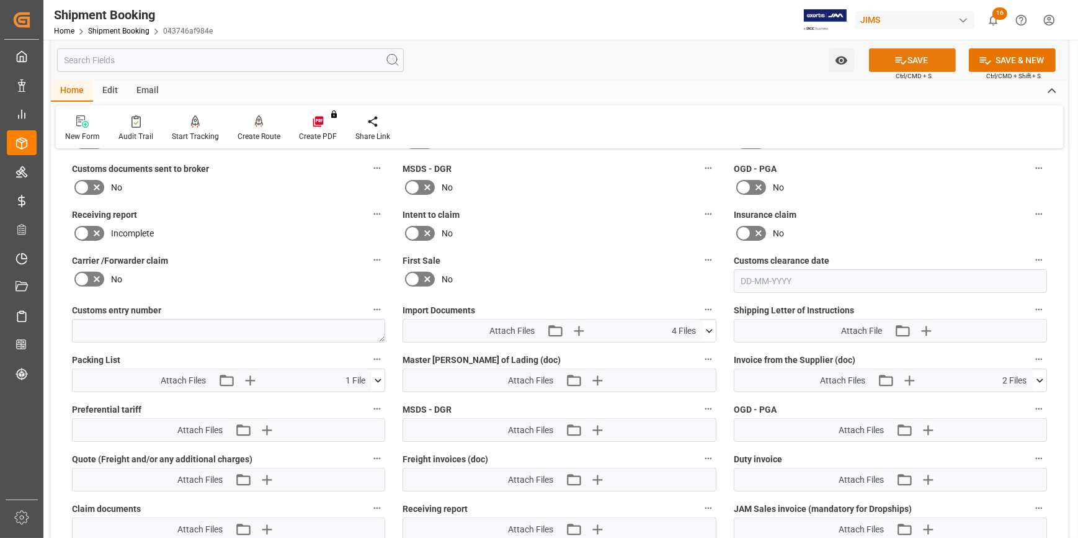
click at [911, 67] on button "SAVE" at bounding box center [912, 60] width 87 height 24
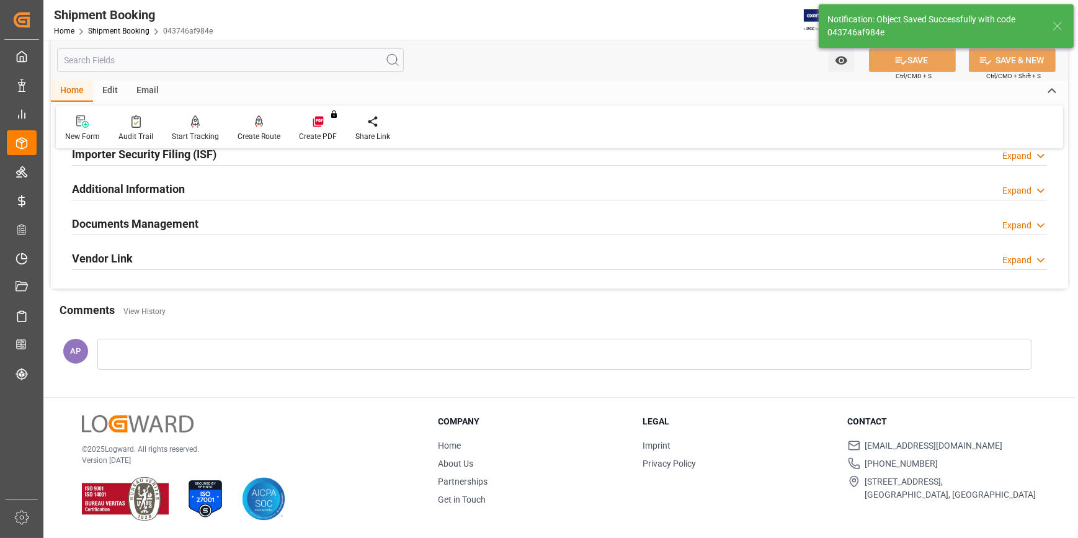
scroll to position [392, 0]
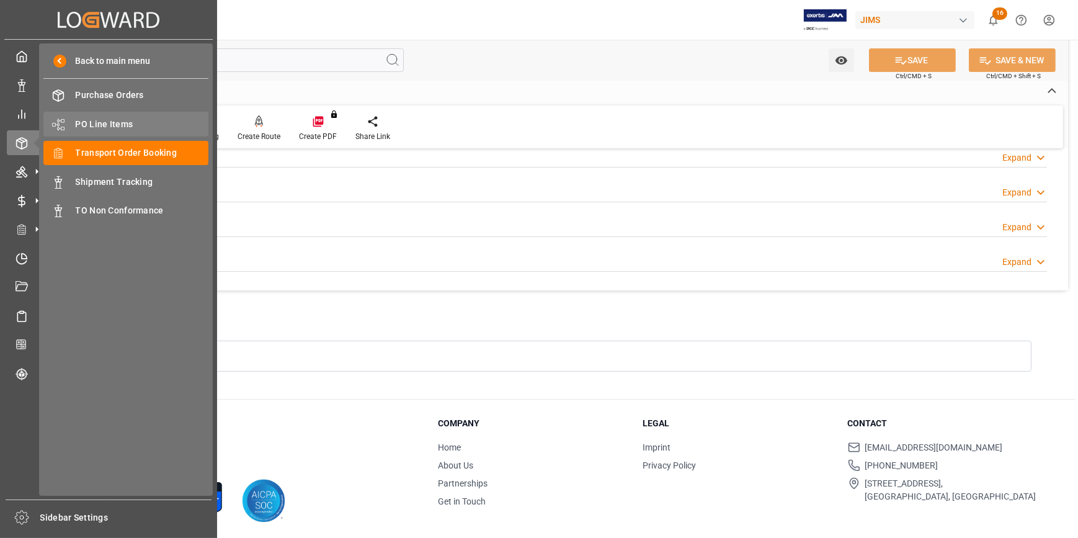
click at [84, 123] on span "PO Line Items" at bounding box center [142, 124] width 133 height 13
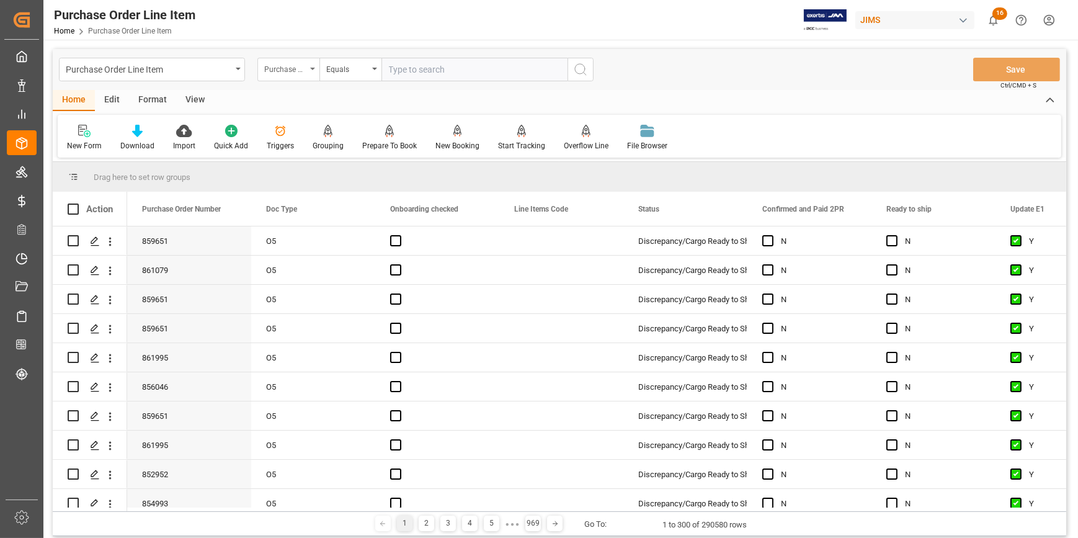
click at [293, 74] on div "Purchase Order Number" at bounding box center [285, 68] width 42 height 14
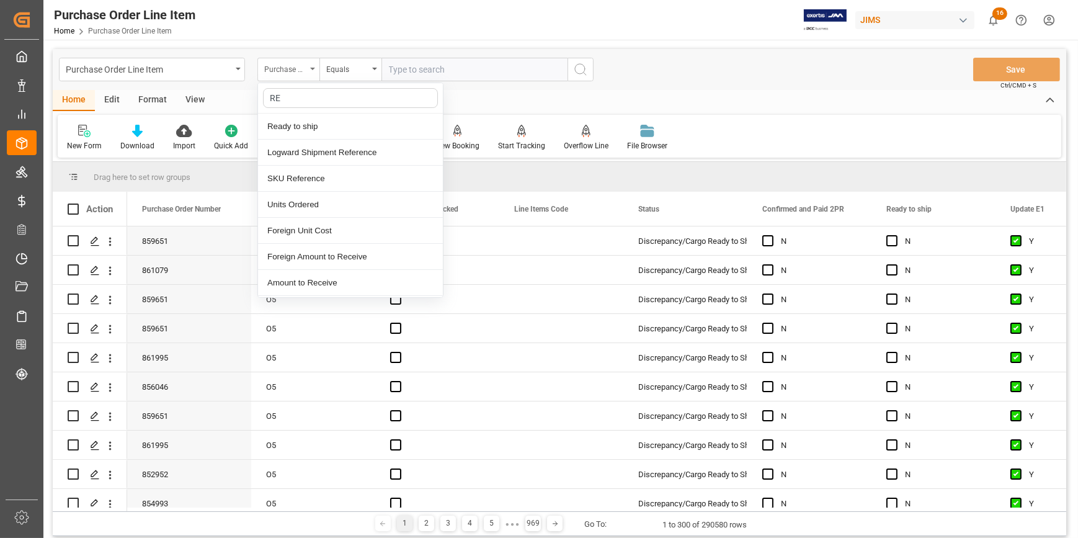
type input "REF"
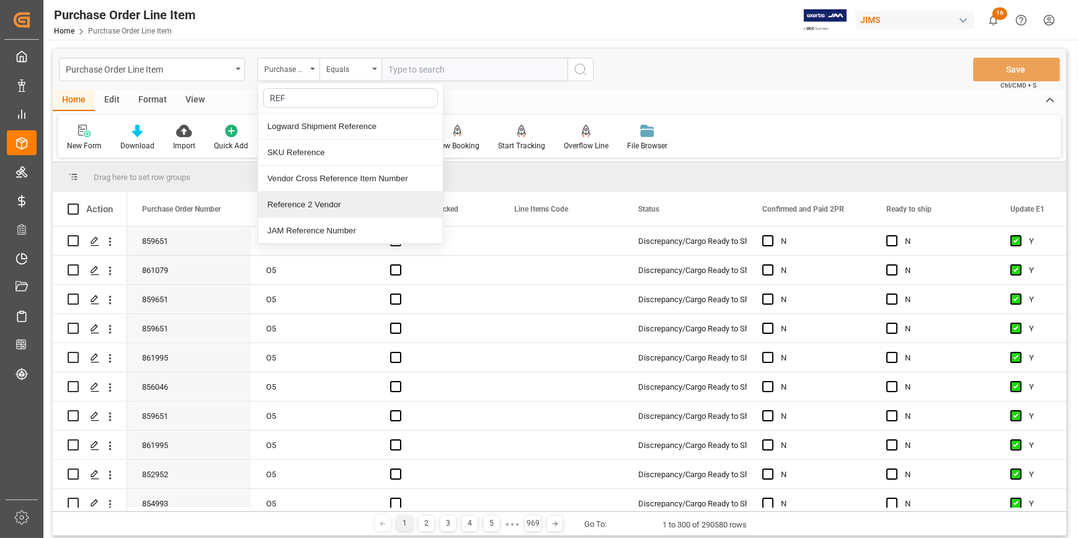
click at [319, 204] on div "Reference 2 Vendor" at bounding box center [350, 205] width 185 height 26
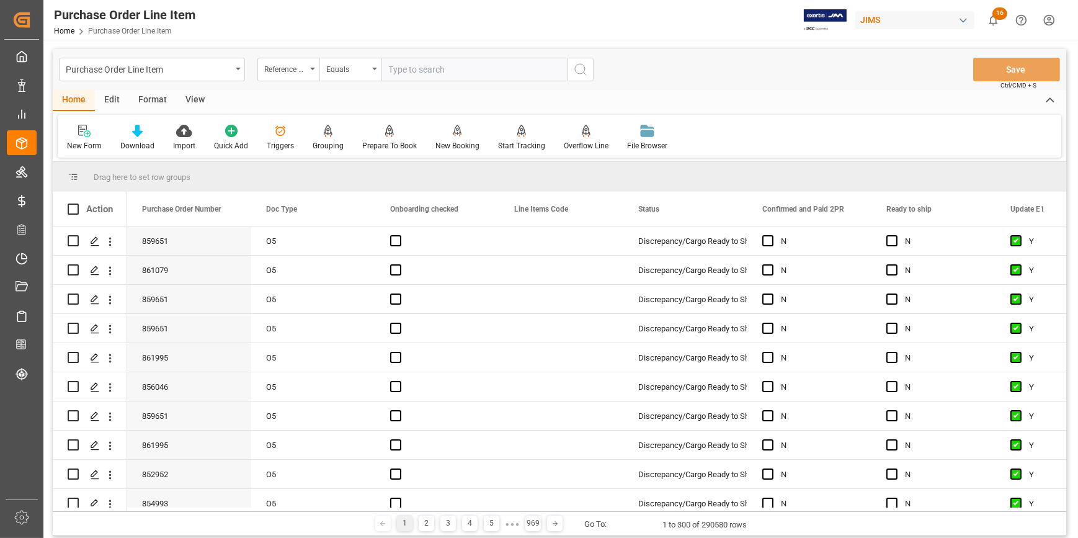
click at [401, 64] on input "text" at bounding box center [474, 70] width 186 height 24
paste input "22-9893-[GEOGRAPHIC_DATA]"
type input "22-9893-[GEOGRAPHIC_DATA]"
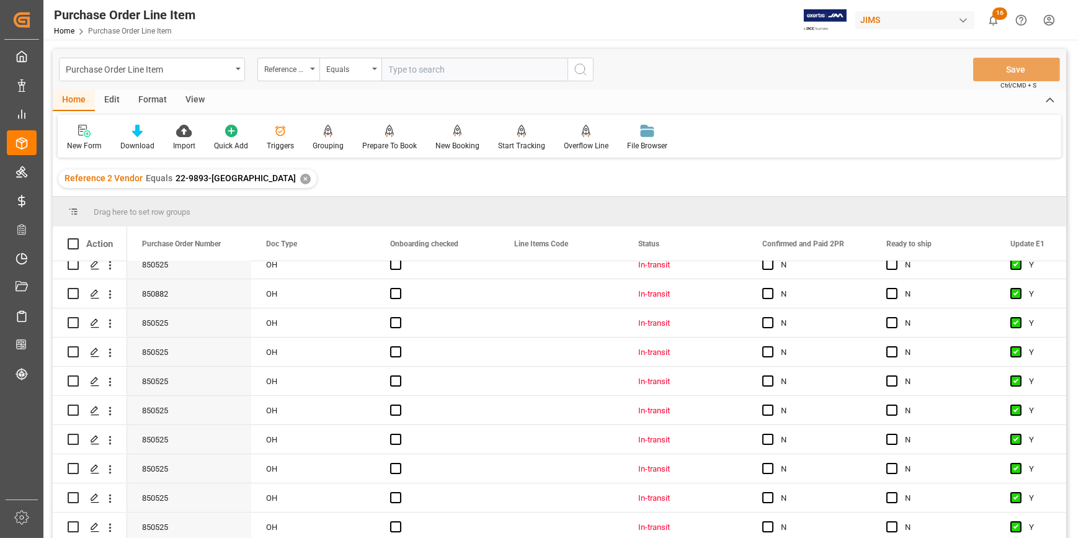
scroll to position [160, 0]
click at [191, 100] on div "View" at bounding box center [195, 100] width 38 height 21
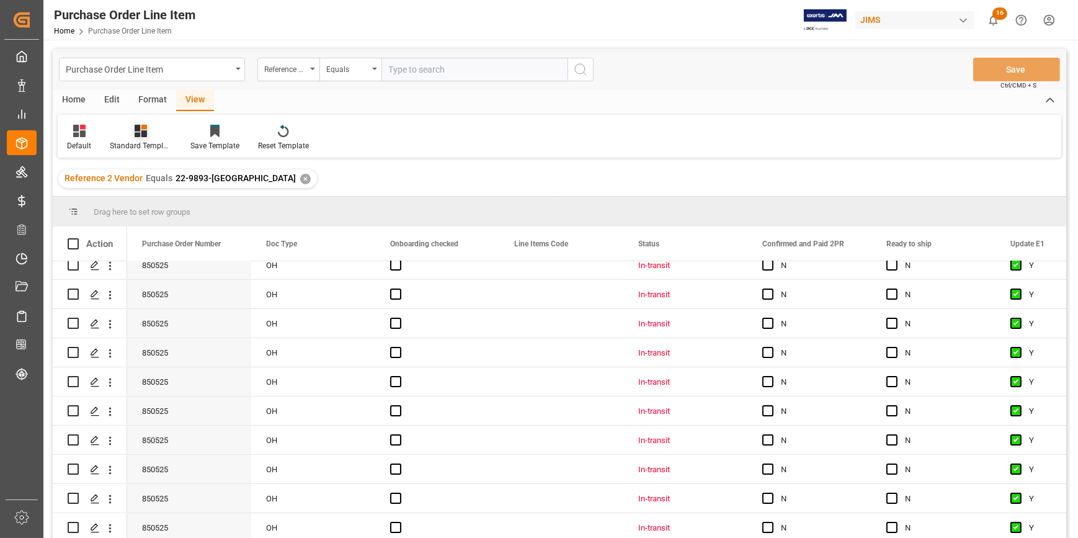
click at [144, 140] on div "Standard Templates" at bounding box center [141, 145] width 62 height 11
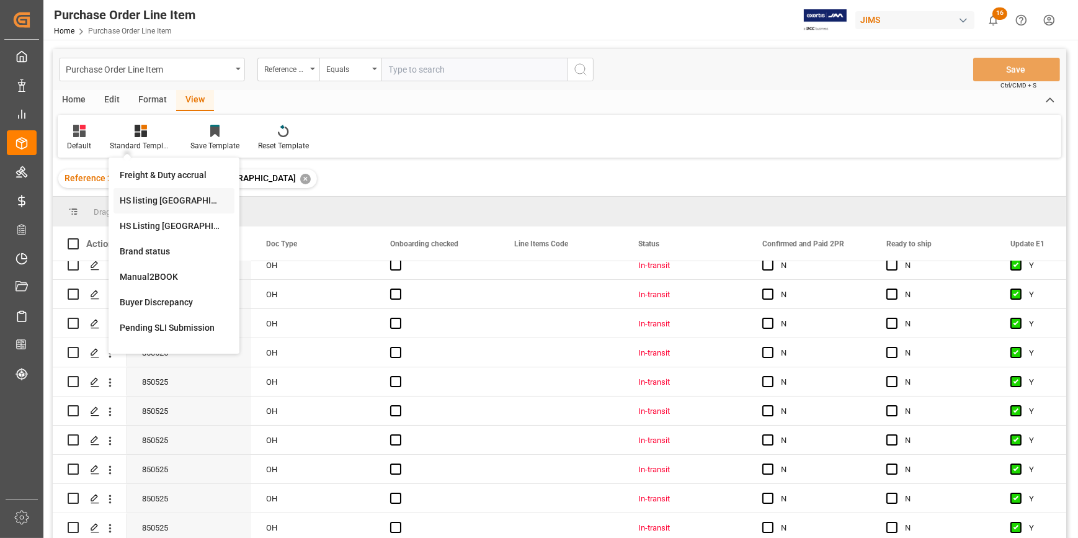
click at [138, 201] on div "HS listing [GEOGRAPHIC_DATA]" at bounding box center [174, 200] width 108 height 13
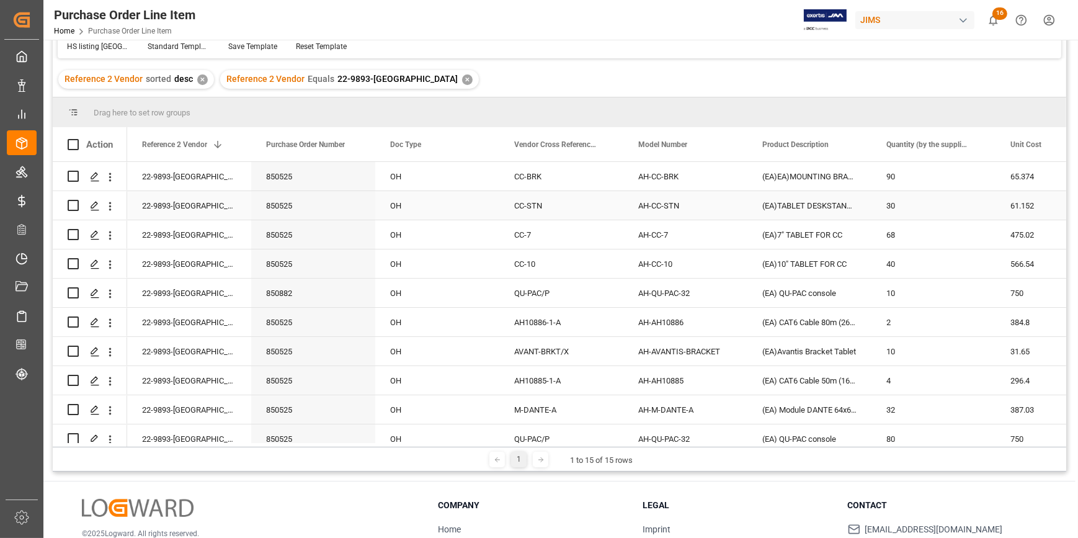
scroll to position [14, 0]
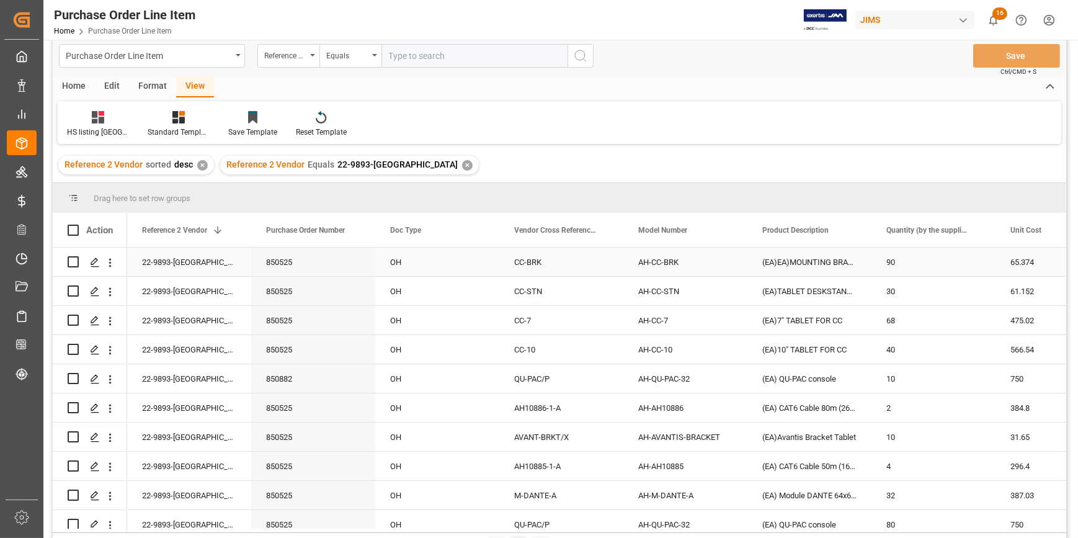
click at [173, 261] on div "22-9893-[GEOGRAPHIC_DATA]" at bounding box center [189, 261] width 124 height 29
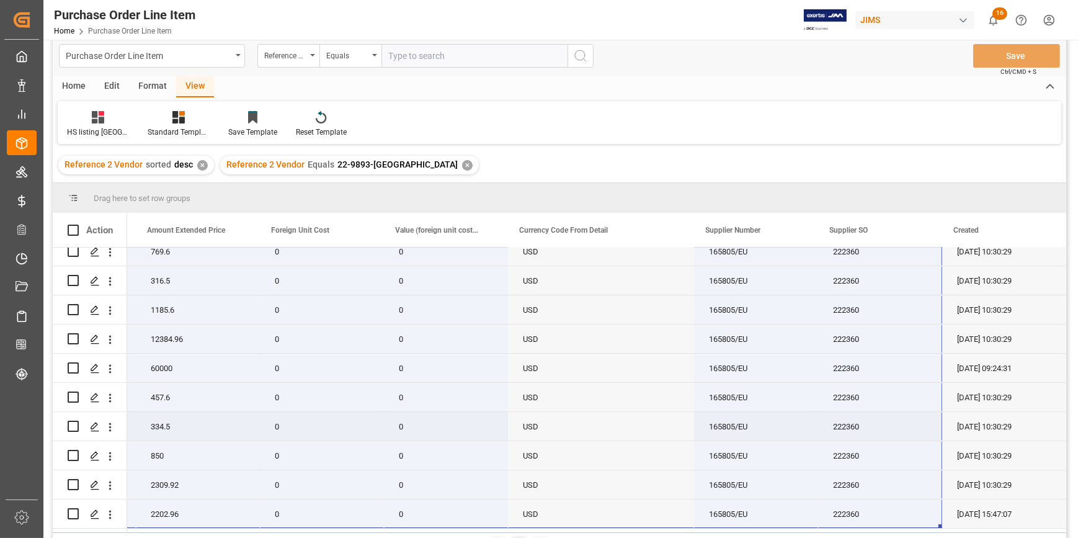
scroll to position [0, 0]
